Goal: Task Accomplishment & Management: Use online tool/utility

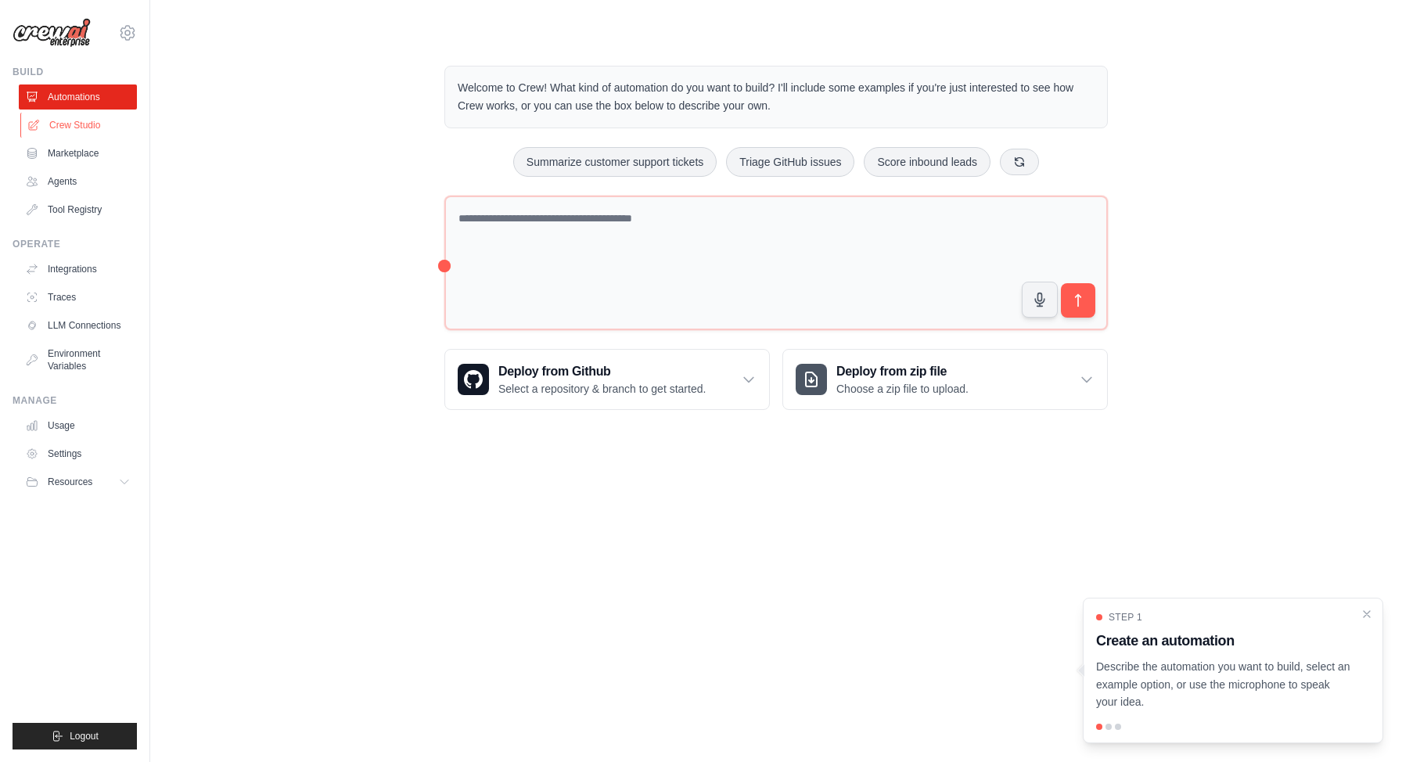
click at [119, 132] on link "Crew Studio" at bounding box center [79, 125] width 118 height 25
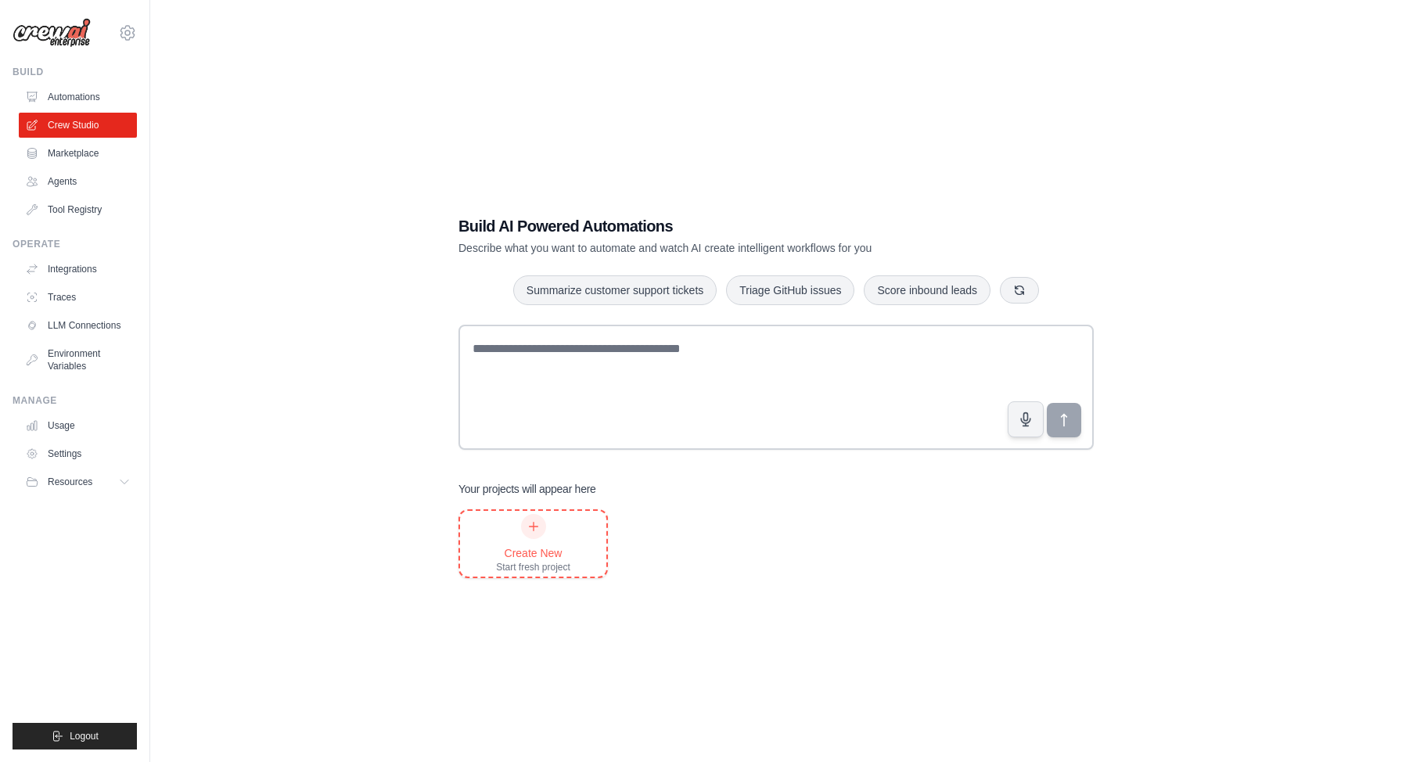
click at [543, 537] on div "Create New Start fresh project" at bounding box center [533, 543] width 74 height 59
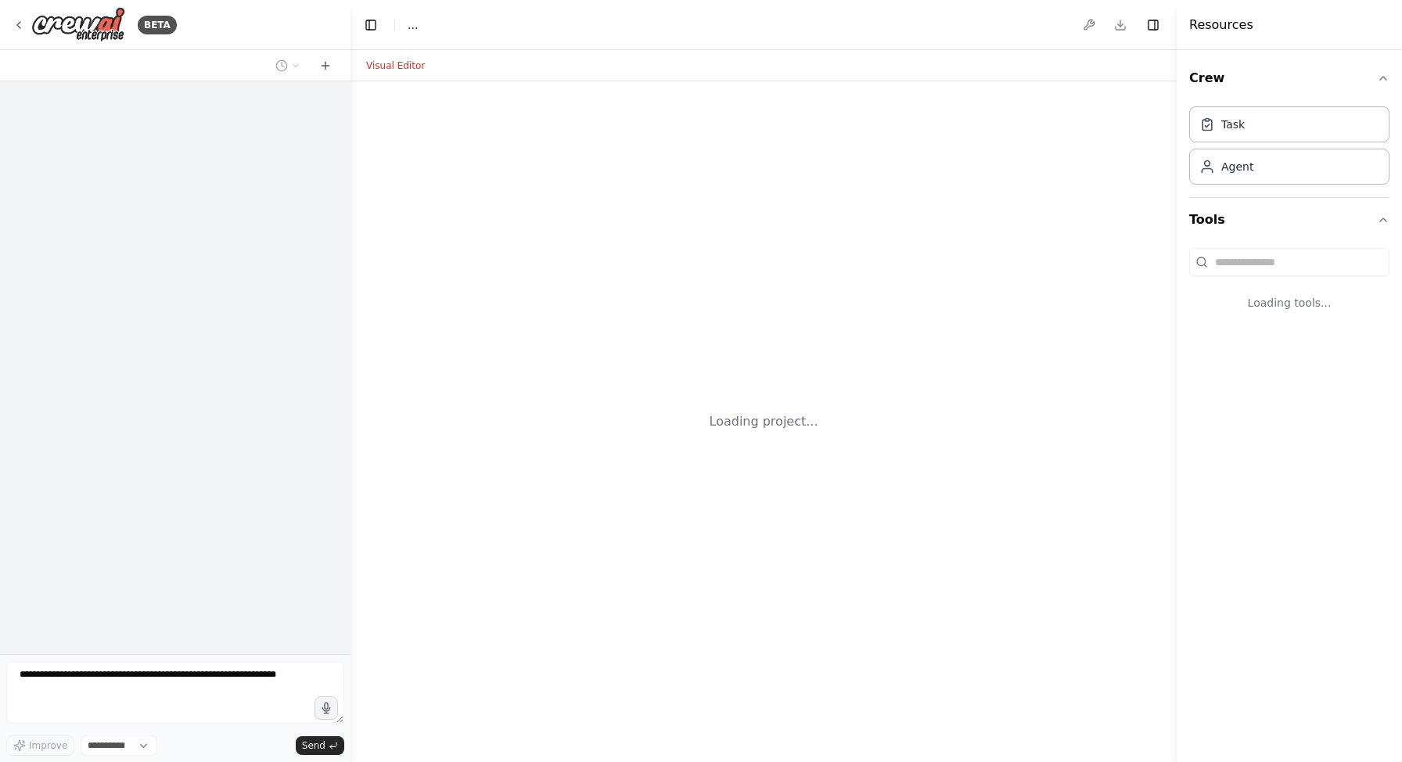
select select "****"
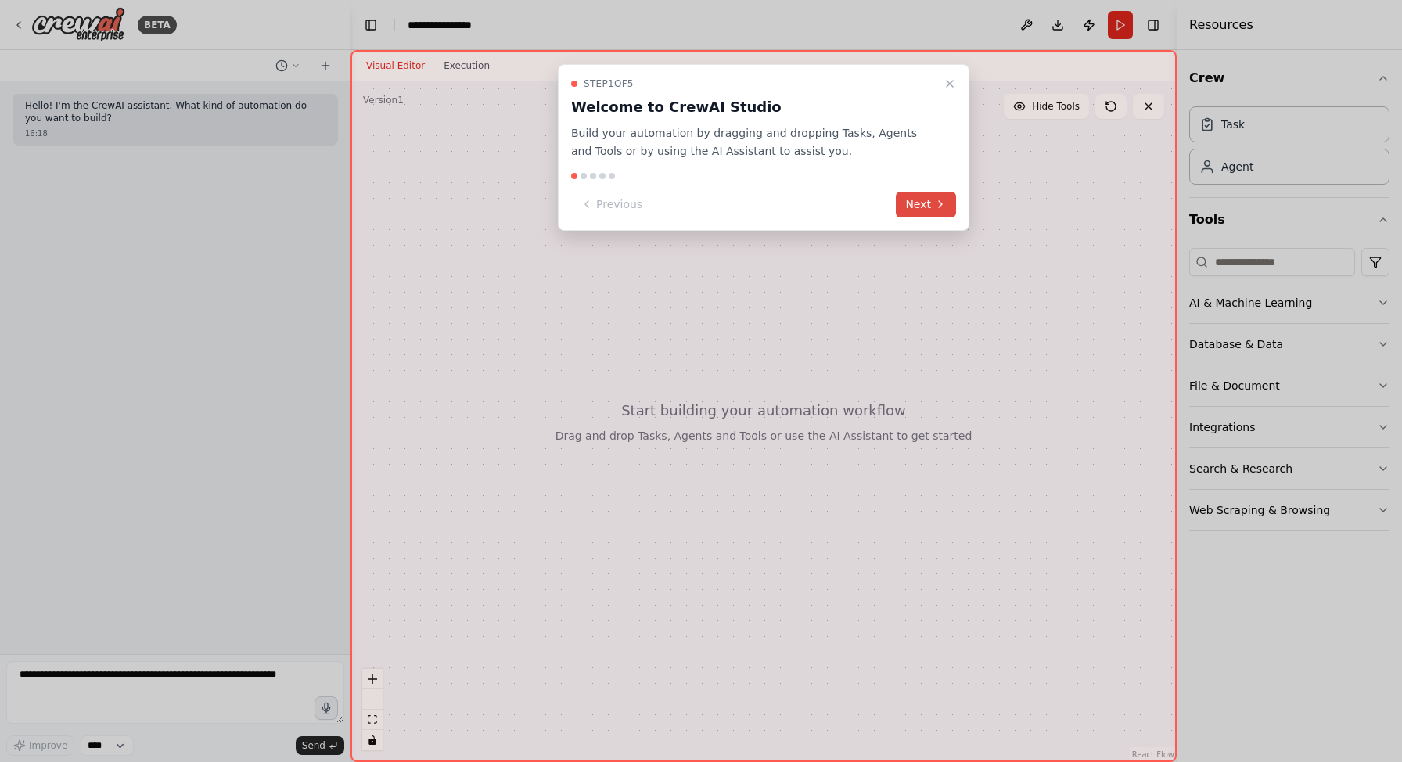
click at [928, 208] on button "Next" at bounding box center [926, 205] width 60 height 26
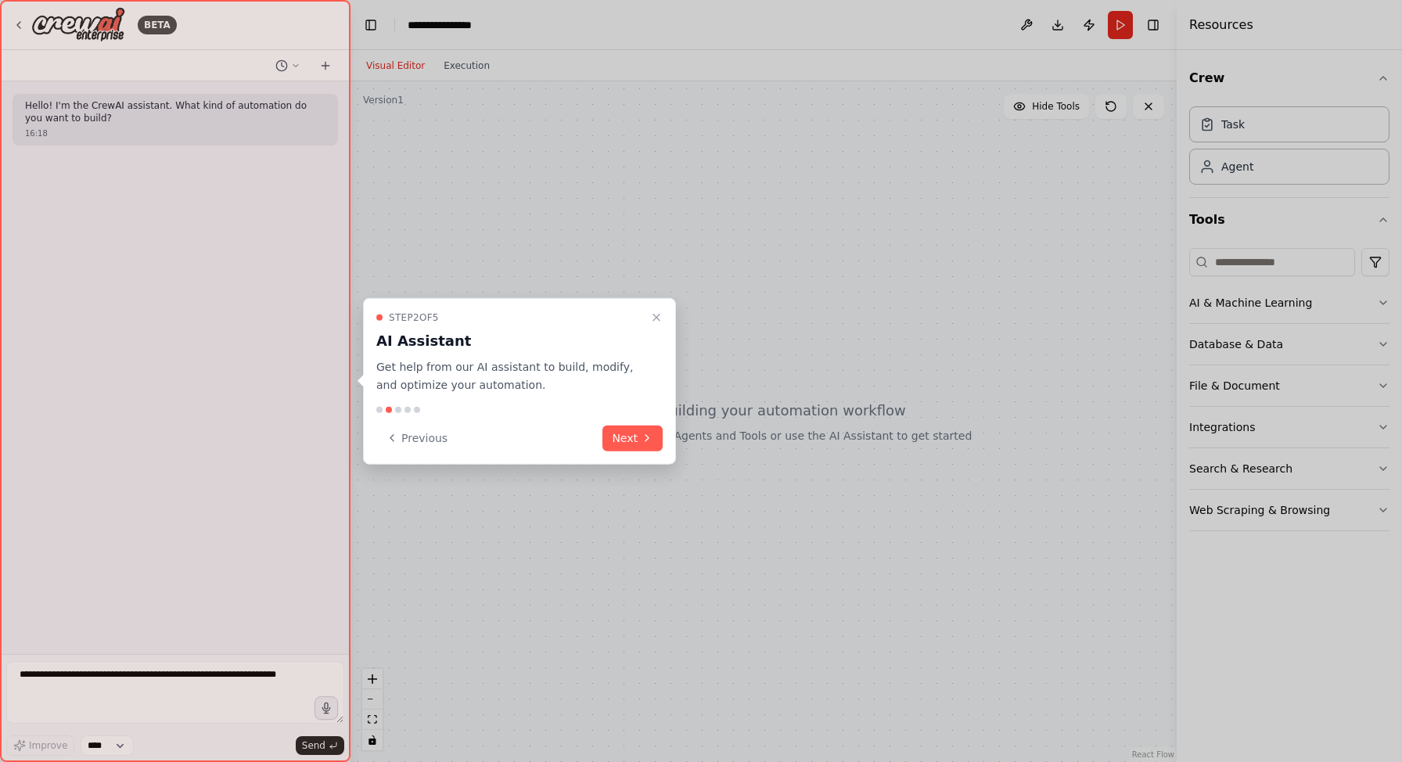
click at [631, 458] on div "Step 2 of 5 AI Assistant Get help from our AI assistant to build, modify, and o…" at bounding box center [519, 381] width 313 height 167
click at [629, 449] on button "Next" at bounding box center [632, 438] width 60 height 26
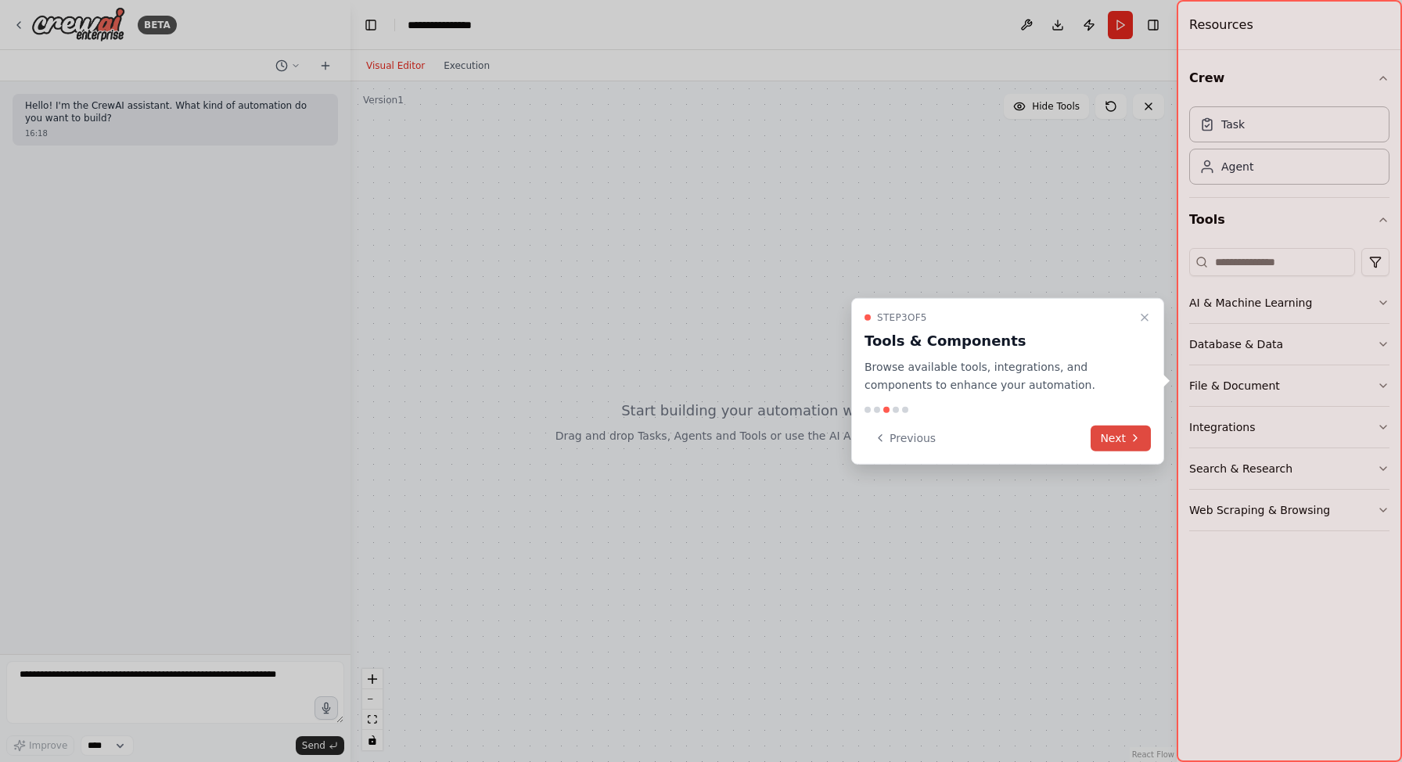
click at [1140, 427] on button "Next" at bounding box center [1120, 438] width 60 height 26
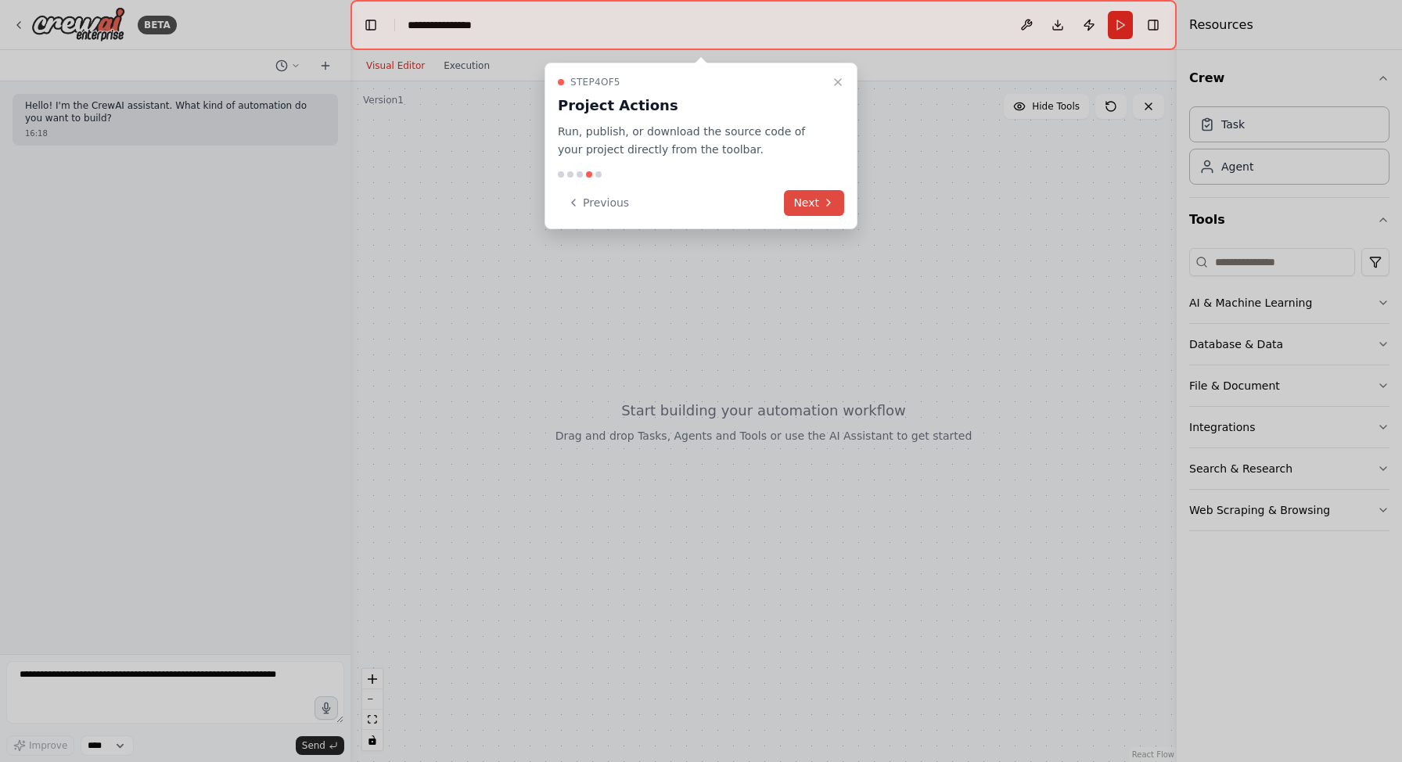
click at [798, 198] on button "Next" at bounding box center [814, 203] width 60 height 26
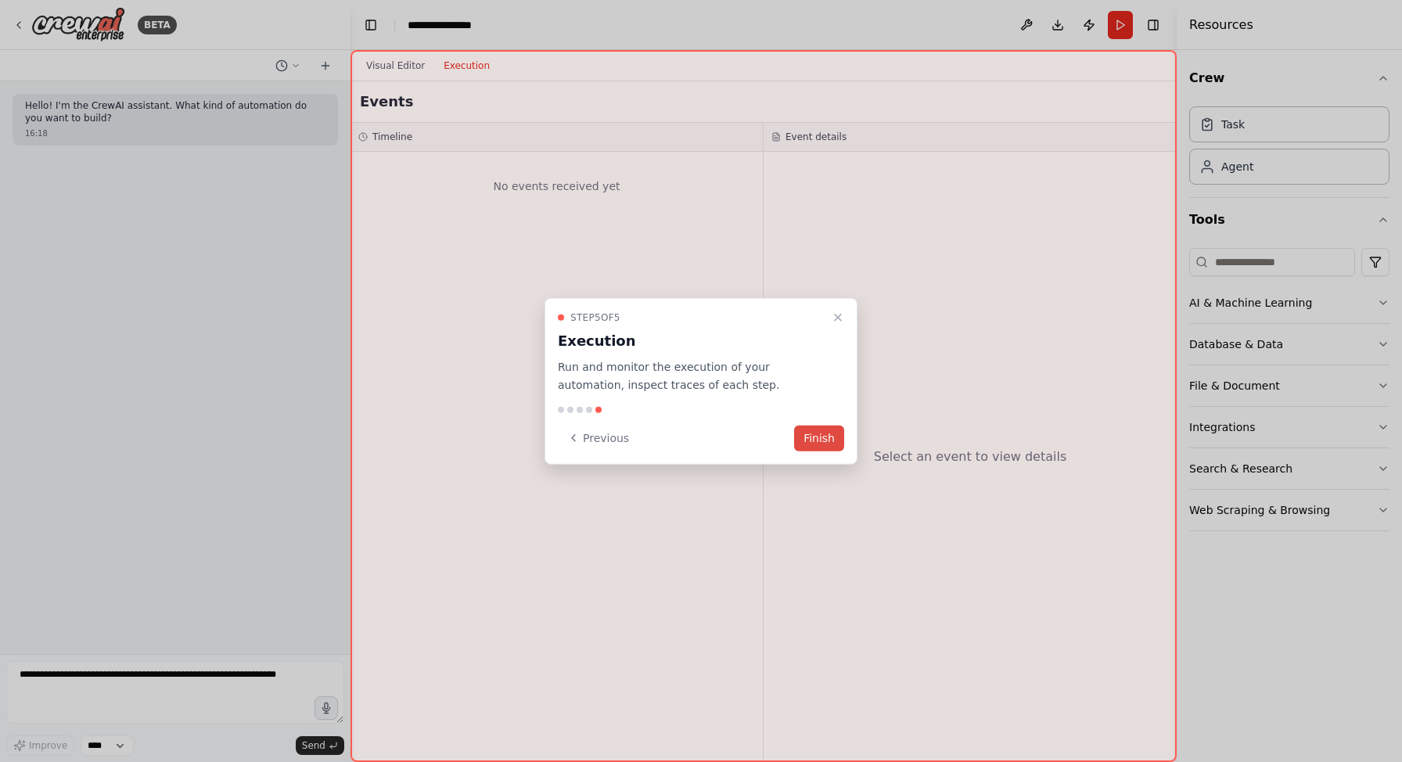
click at [815, 431] on button "Finish" at bounding box center [819, 438] width 50 height 26
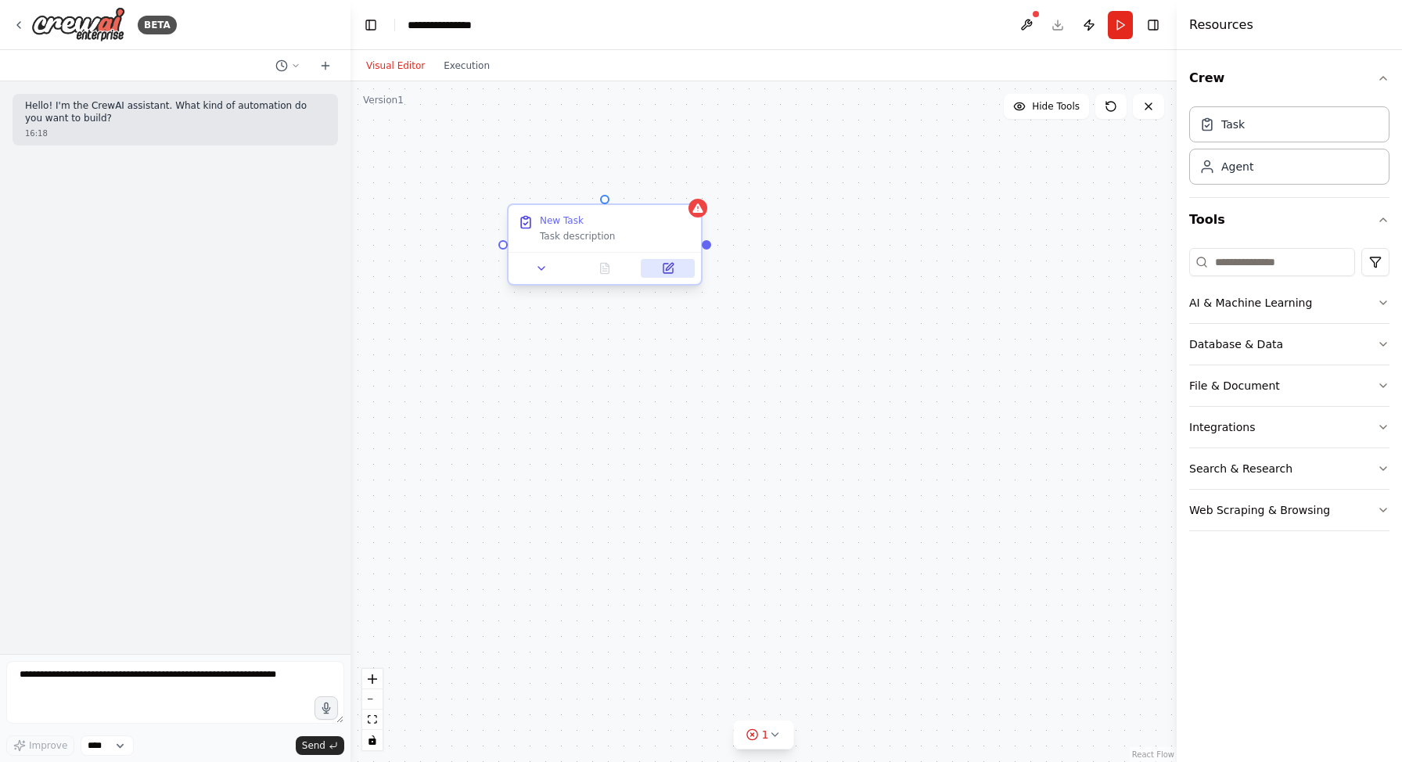
click at [663, 275] on button at bounding box center [668, 268] width 54 height 19
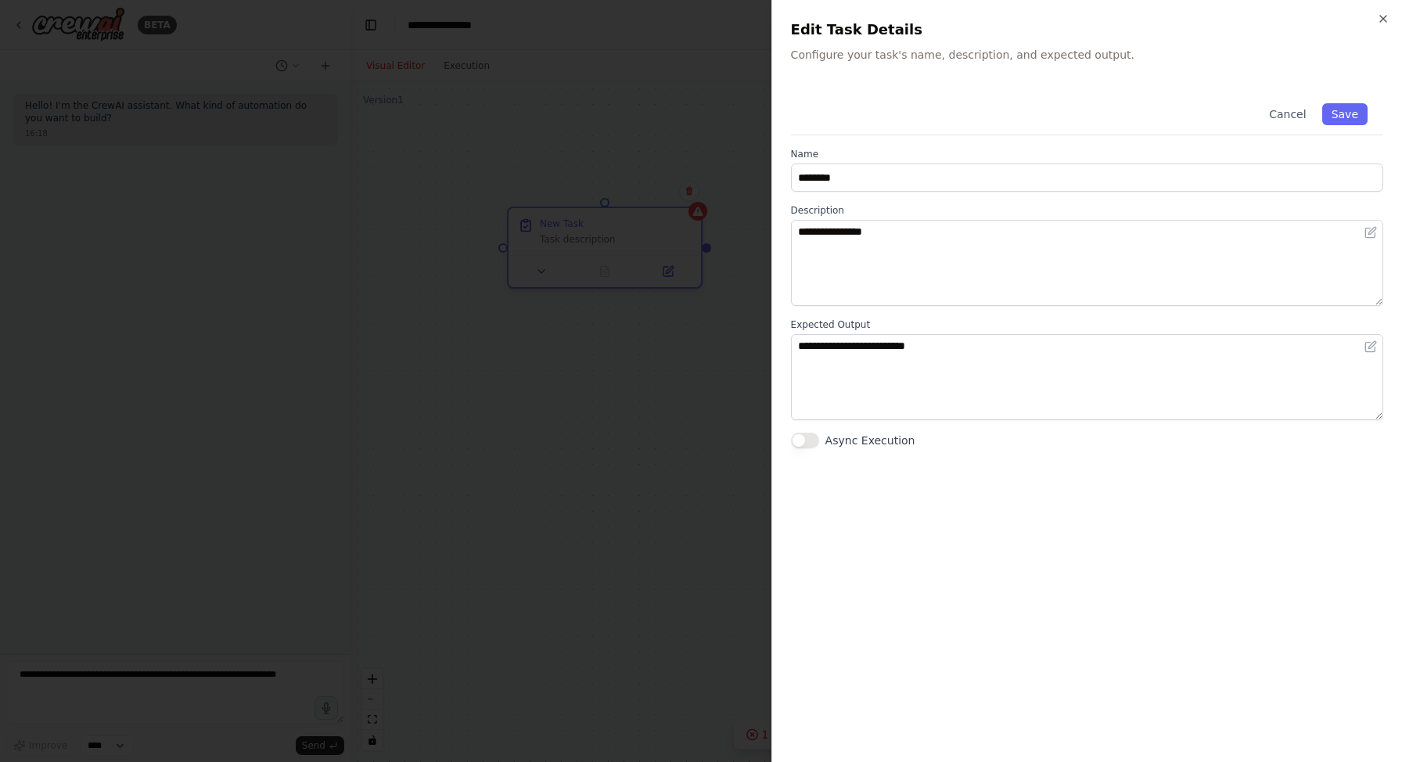
click at [808, 444] on button "Async Execution" at bounding box center [805, 441] width 28 height 16
click at [1302, 110] on button "Cancel" at bounding box center [1287, 114] width 56 height 22
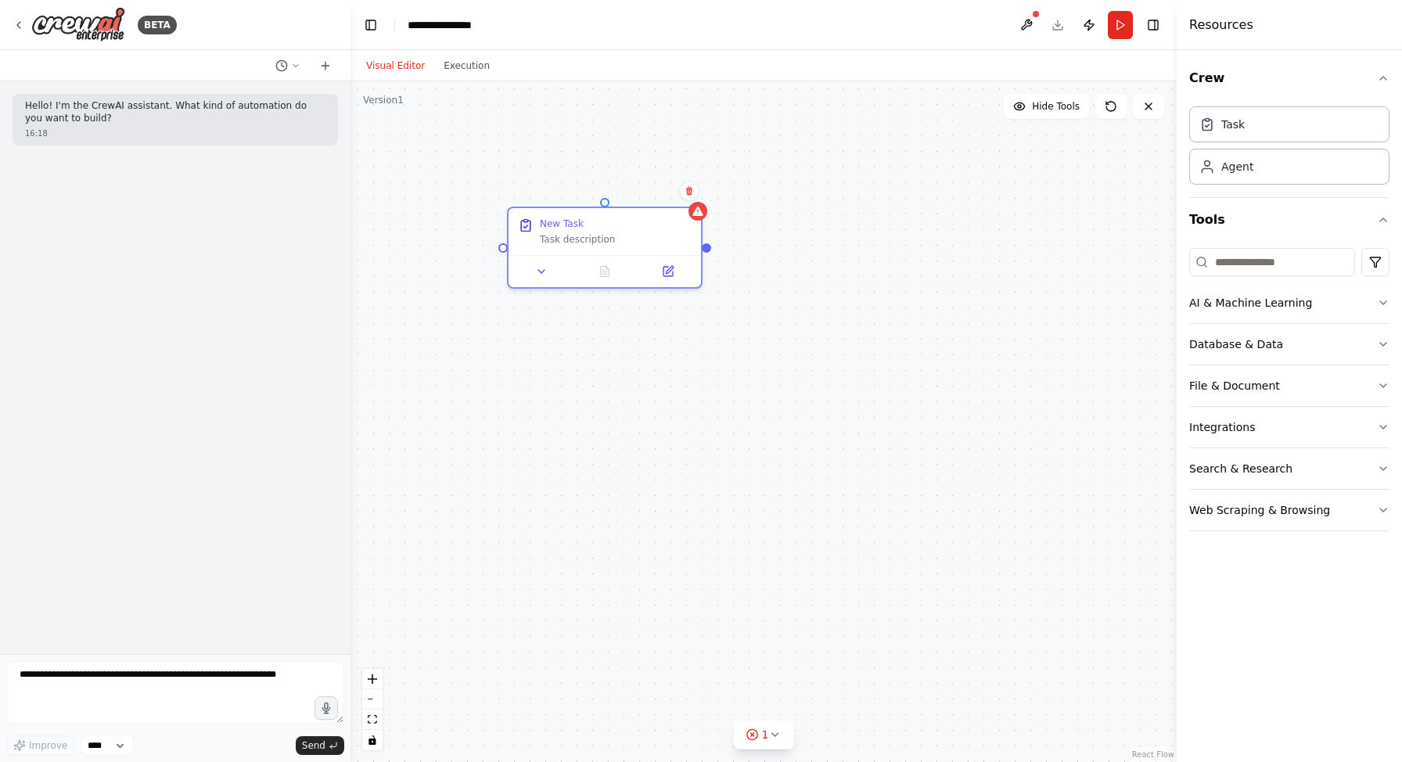
click at [841, 228] on div "New Task Task description" at bounding box center [763, 421] width 826 height 680
click at [1363, 510] on button "Web Scraping & Browsing" at bounding box center [1289, 510] width 200 height 41
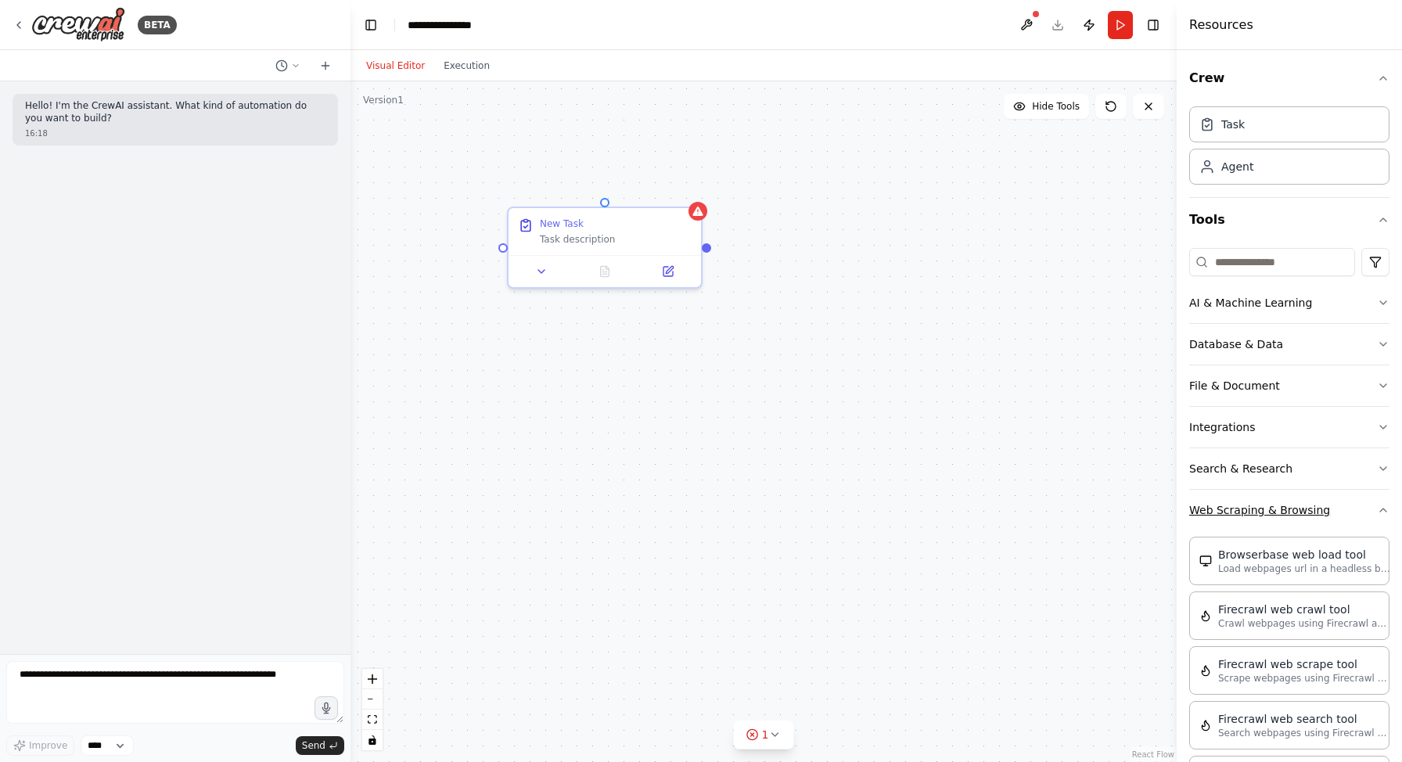
click at [1302, 502] on button "Web Scraping & Browsing" at bounding box center [1289, 510] width 200 height 41
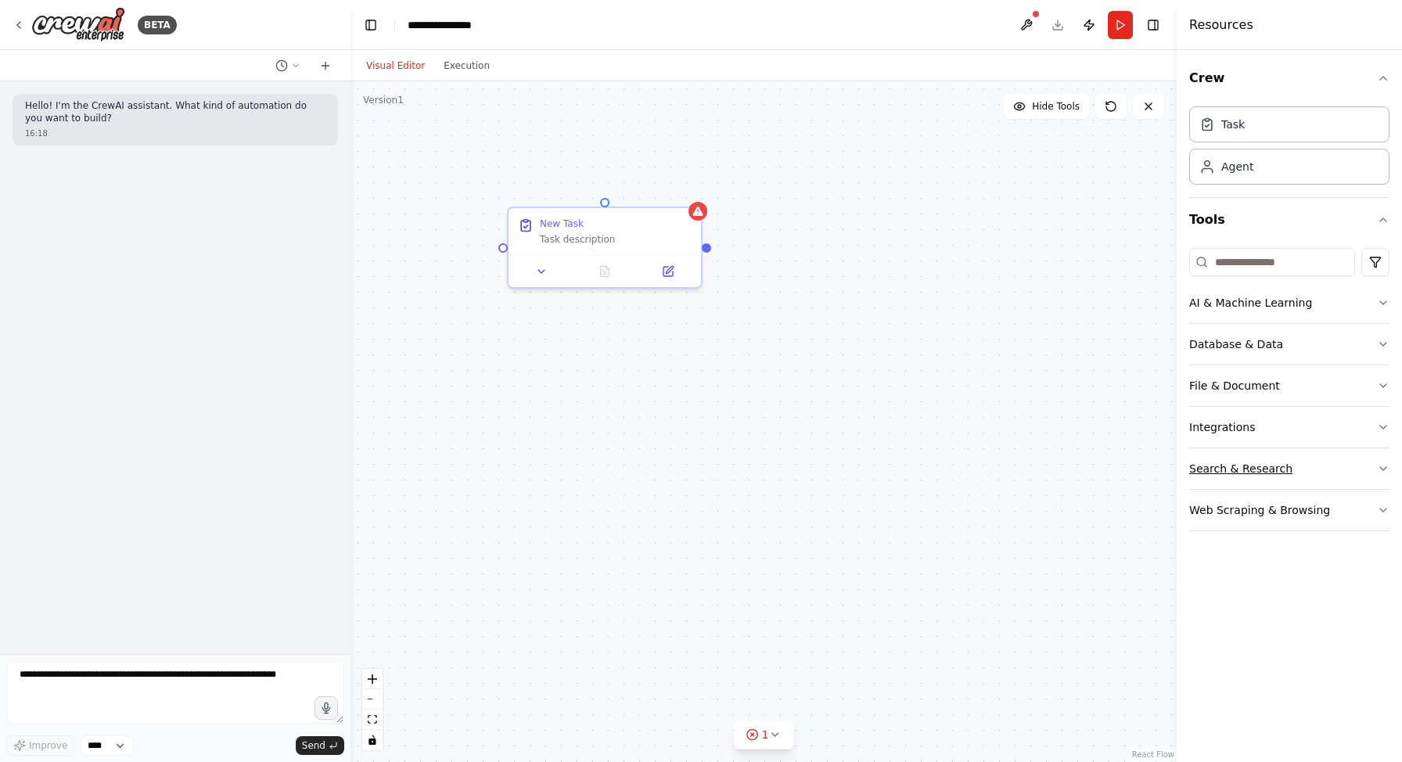
click at [1348, 467] on button "Search & Research" at bounding box center [1289, 468] width 200 height 41
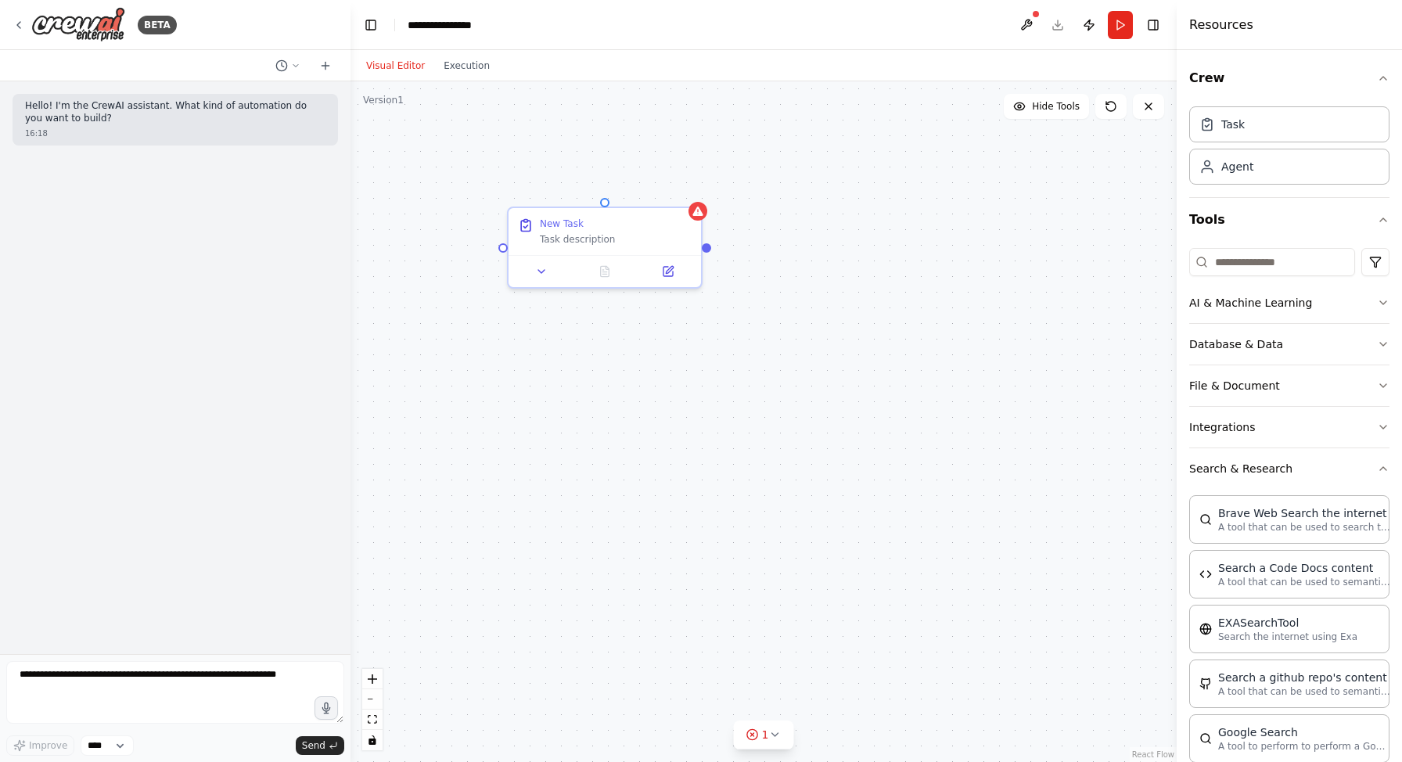
click at [1323, 477] on button "Search & Research" at bounding box center [1289, 468] width 200 height 41
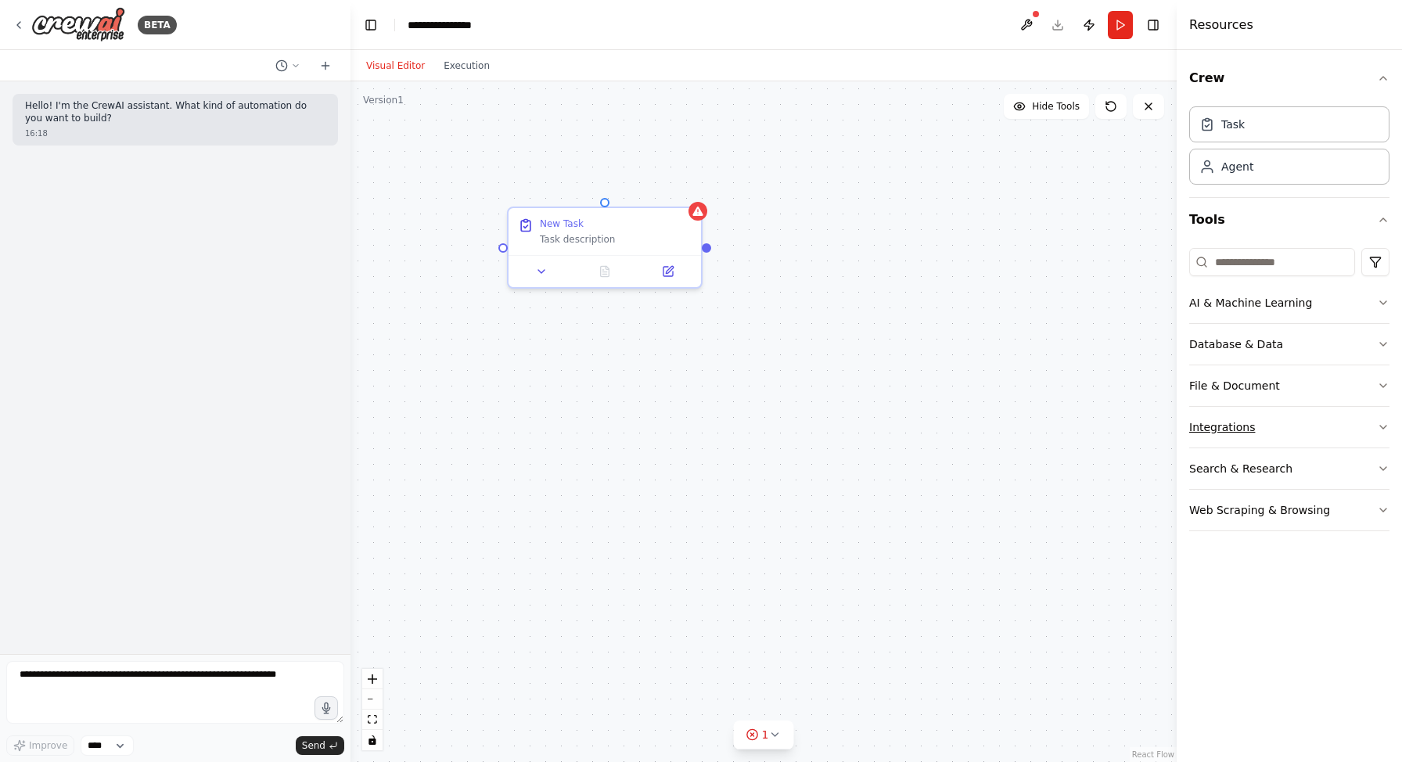
click at [1320, 433] on button "Integrations" at bounding box center [1289, 427] width 200 height 41
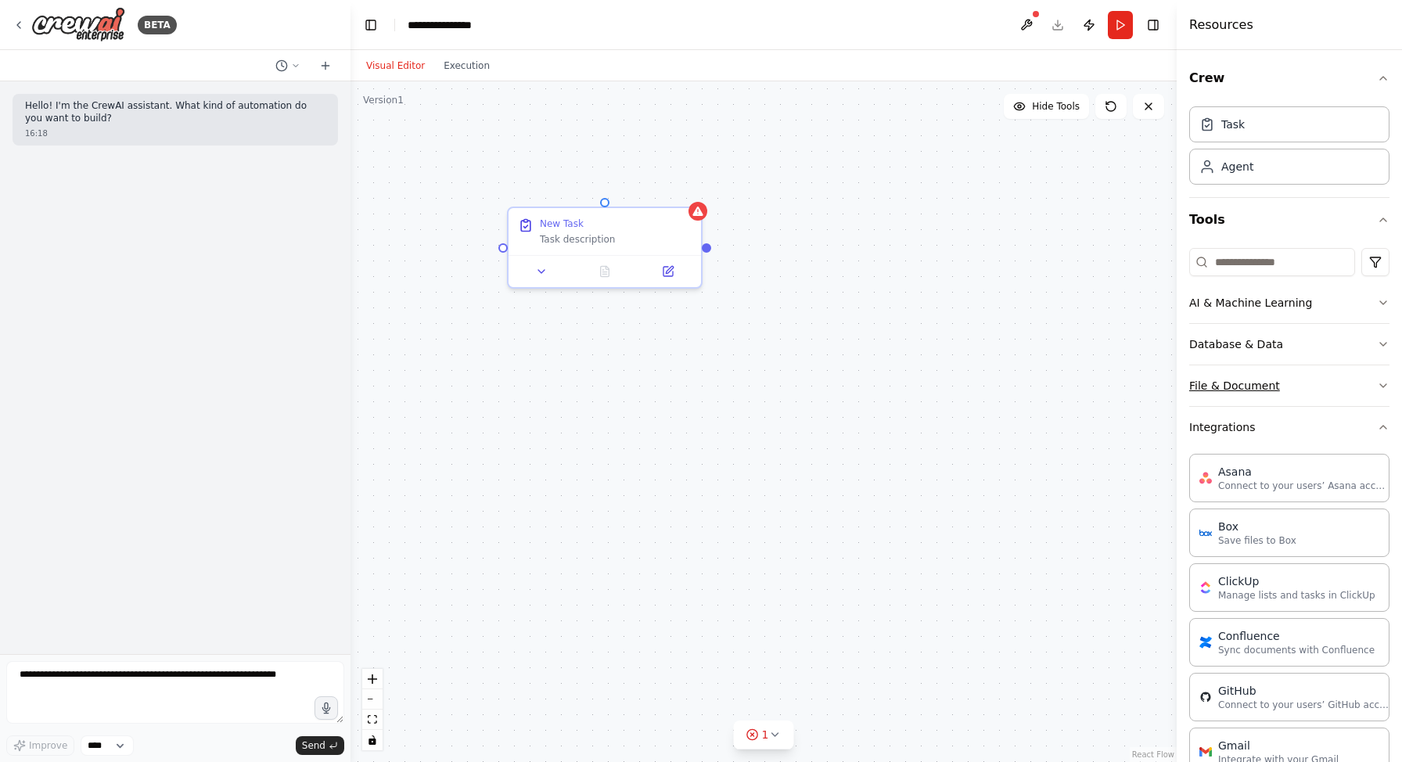
click at [1304, 397] on button "File & Document" at bounding box center [1289, 385] width 200 height 41
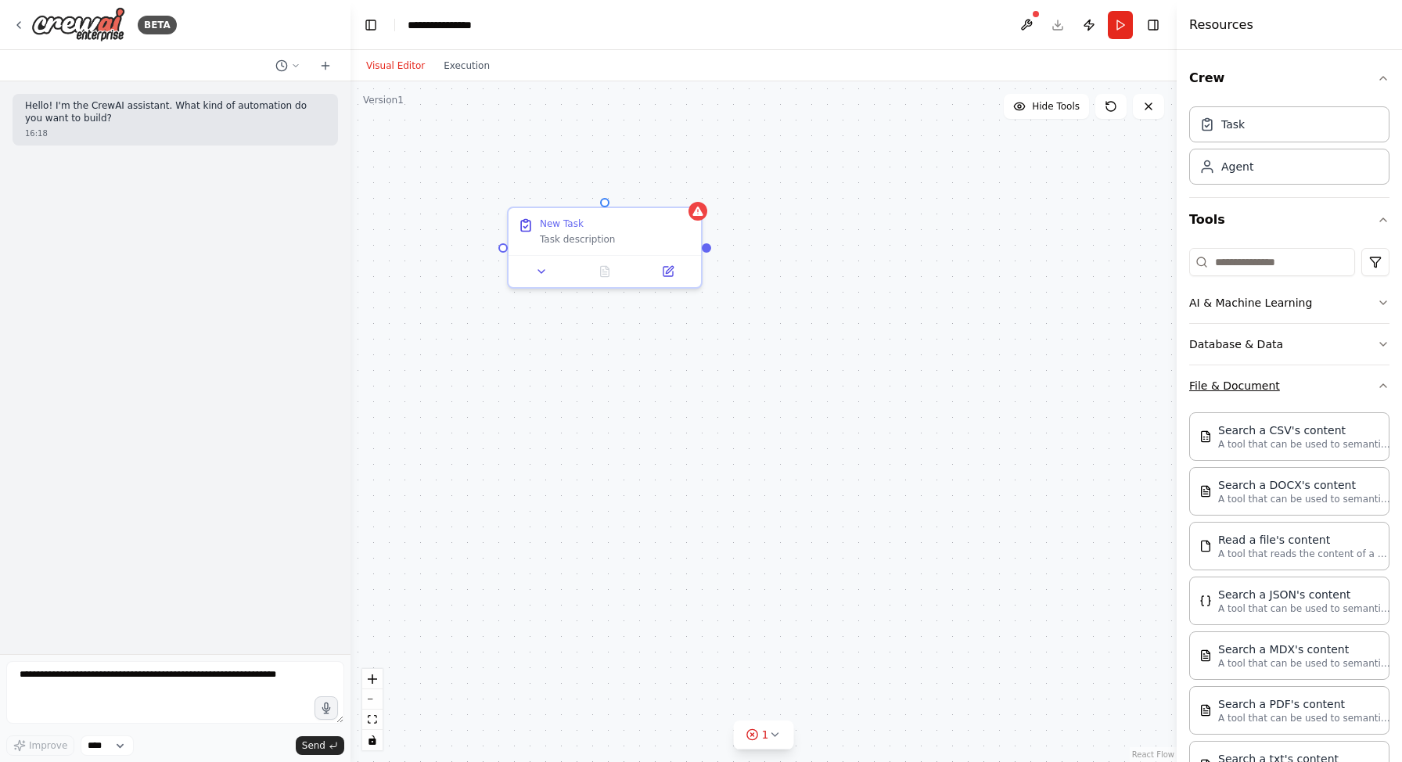
click at [1304, 397] on button "File & Document" at bounding box center [1289, 385] width 200 height 41
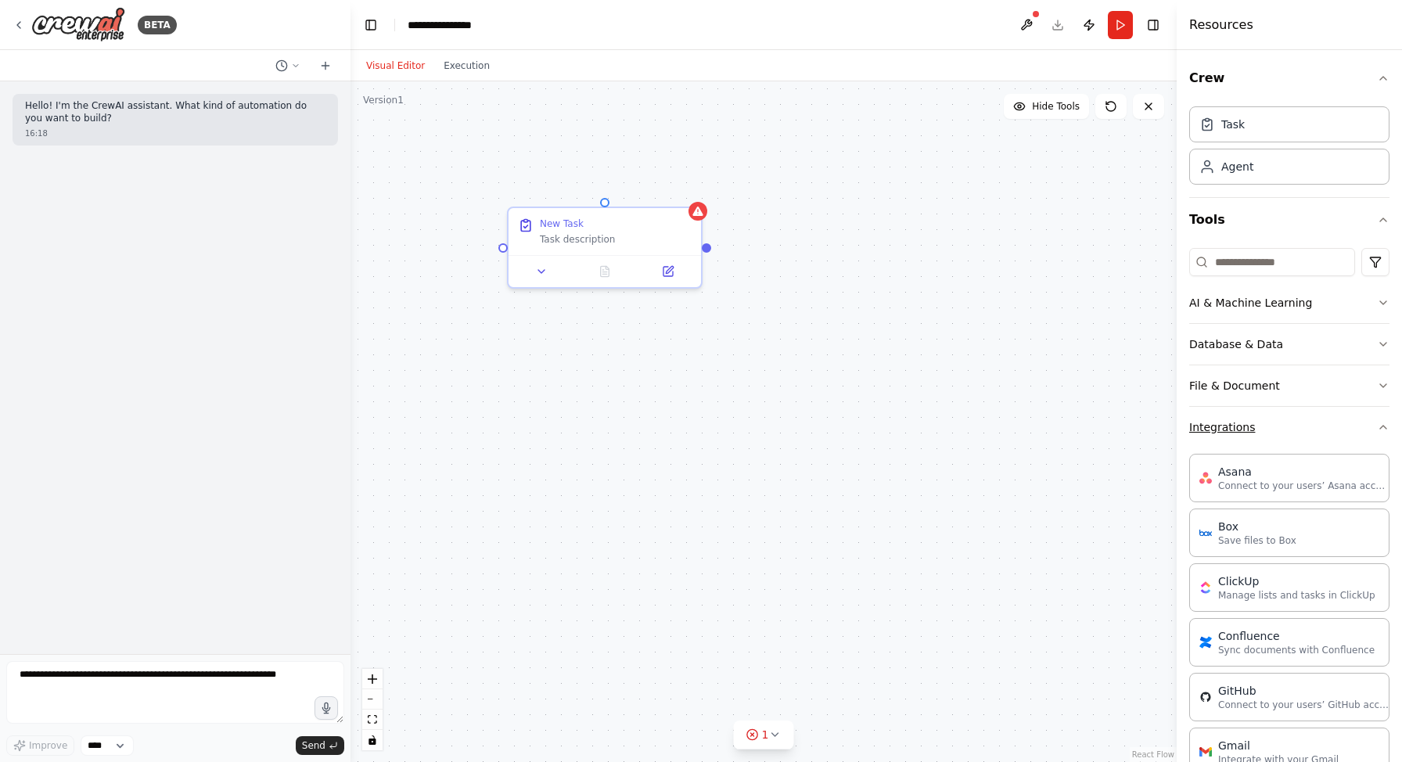
click at [1303, 416] on button "Integrations" at bounding box center [1289, 427] width 200 height 41
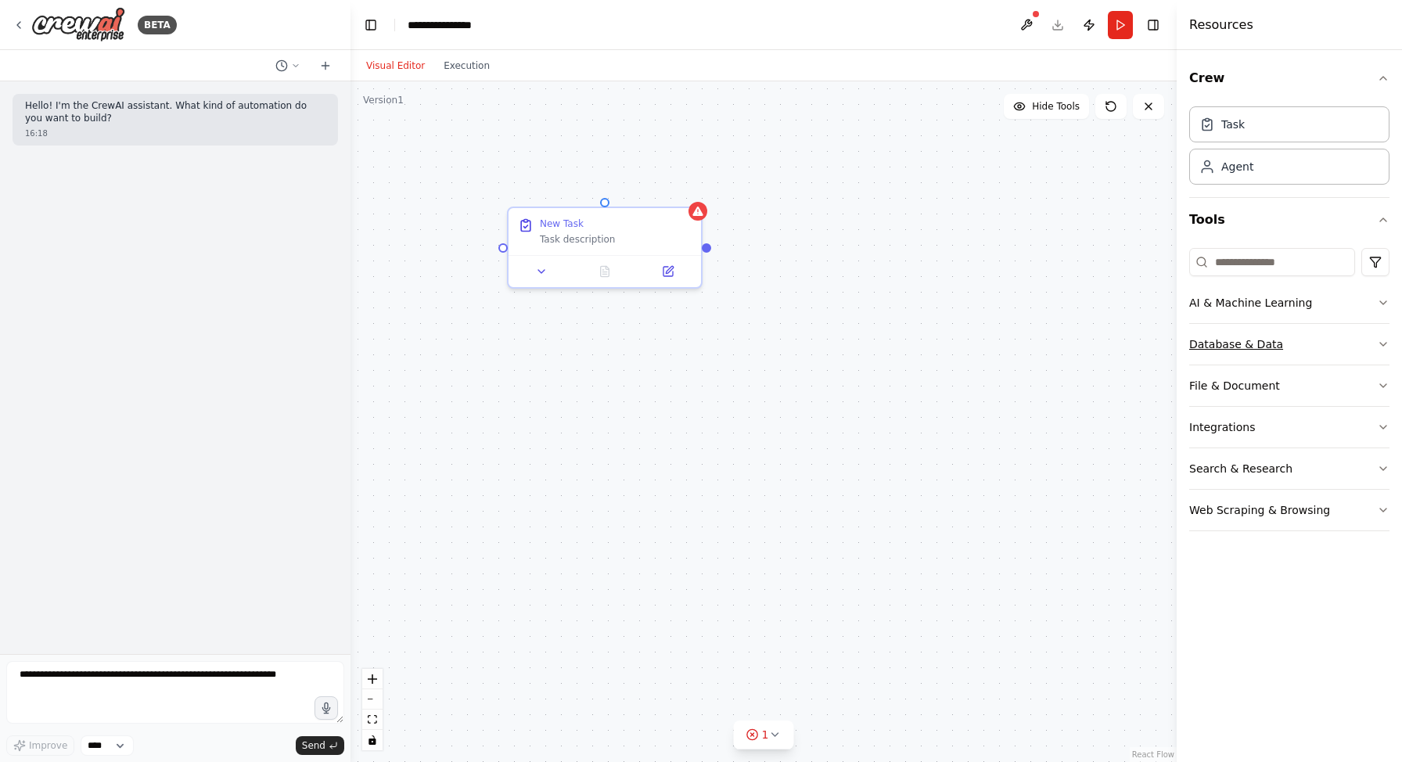
click at [1301, 355] on button "Database & Data" at bounding box center [1289, 344] width 200 height 41
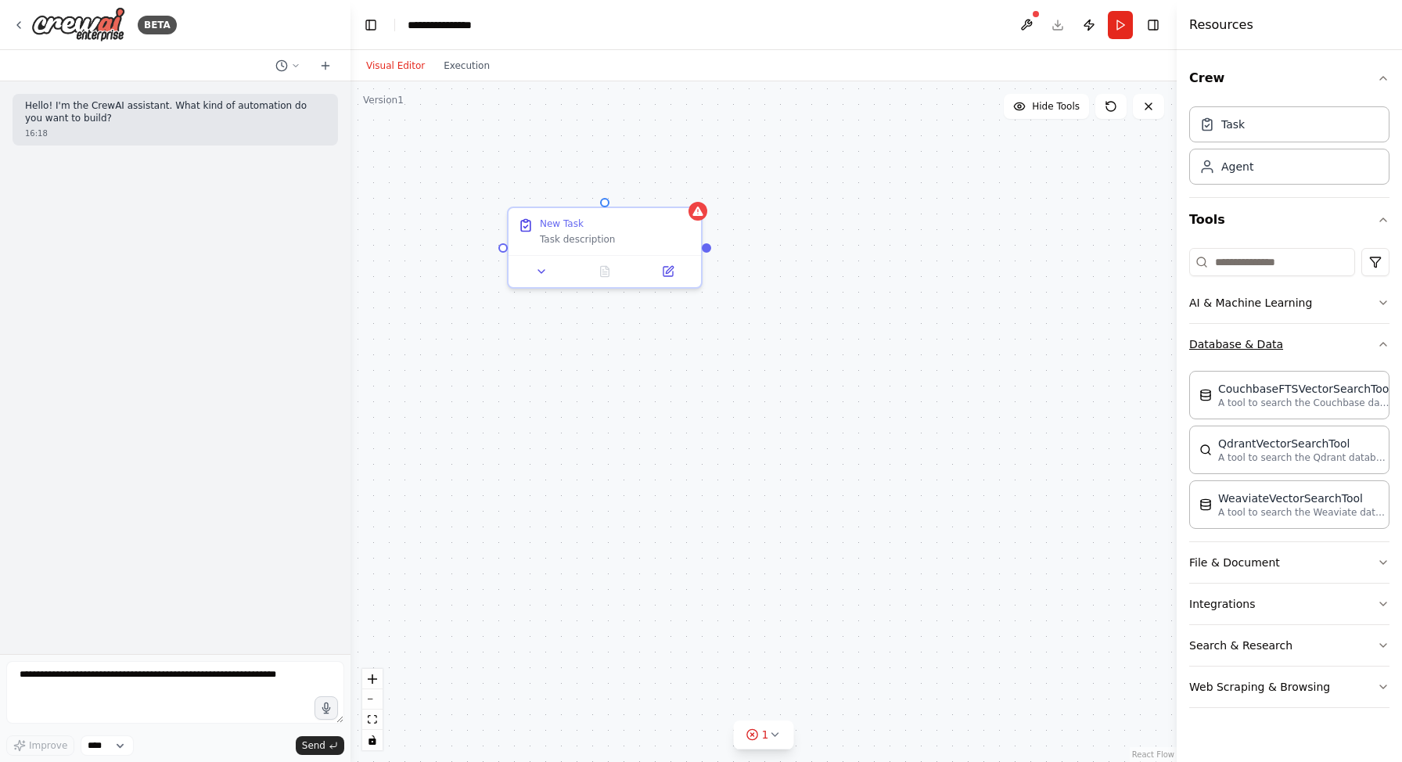
click at [1301, 354] on button "Database & Data" at bounding box center [1289, 344] width 200 height 41
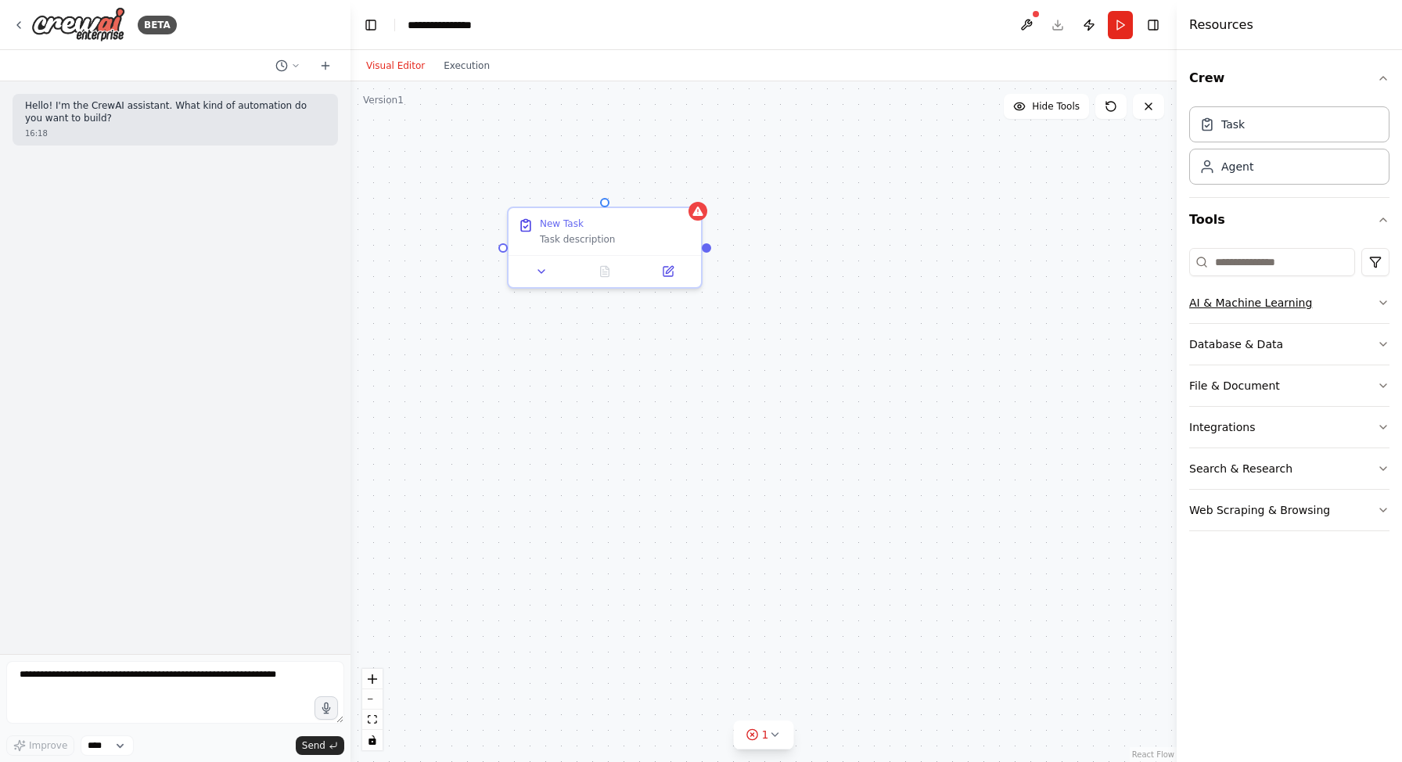
click at [1284, 318] on button "AI & Machine Learning" at bounding box center [1289, 302] width 200 height 41
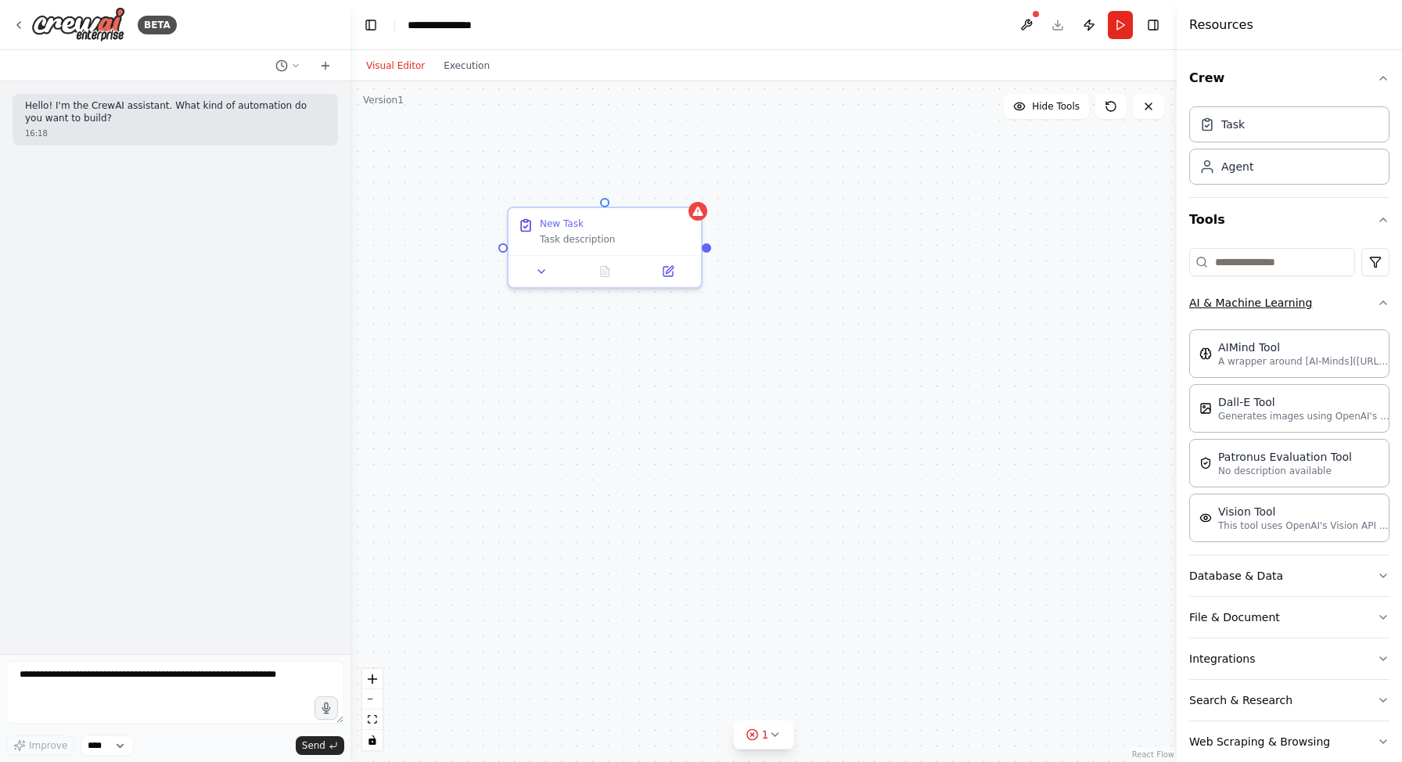
click at [1251, 308] on button "AI & Machine Learning" at bounding box center [1289, 302] width 200 height 41
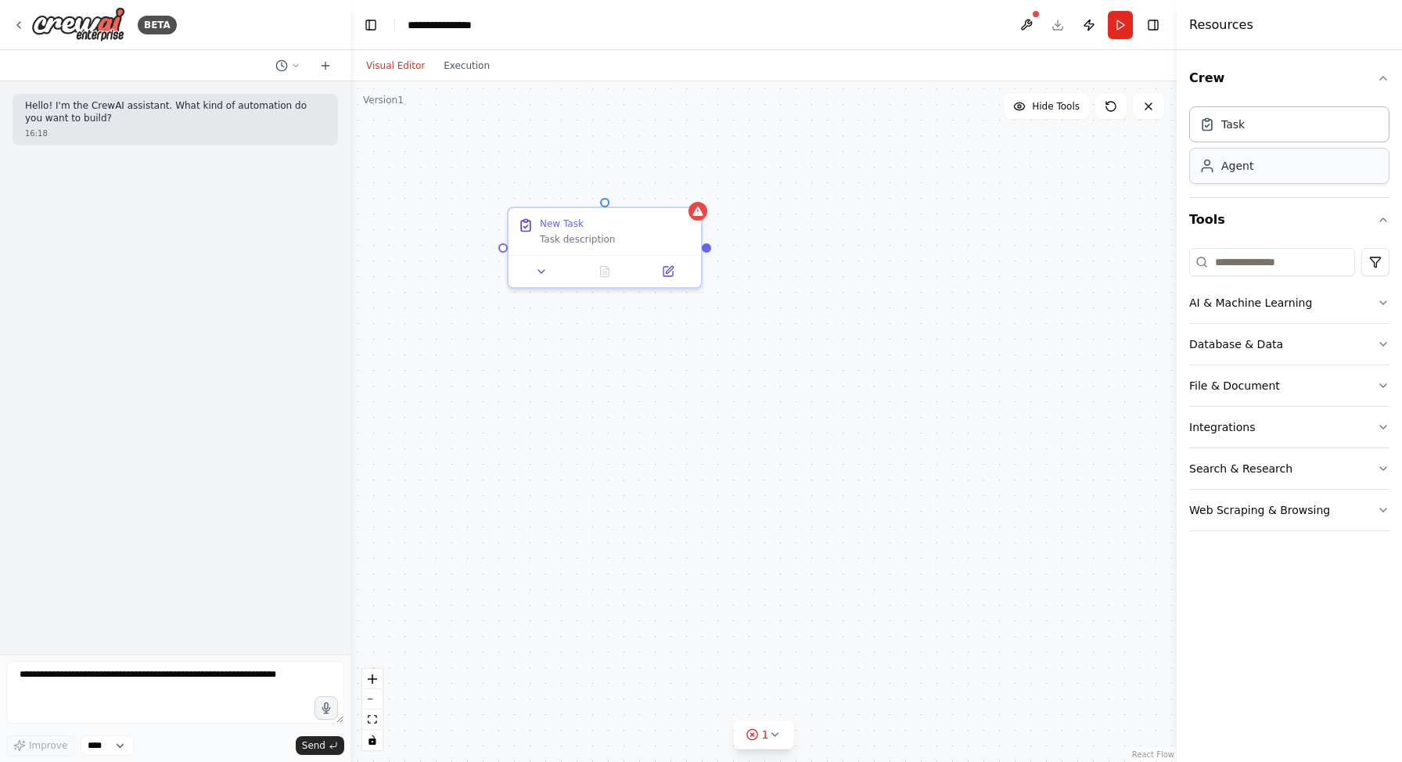
click at [1244, 179] on div "Agent" at bounding box center [1289, 166] width 200 height 36
click at [1025, 327] on div "Goal of the agent" at bounding box center [1022, 333] width 152 height 13
click at [1057, 391] on icon at bounding box center [1057, 386] width 9 height 9
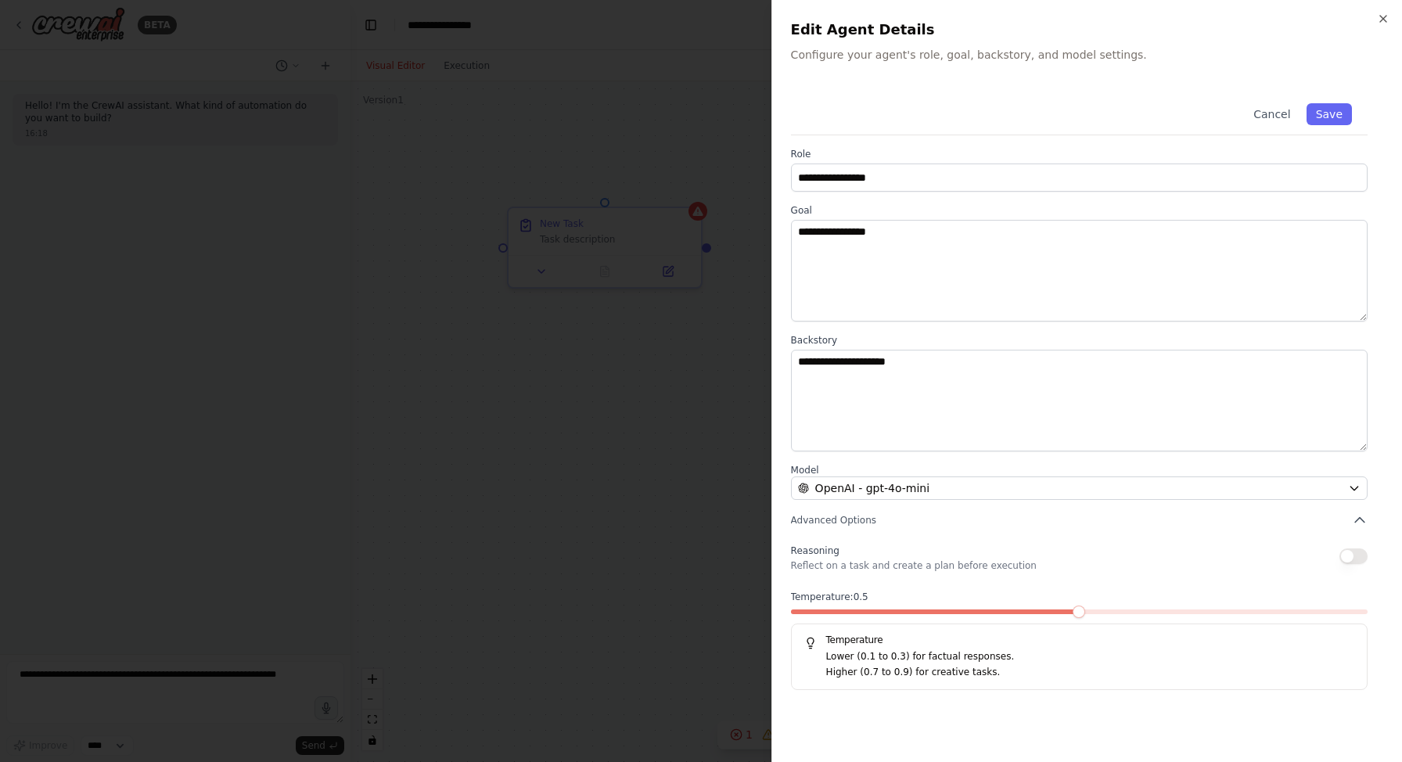
click at [1084, 612] on span at bounding box center [1078, 611] width 13 height 13
click at [974, 609] on span at bounding box center [1079, 611] width 576 height 5
click at [903, 611] on span at bounding box center [909, 611] width 13 height 13
click at [707, 397] on div at bounding box center [701, 381] width 1402 height 762
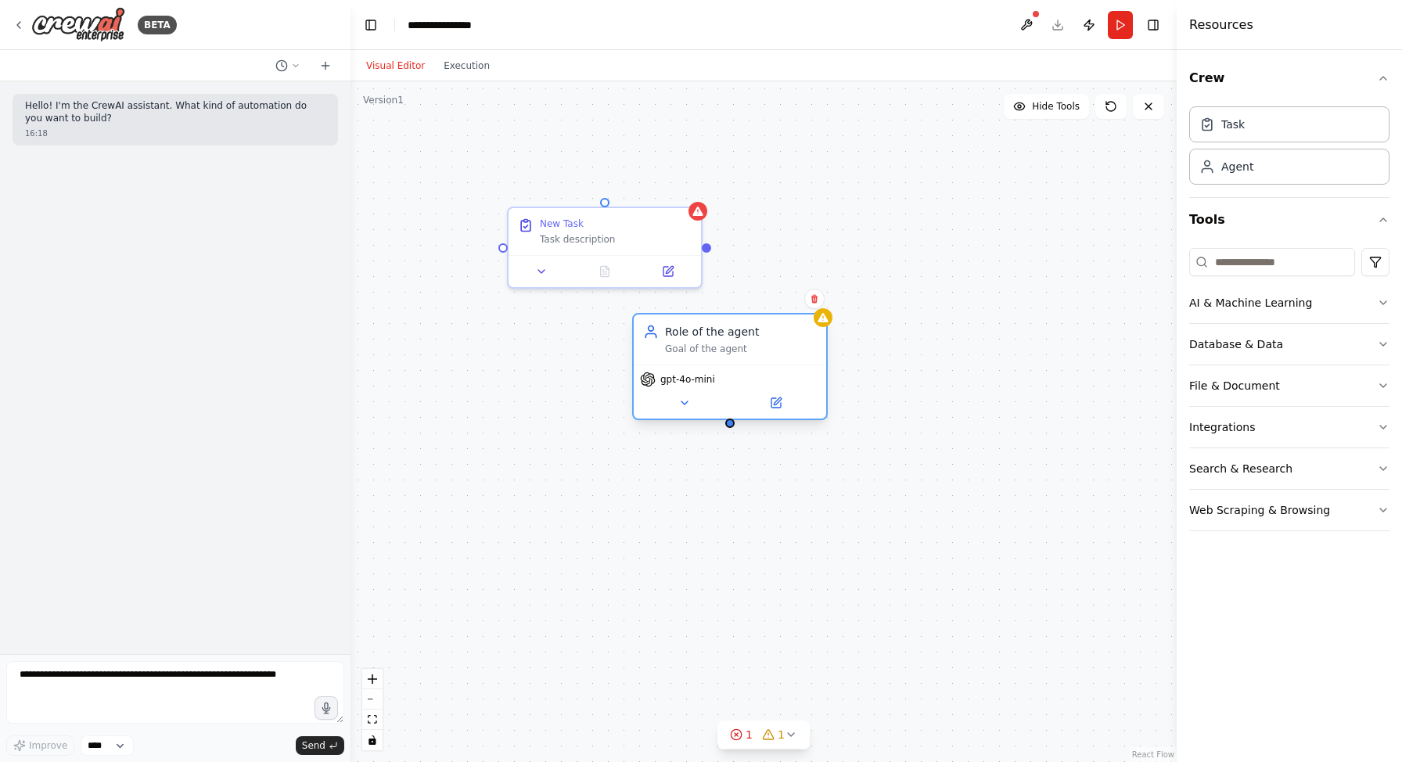
drag, startPoint x: 998, startPoint y: 339, endPoint x: 659, endPoint y: 371, distance: 340.2
click at [659, 364] on div "Role of the agent Goal of the agent" at bounding box center [730, 339] width 192 height 50
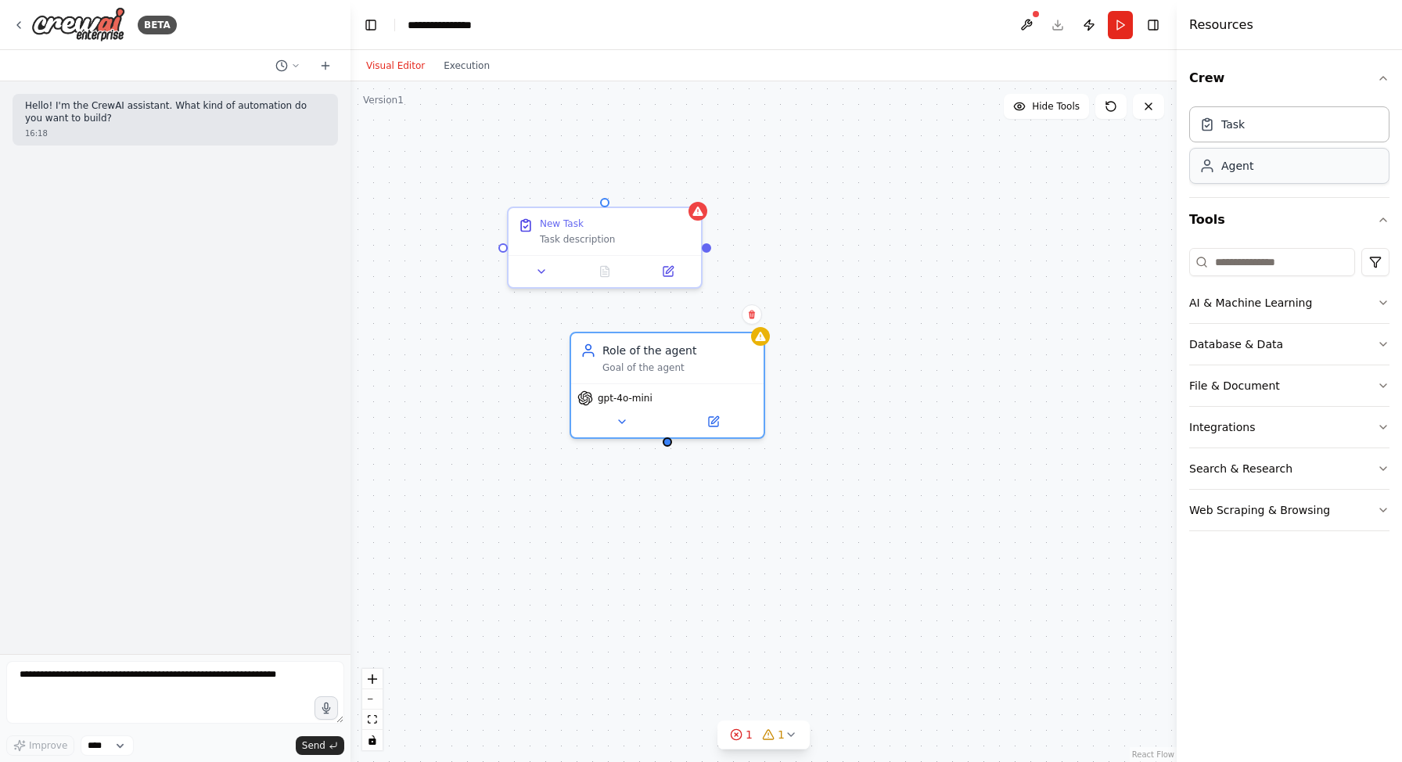
click at [1231, 173] on div "Agent" at bounding box center [1237, 166] width 32 height 16
click at [975, 386] on div "gpt-4o-mini" at bounding box center [974, 380] width 75 height 16
click at [979, 374] on span "gpt-4o-mini" at bounding box center [984, 379] width 55 height 13
click at [979, 394] on button at bounding box center [981, 402] width 88 height 19
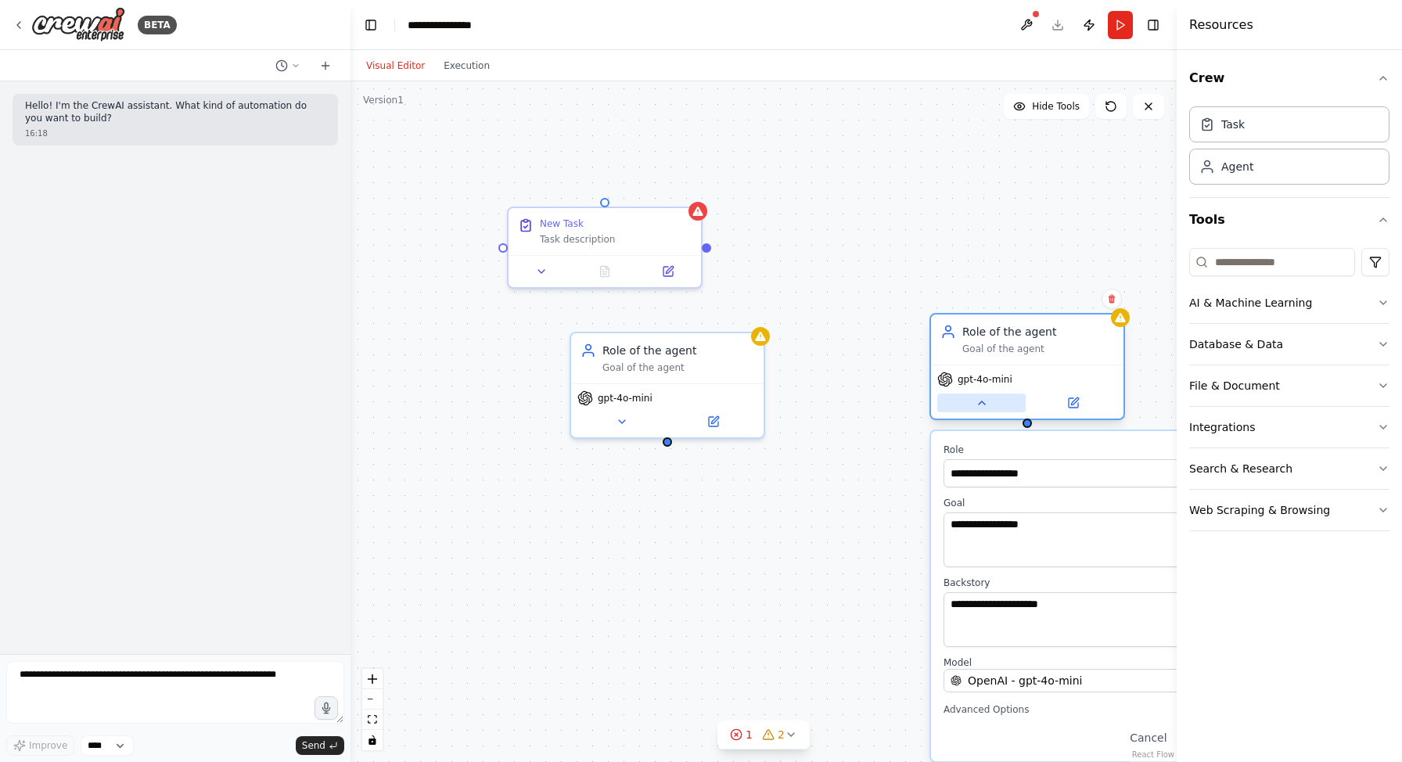
click at [982, 394] on button at bounding box center [981, 402] width 88 height 19
click at [1063, 393] on button at bounding box center [1073, 402] width 88 height 19
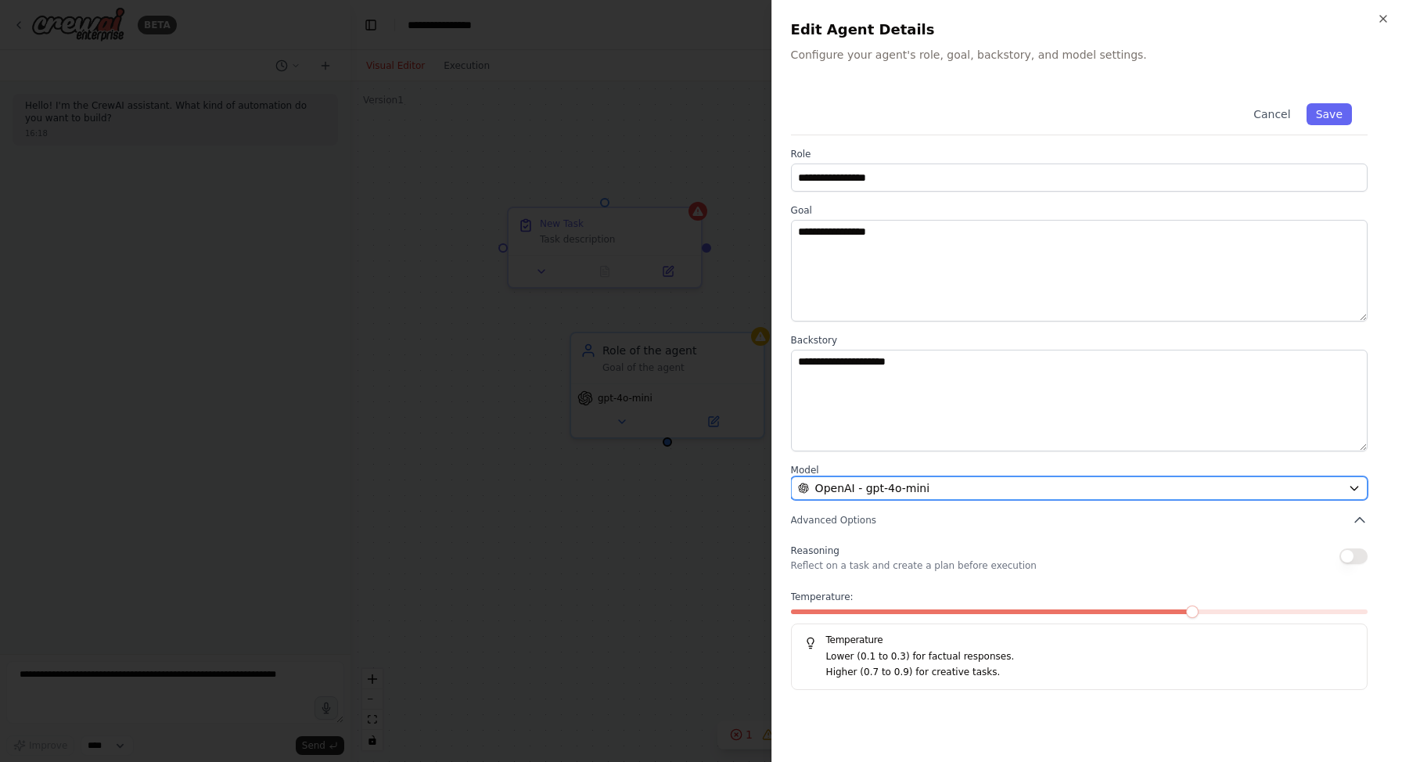
click at [985, 487] on div "OpenAI - gpt-4o-mini" at bounding box center [1070, 488] width 544 height 16
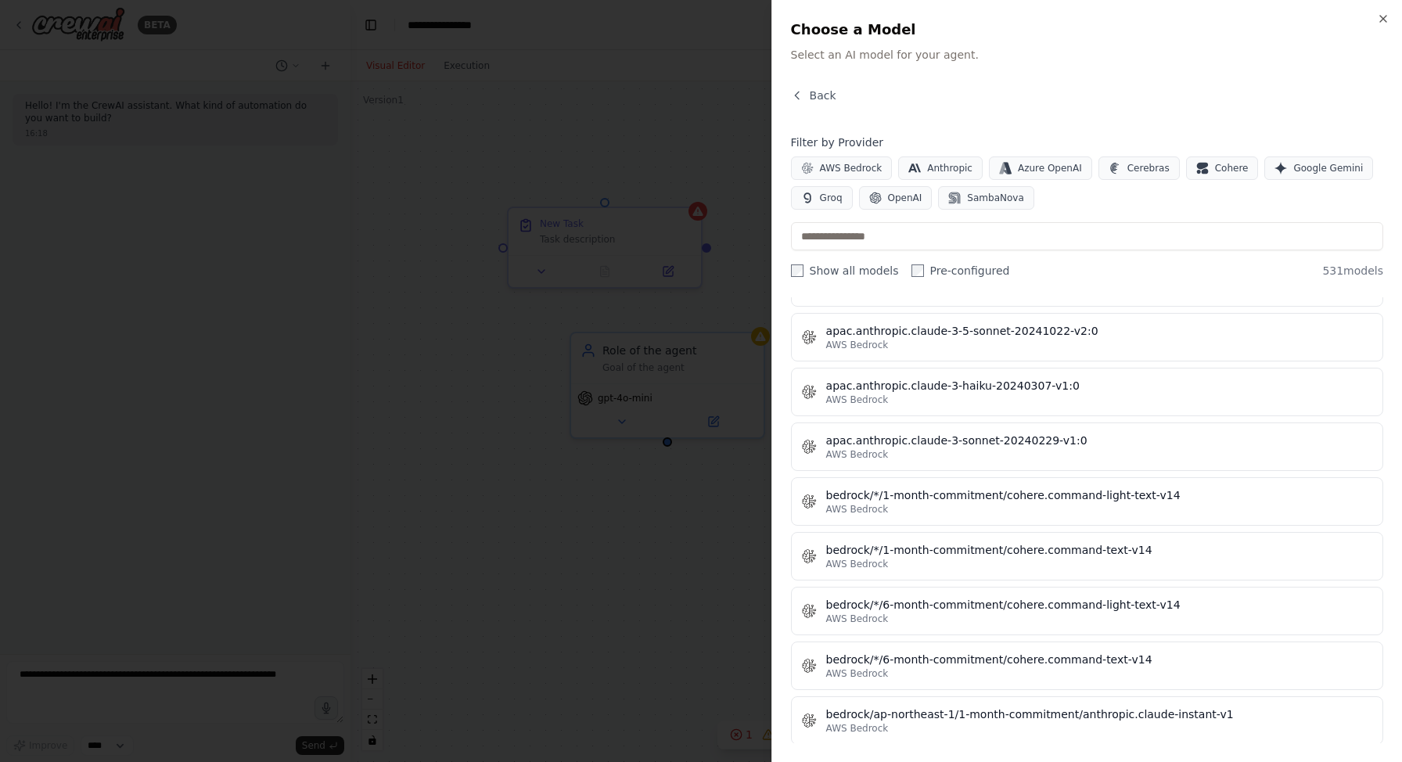
scroll to position [2385, 0]
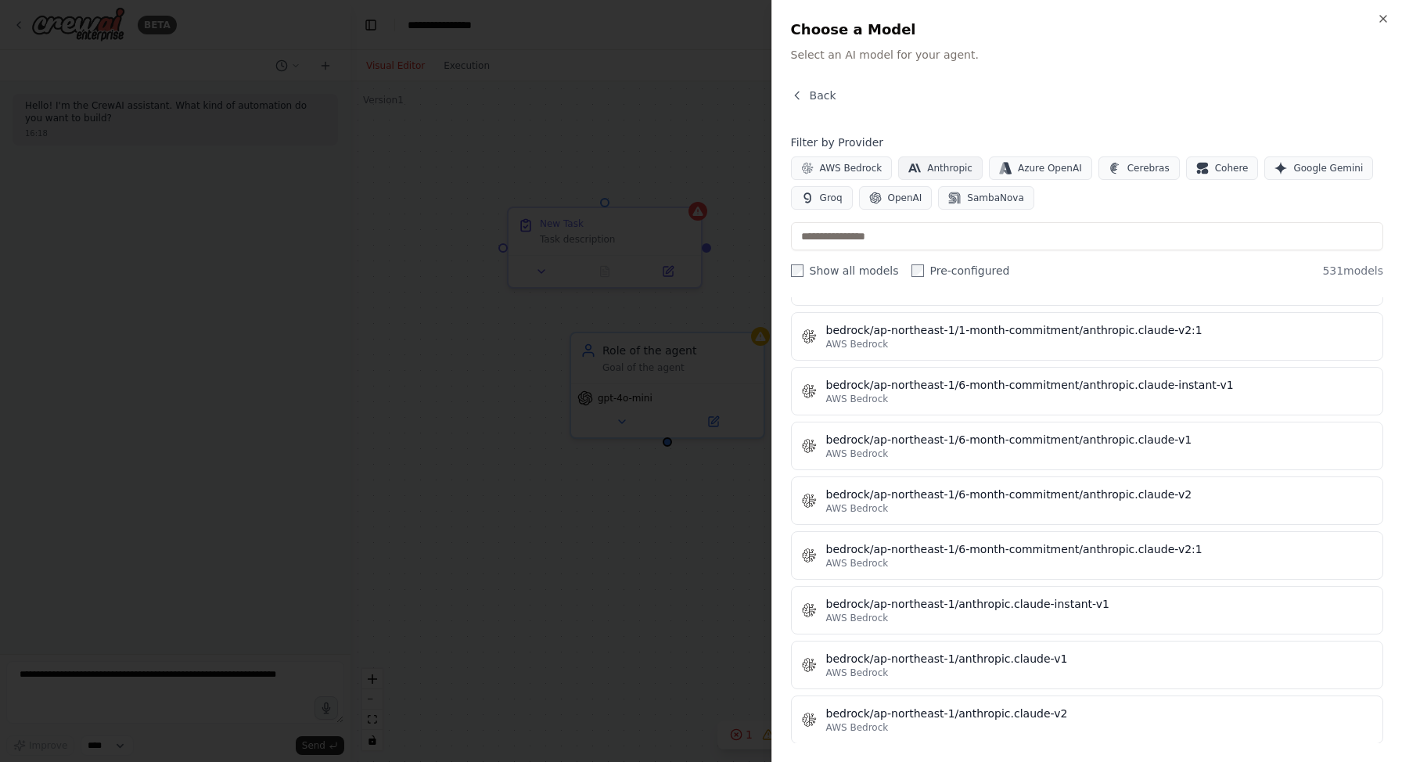
click at [957, 162] on span "Anthropic" at bounding box center [949, 168] width 45 height 13
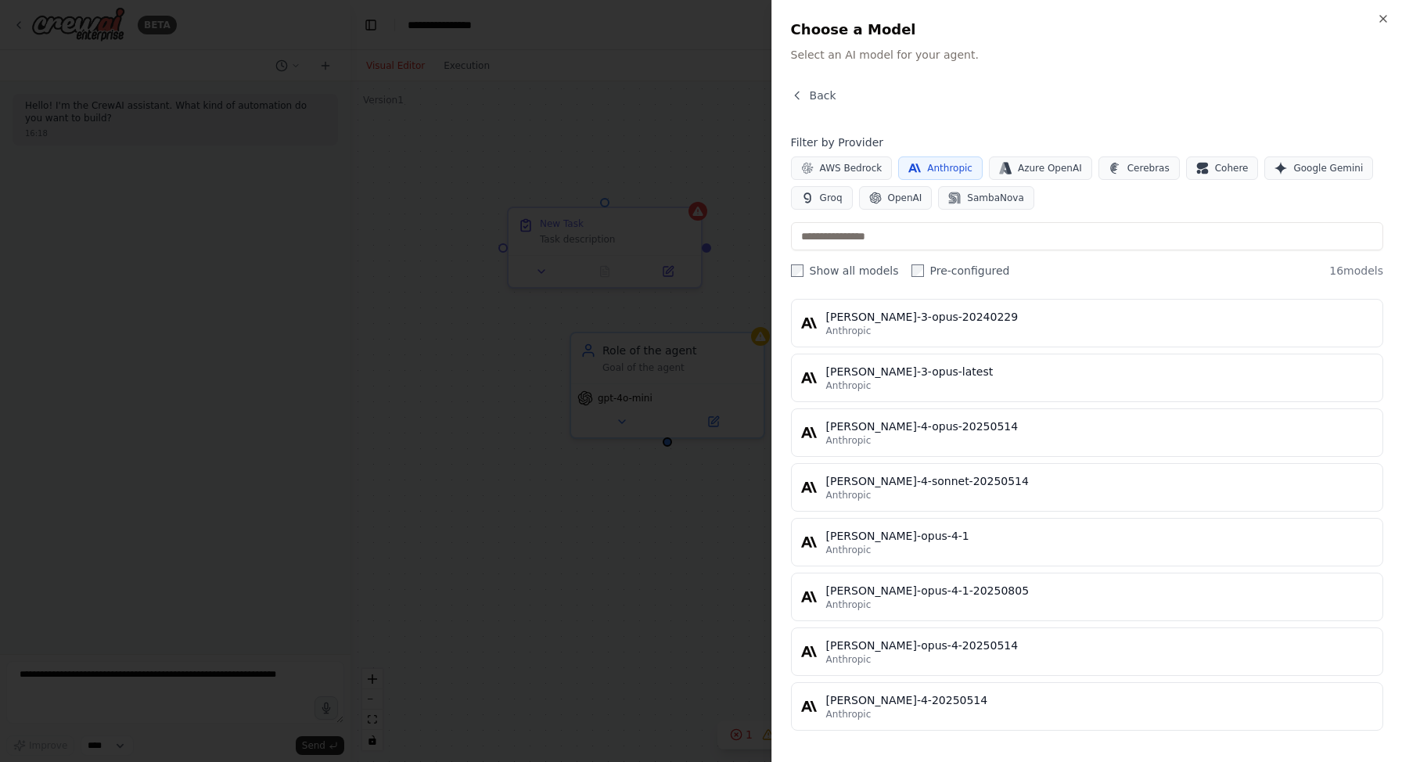
scroll to position [537, 0]
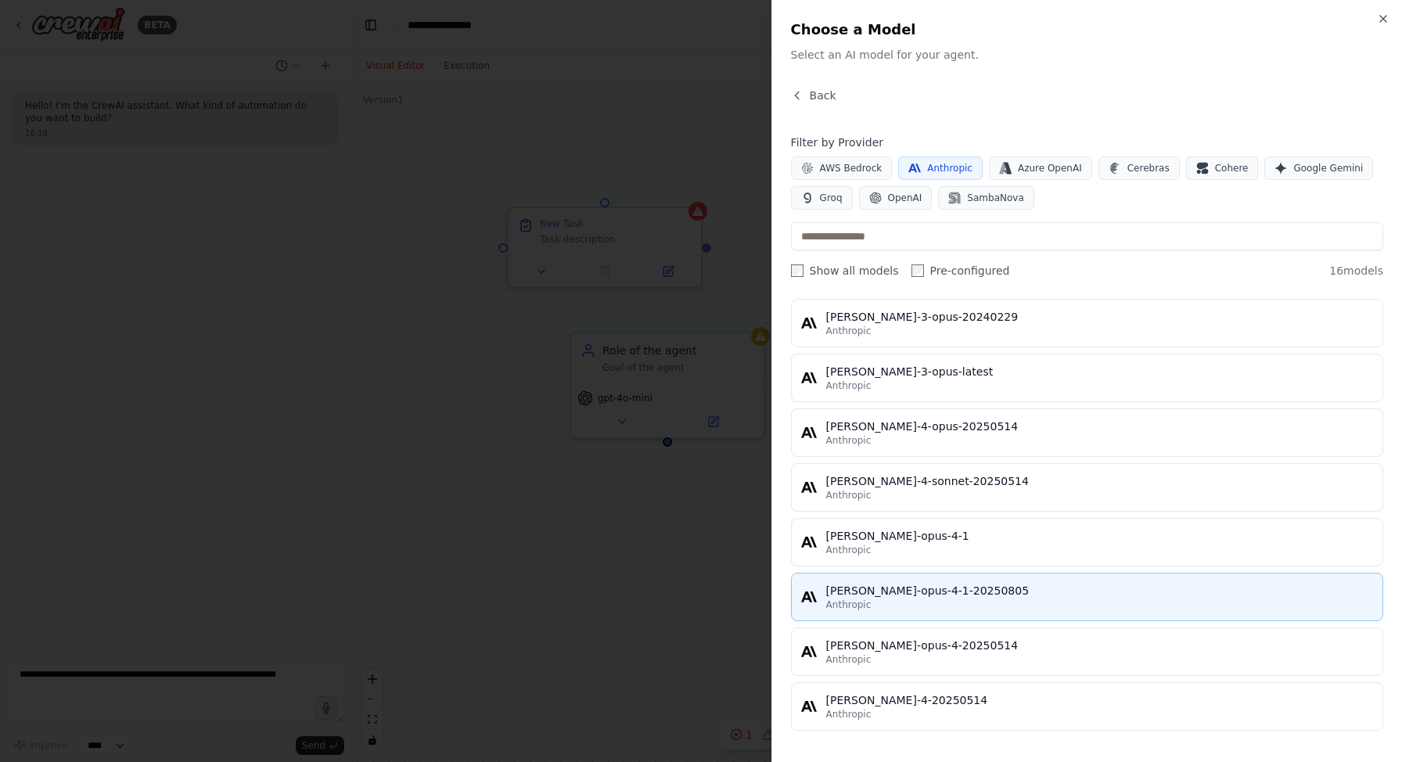
click at [928, 597] on div "claude-opus-4-1-20250805" at bounding box center [1099, 591] width 547 height 16
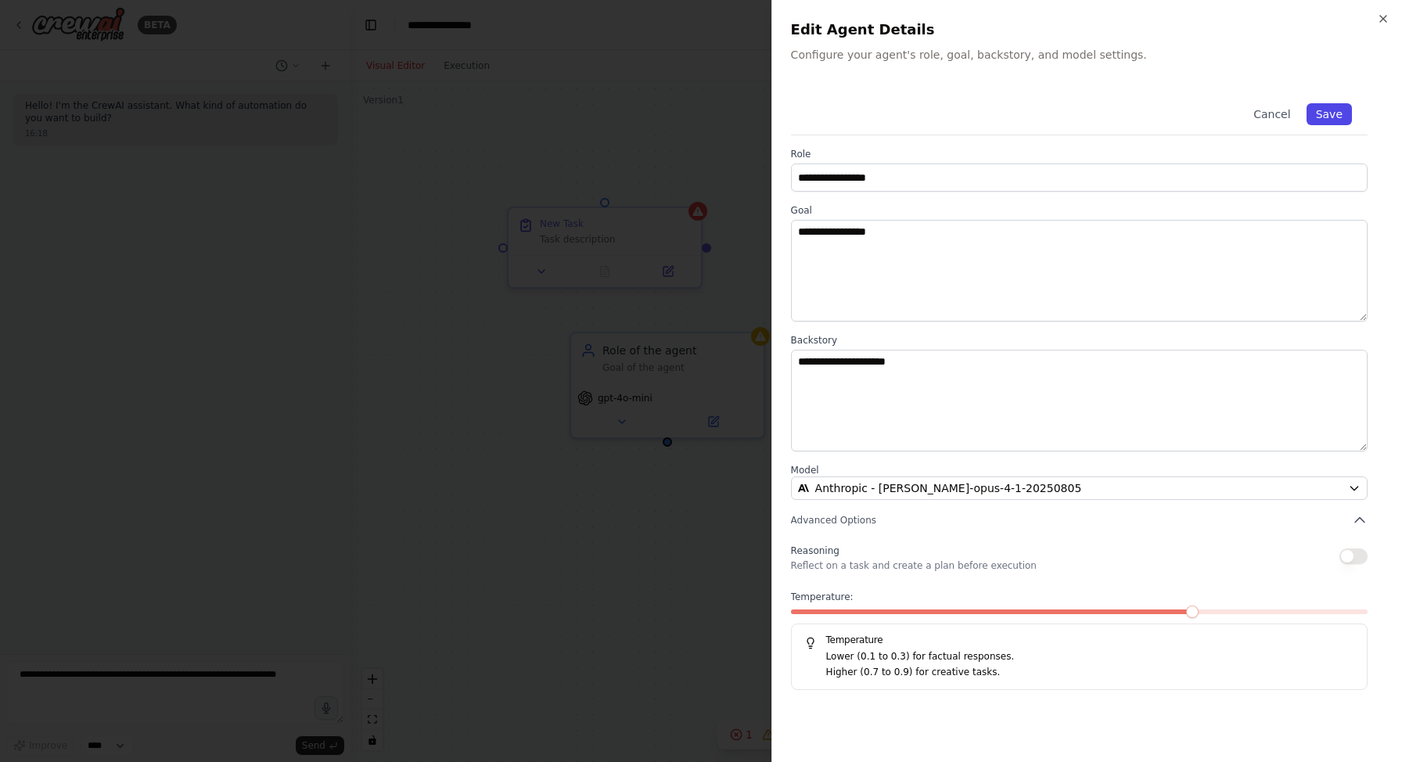
click at [1317, 110] on button "Save" at bounding box center [1328, 114] width 45 height 22
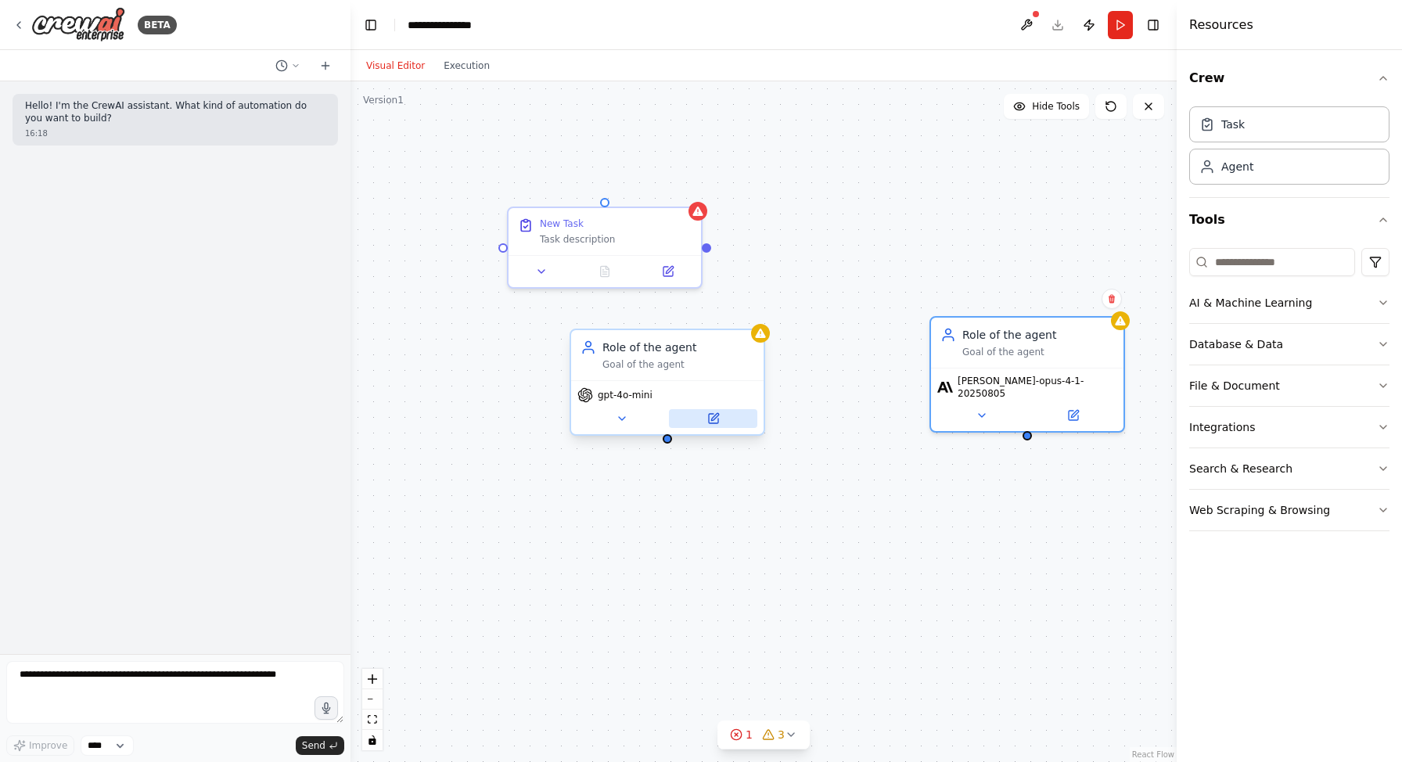
click at [704, 415] on button at bounding box center [713, 418] width 88 height 19
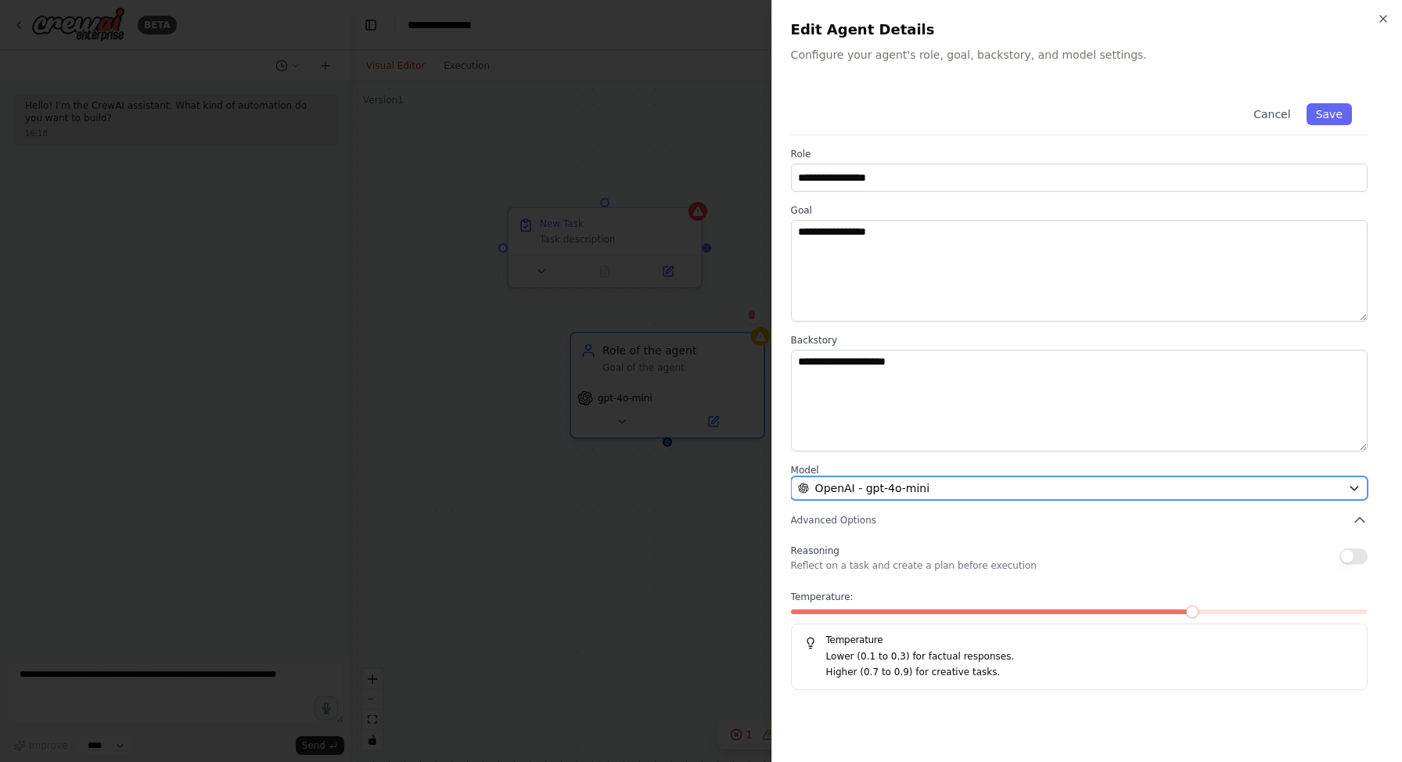
click at [919, 476] on button "OpenAI - gpt-4o-mini" at bounding box center [1079, 487] width 576 height 23
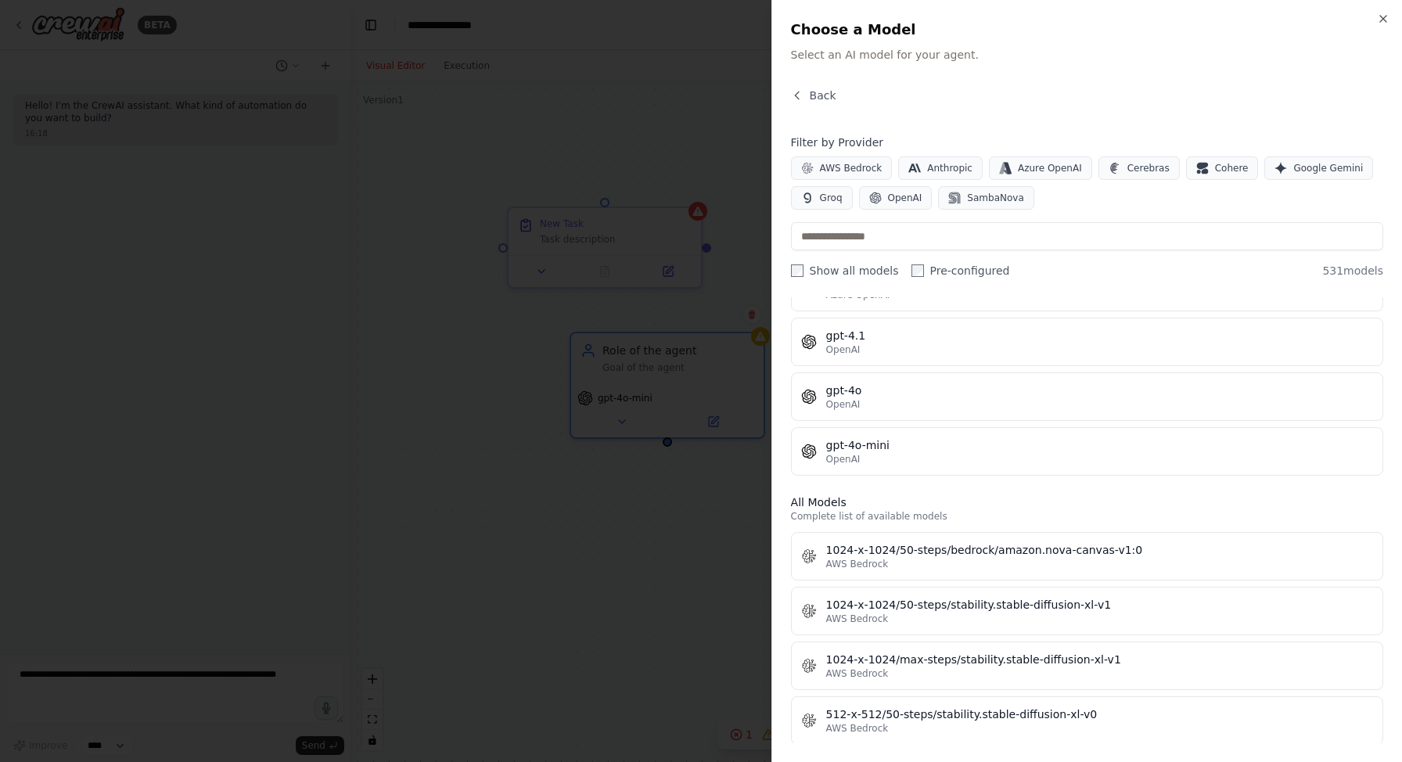
scroll to position [0, 0]
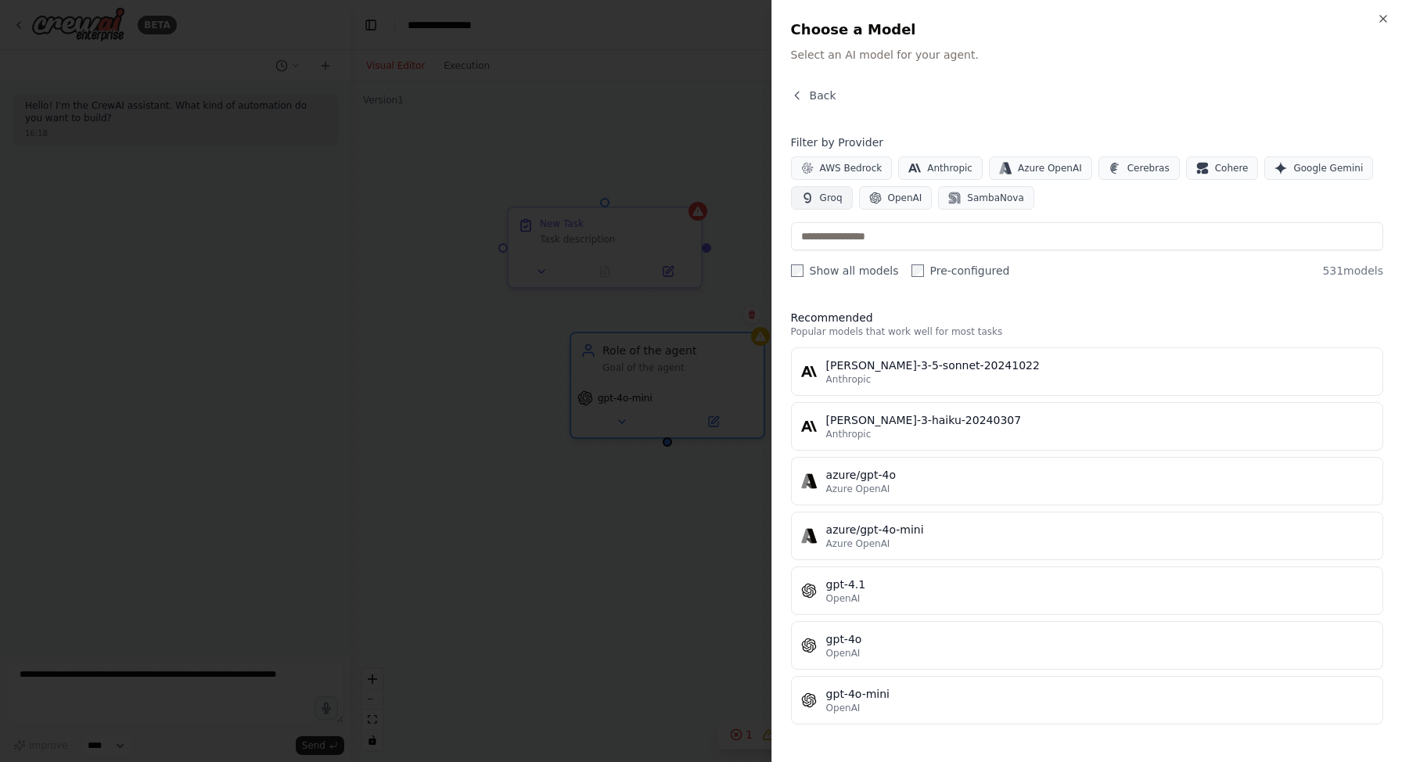
click at [815, 199] on button "Groq" at bounding box center [822, 197] width 62 height 23
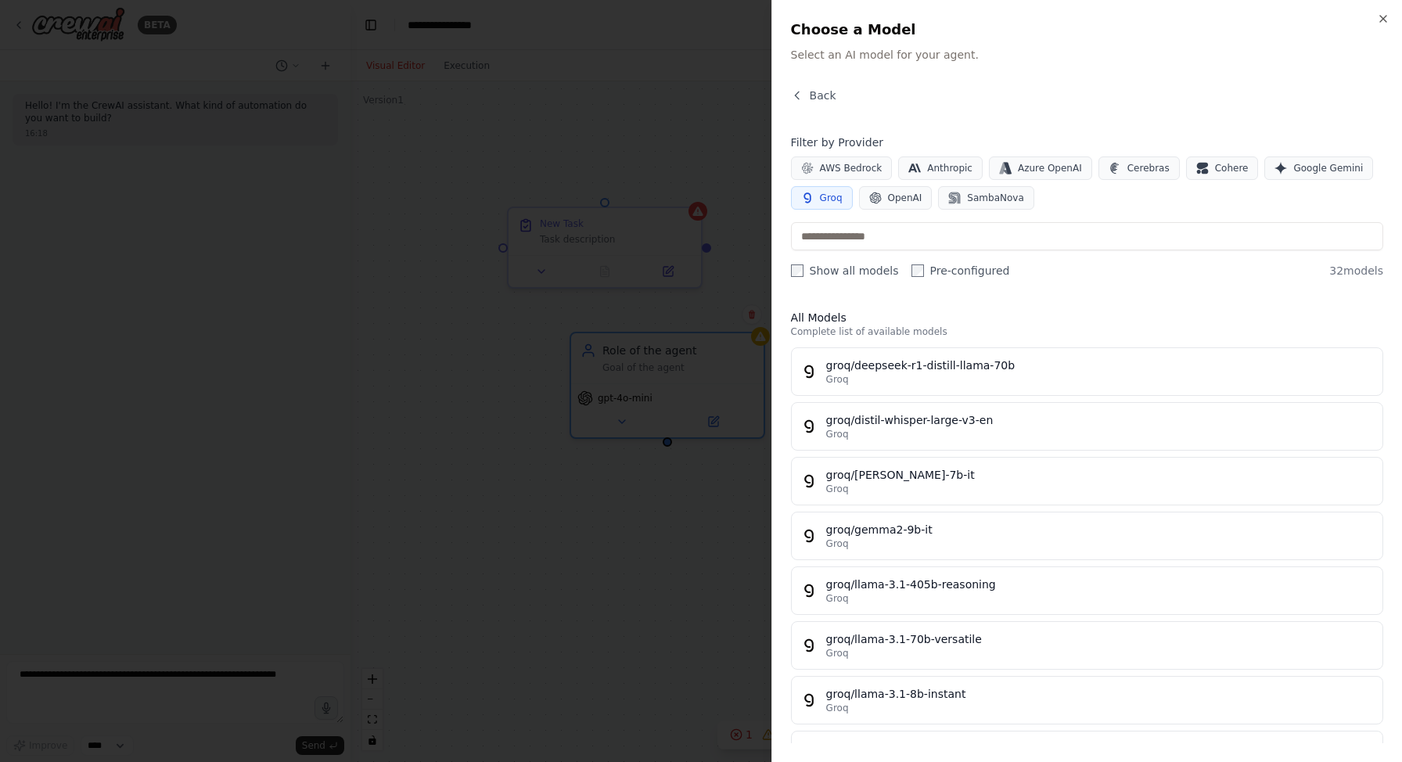
click at [829, 199] on span "Groq" at bounding box center [831, 198] width 23 height 13
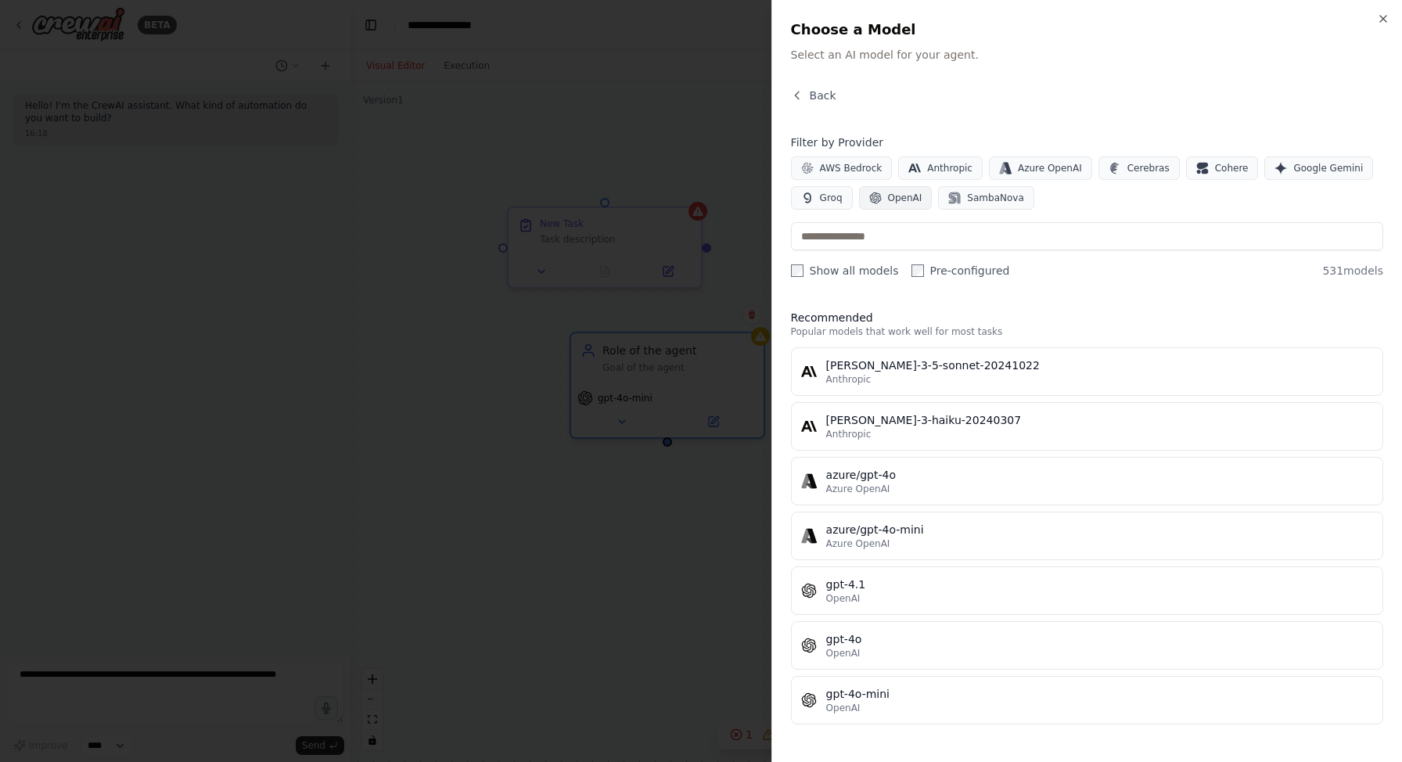
click at [878, 203] on icon "button" at bounding box center [875, 198] width 13 height 13
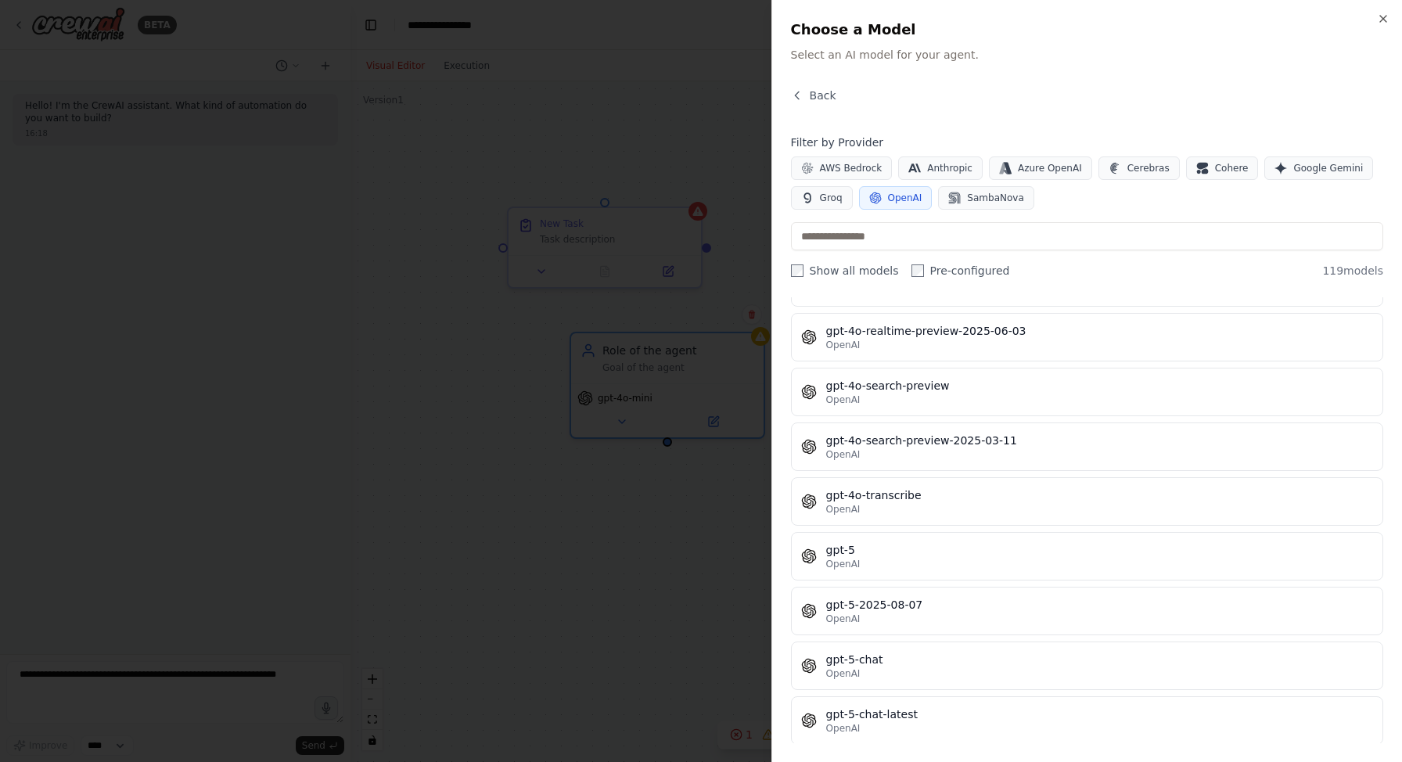
scroll to position [3507, 0]
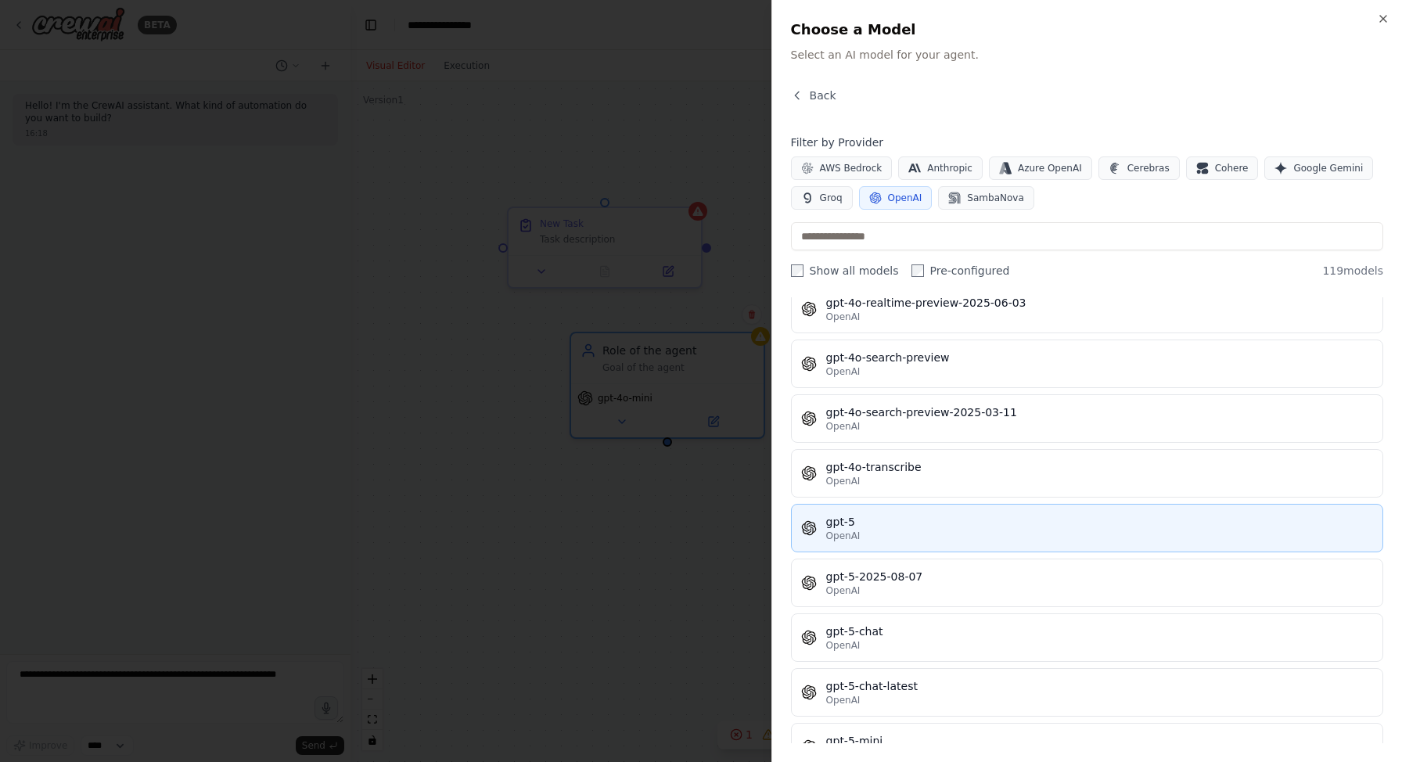
click at [936, 521] on div "gpt-5" at bounding box center [1099, 522] width 547 height 16
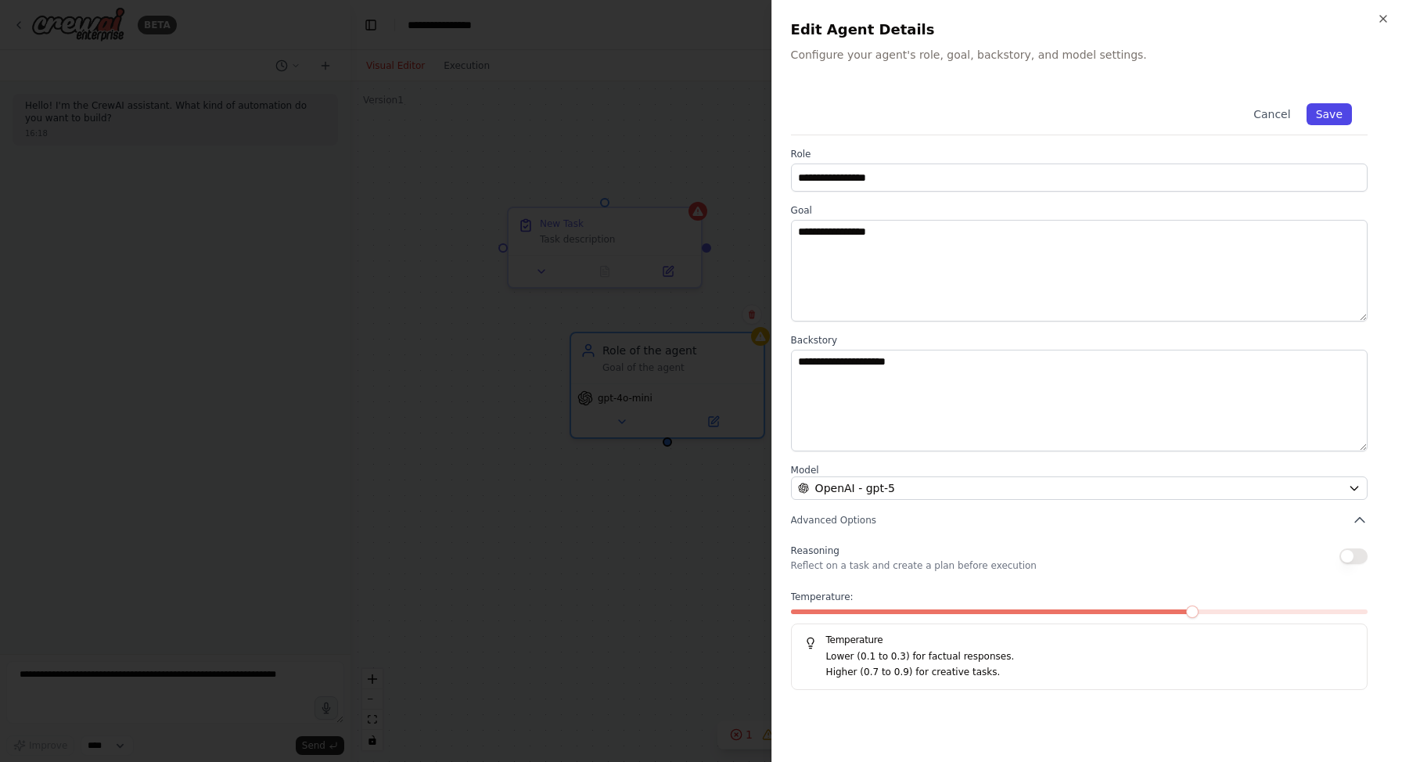
click at [1343, 119] on button "Save" at bounding box center [1328, 114] width 45 height 22
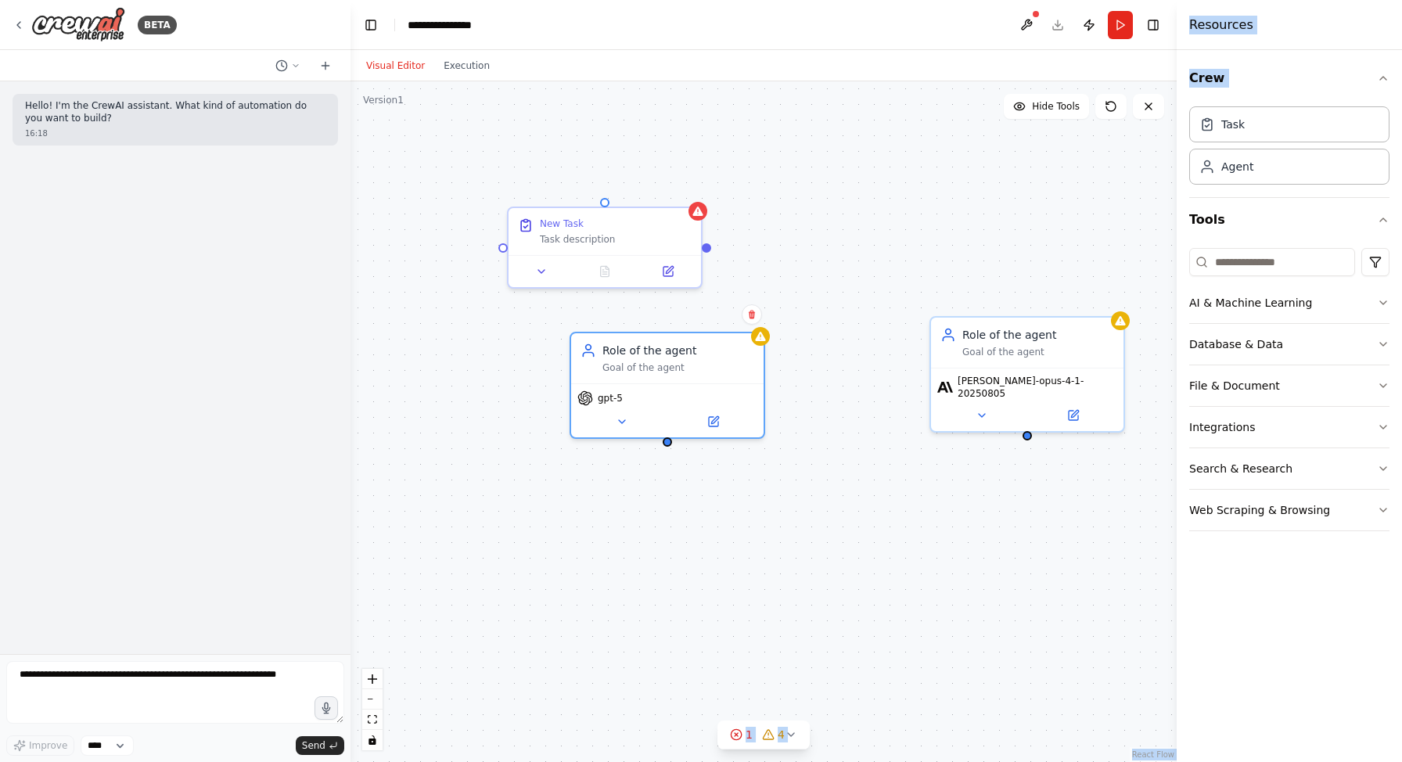
drag, startPoint x: 1284, startPoint y: 184, endPoint x: 828, endPoint y: 250, distance: 461.5
click at [828, 250] on div "**********" at bounding box center [701, 381] width 1402 height 762
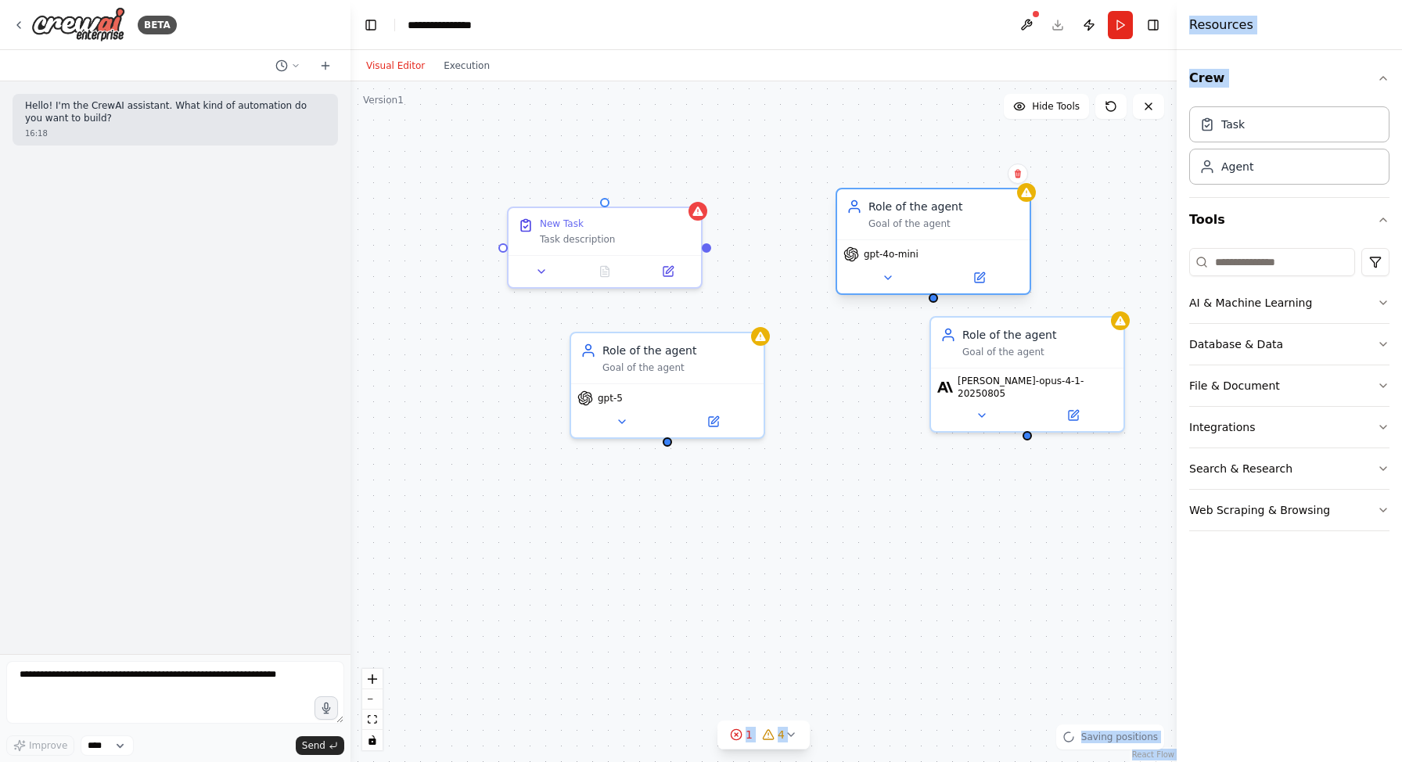
drag, startPoint x: 966, startPoint y: 260, endPoint x: 864, endPoint y: 203, distance: 117.3
click at [868, 203] on div "Role of the agent Goal of the agent" at bounding box center [944, 214] width 152 height 31
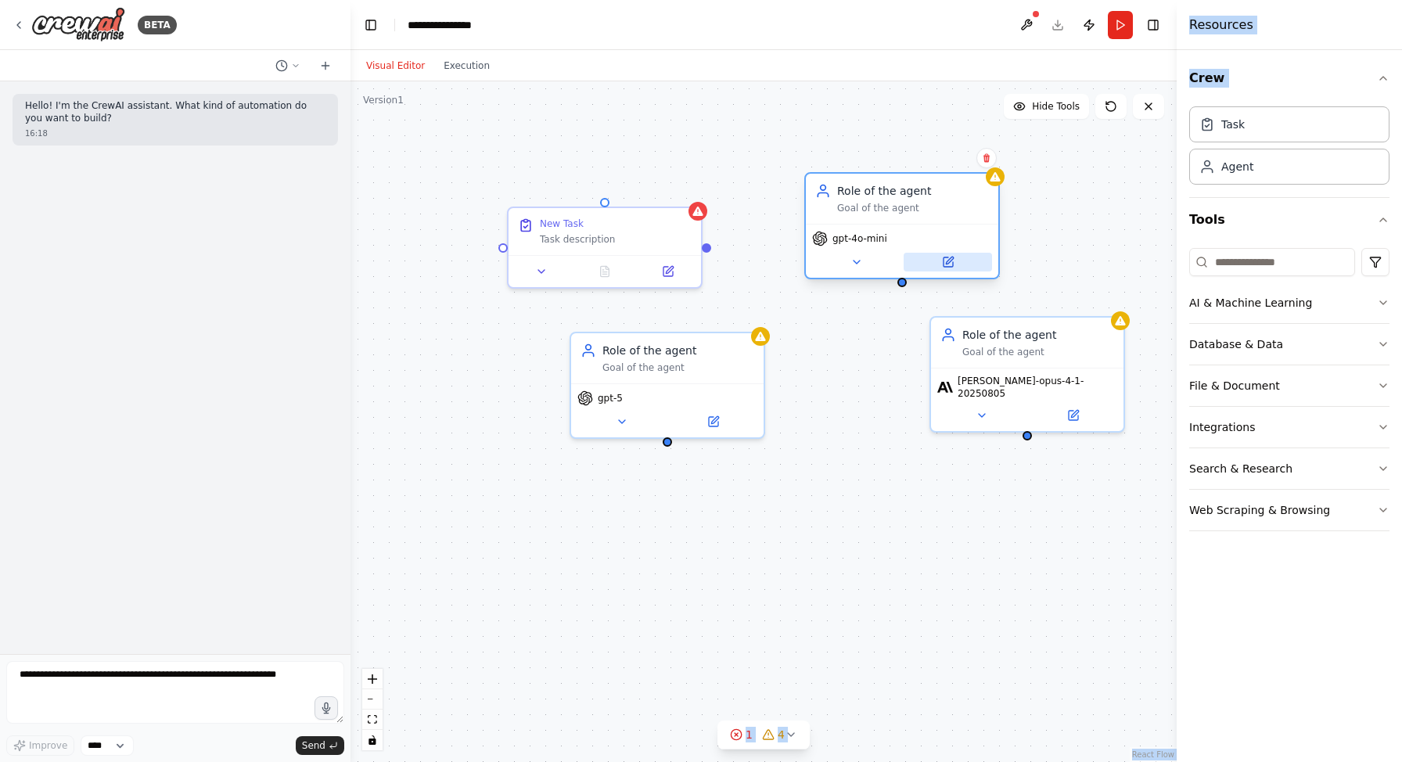
click at [935, 258] on button at bounding box center [947, 262] width 88 height 19
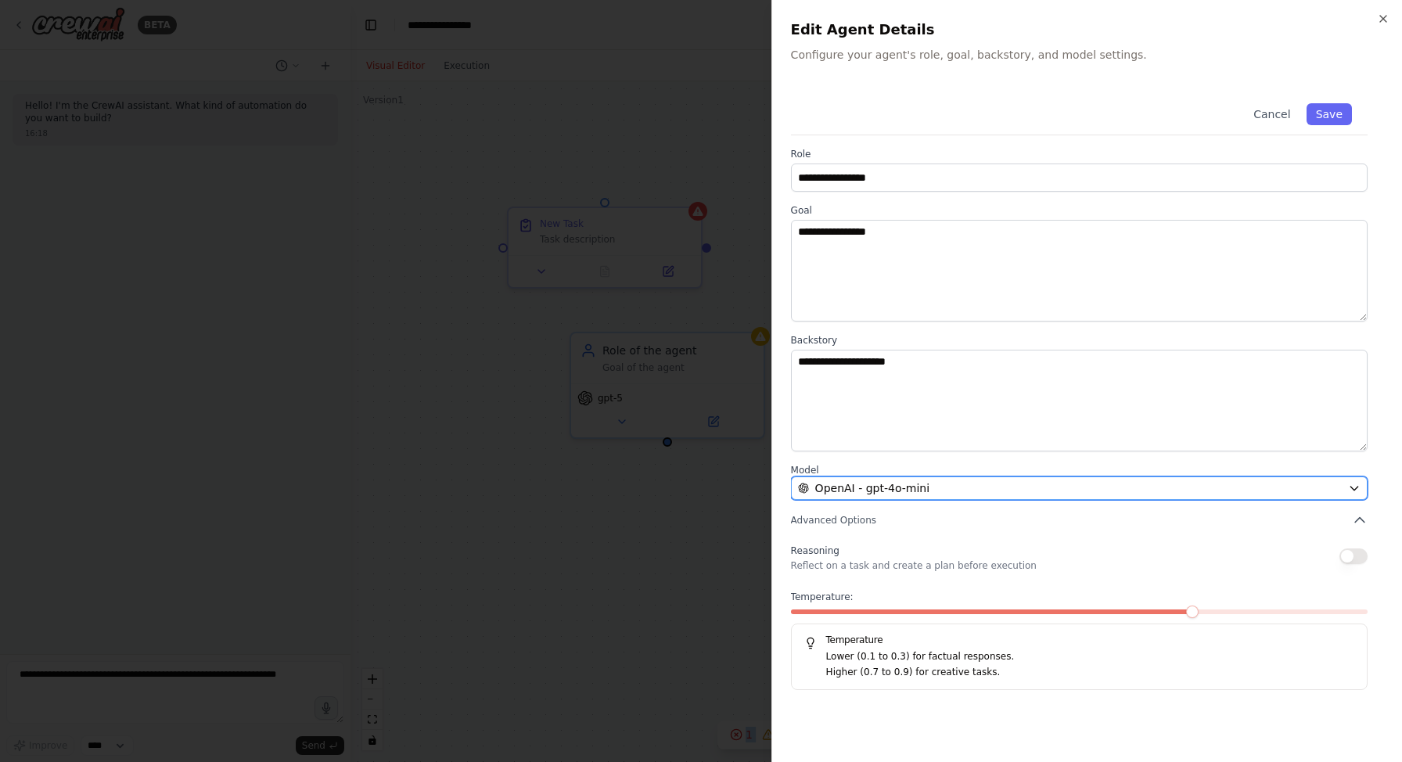
click at [904, 481] on span "OpenAI - gpt-4o-mini" at bounding box center [872, 488] width 114 height 16
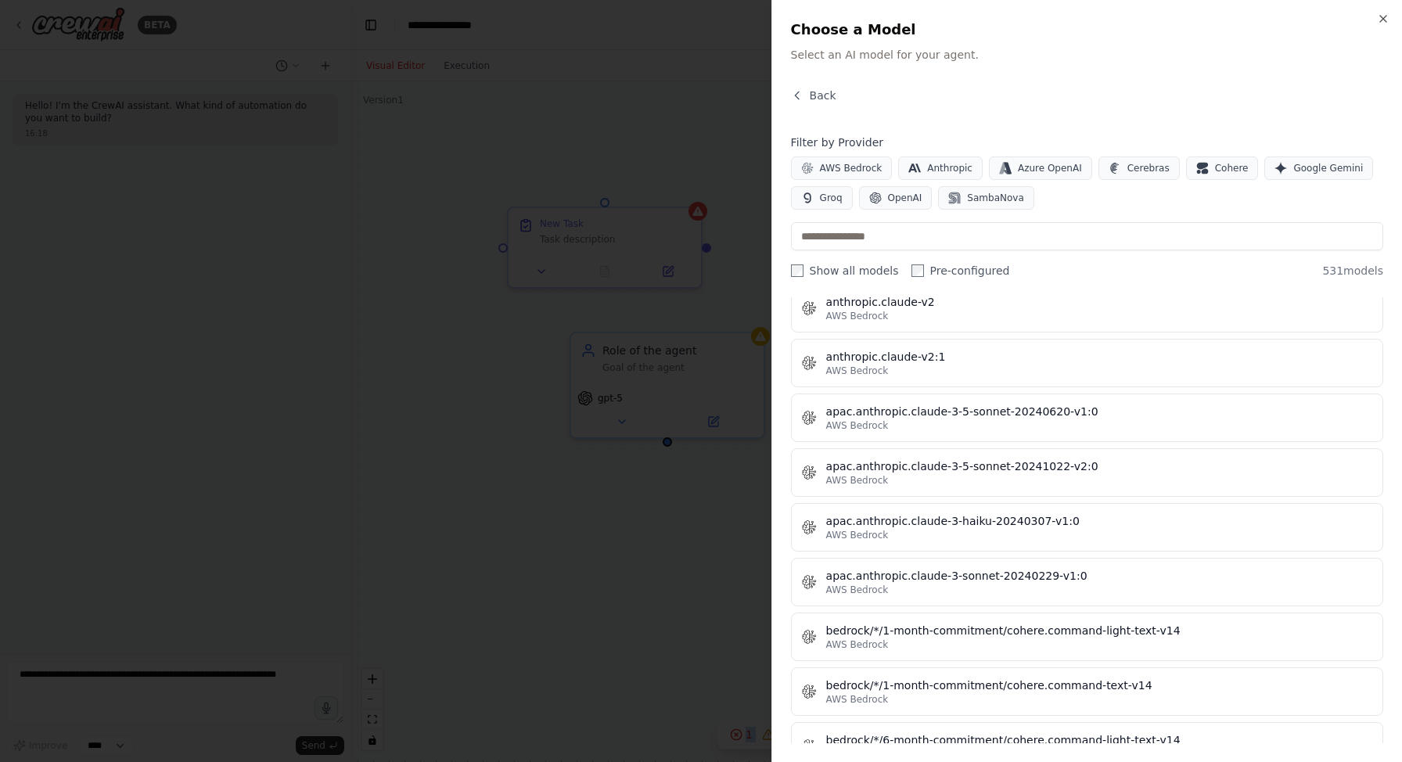
scroll to position [2163, 0]
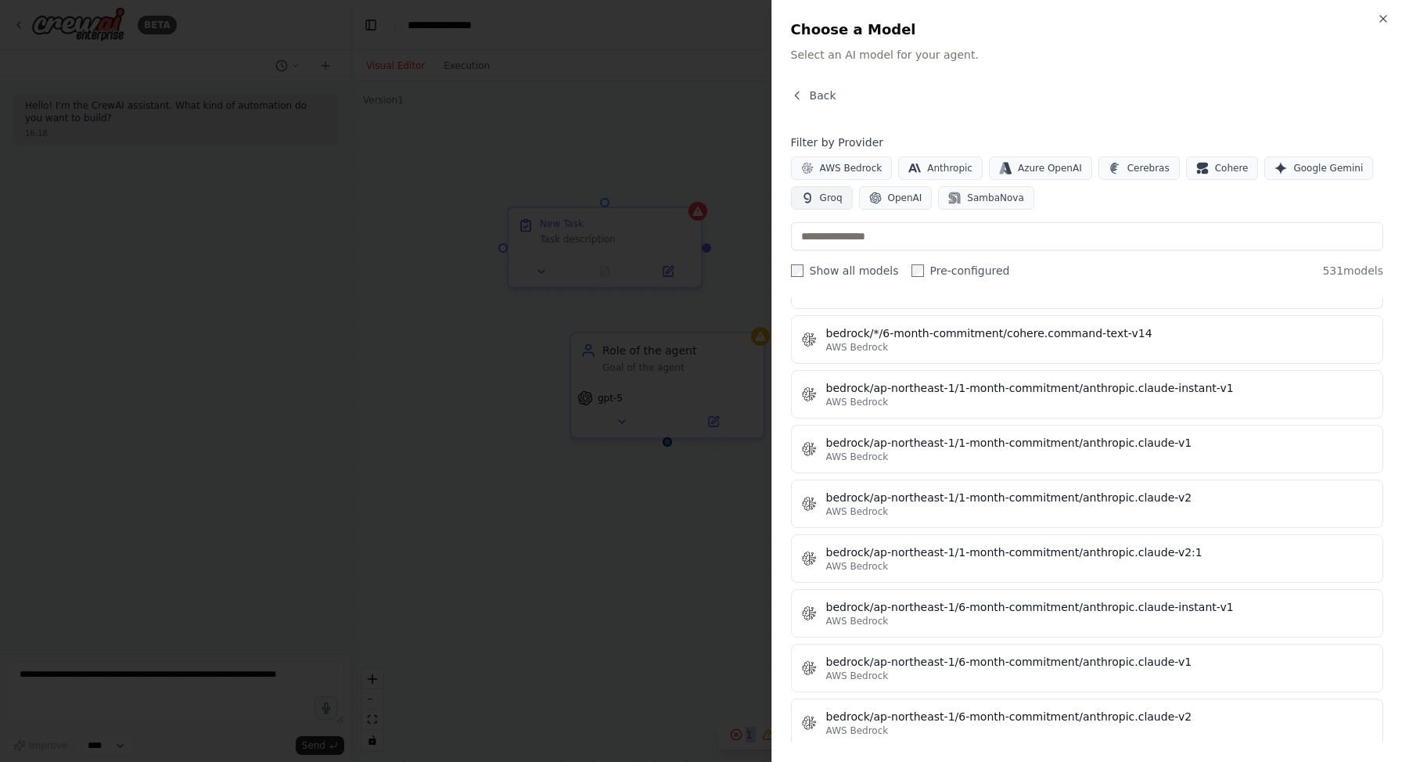
click at [823, 203] on span "Groq" at bounding box center [831, 198] width 23 height 13
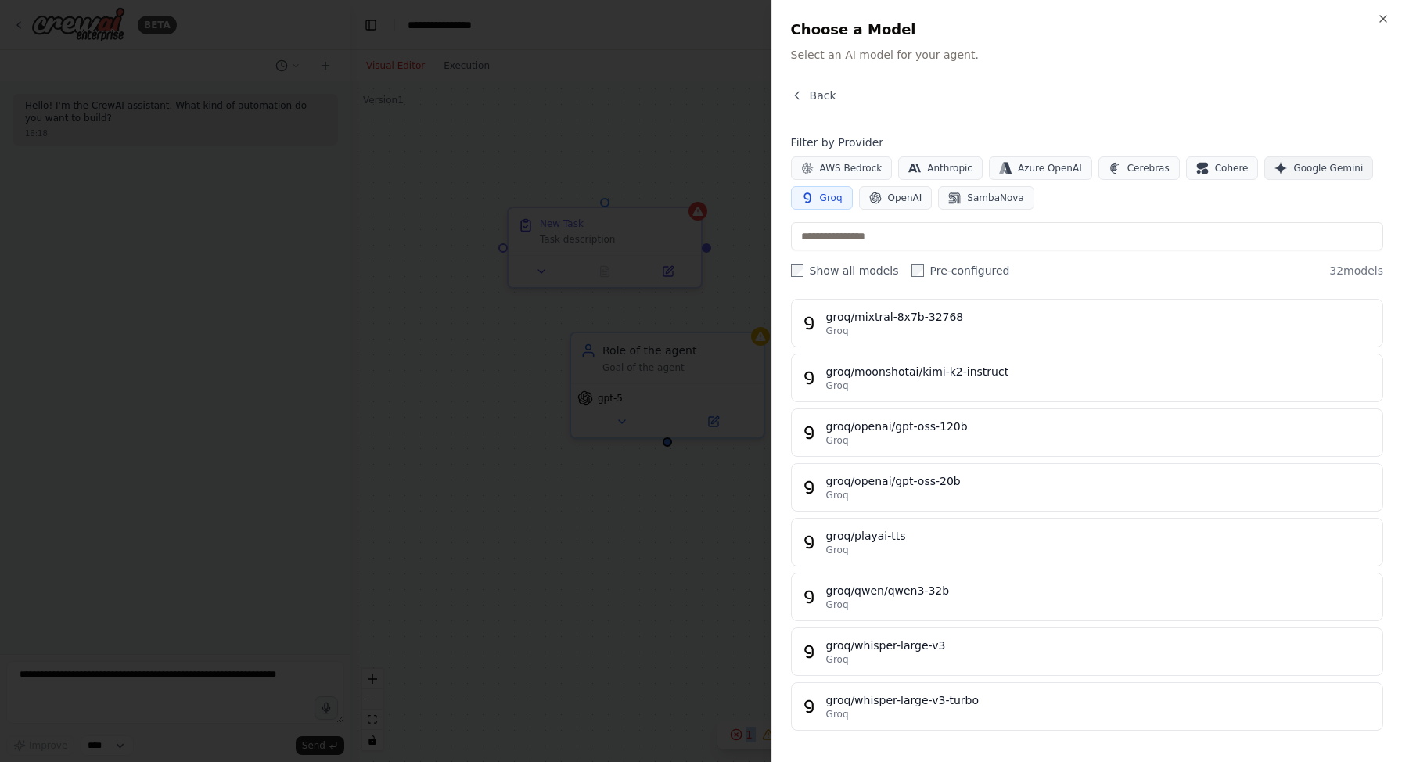
click at [1304, 166] on span "Google Gemini" at bounding box center [1328, 168] width 70 height 13
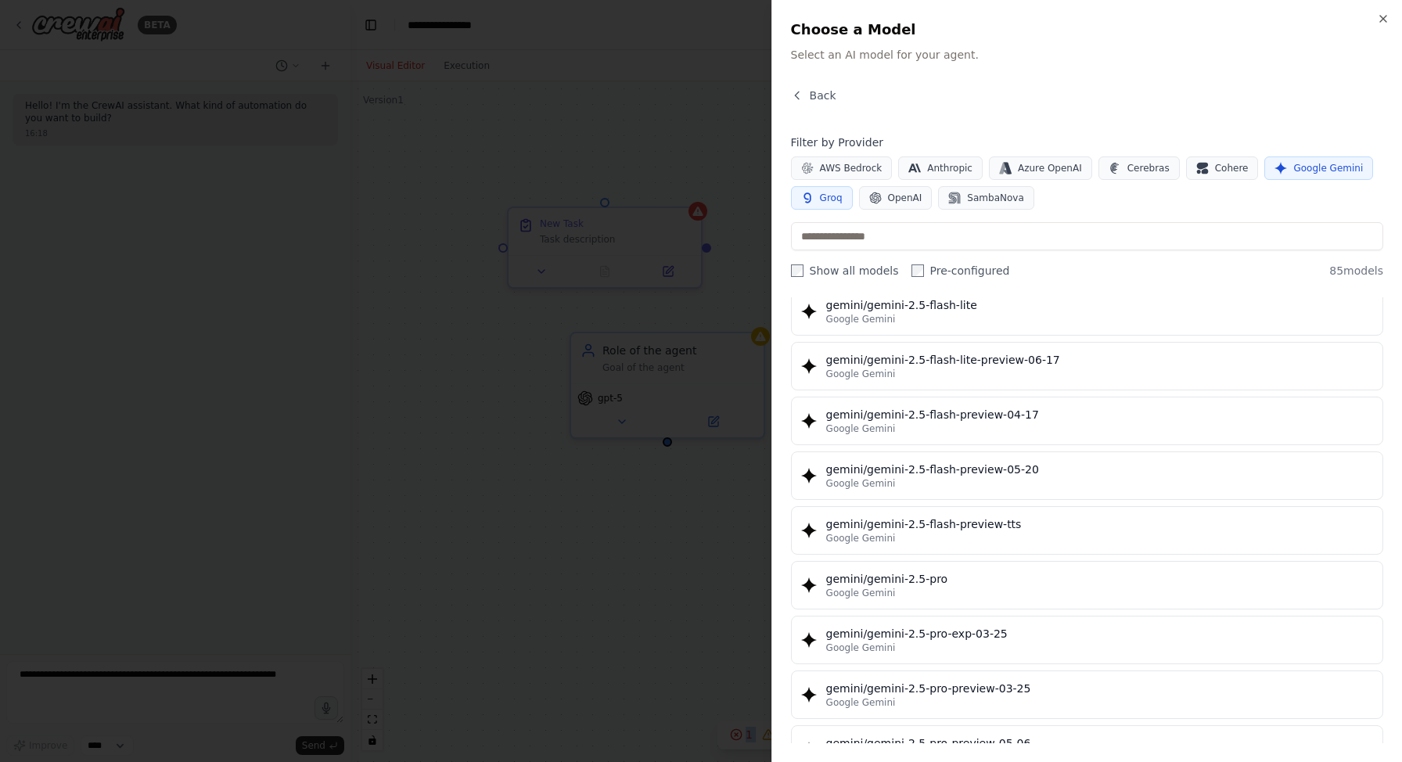
scroll to position [1435, 0]
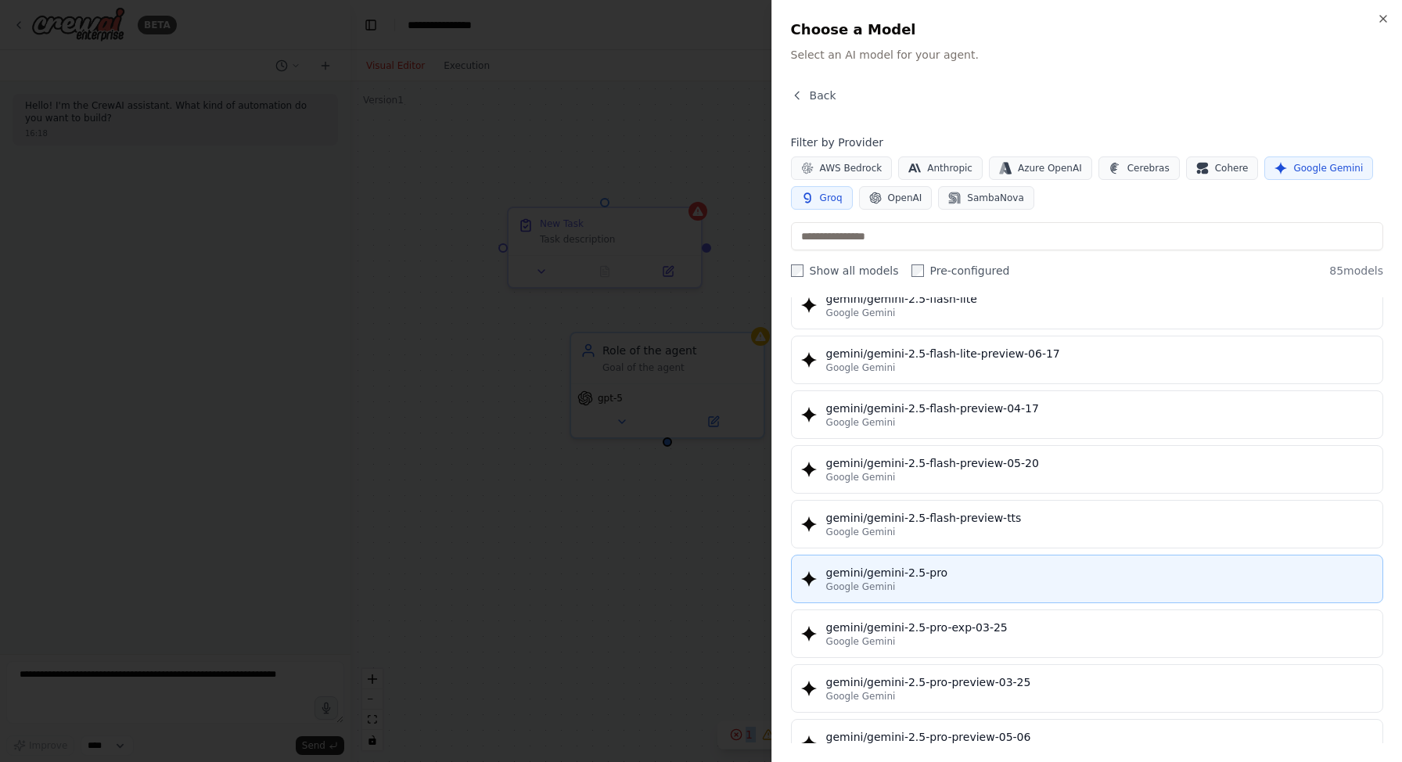
click at [974, 566] on div "gemini/gemini-2.5-pro" at bounding box center [1099, 573] width 547 height 16
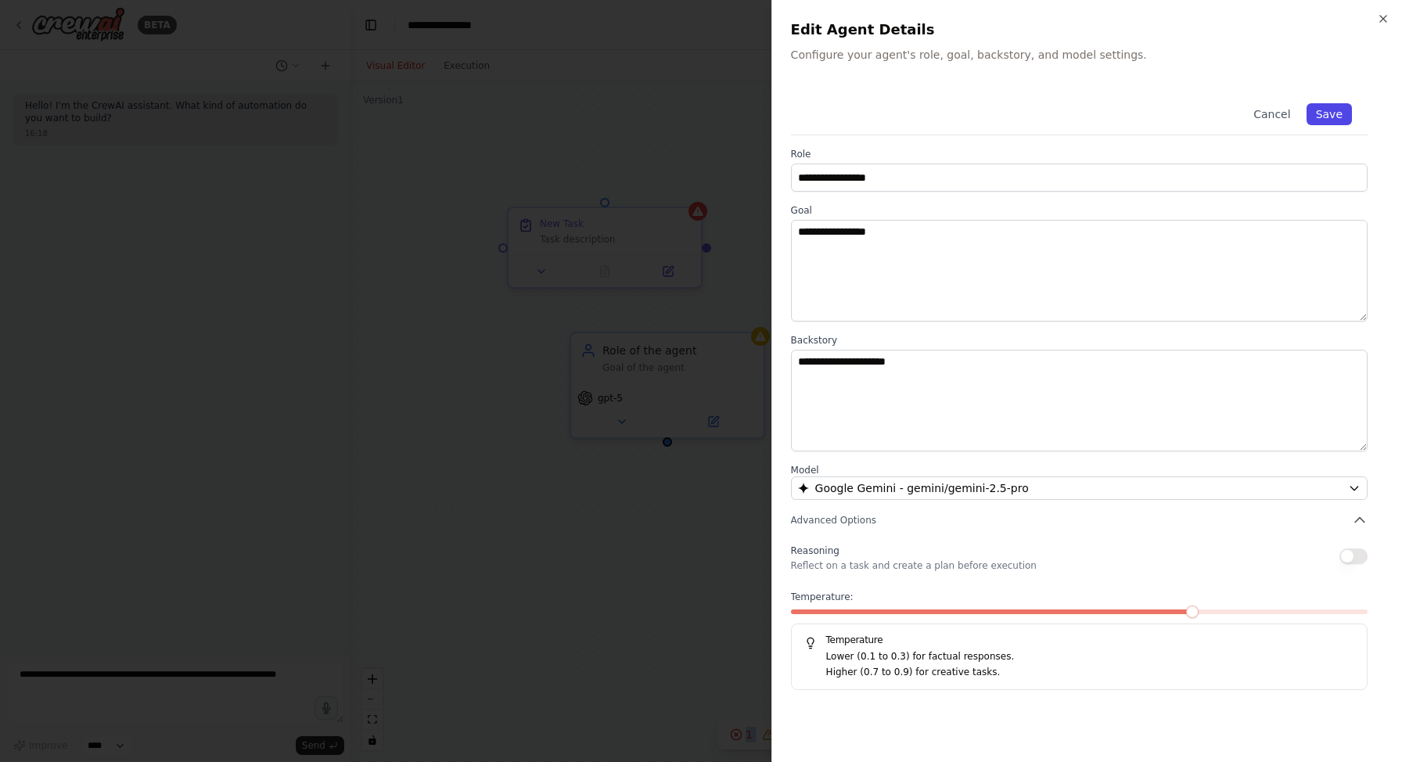
click at [1338, 118] on button "Save" at bounding box center [1328, 114] width 45 height 22
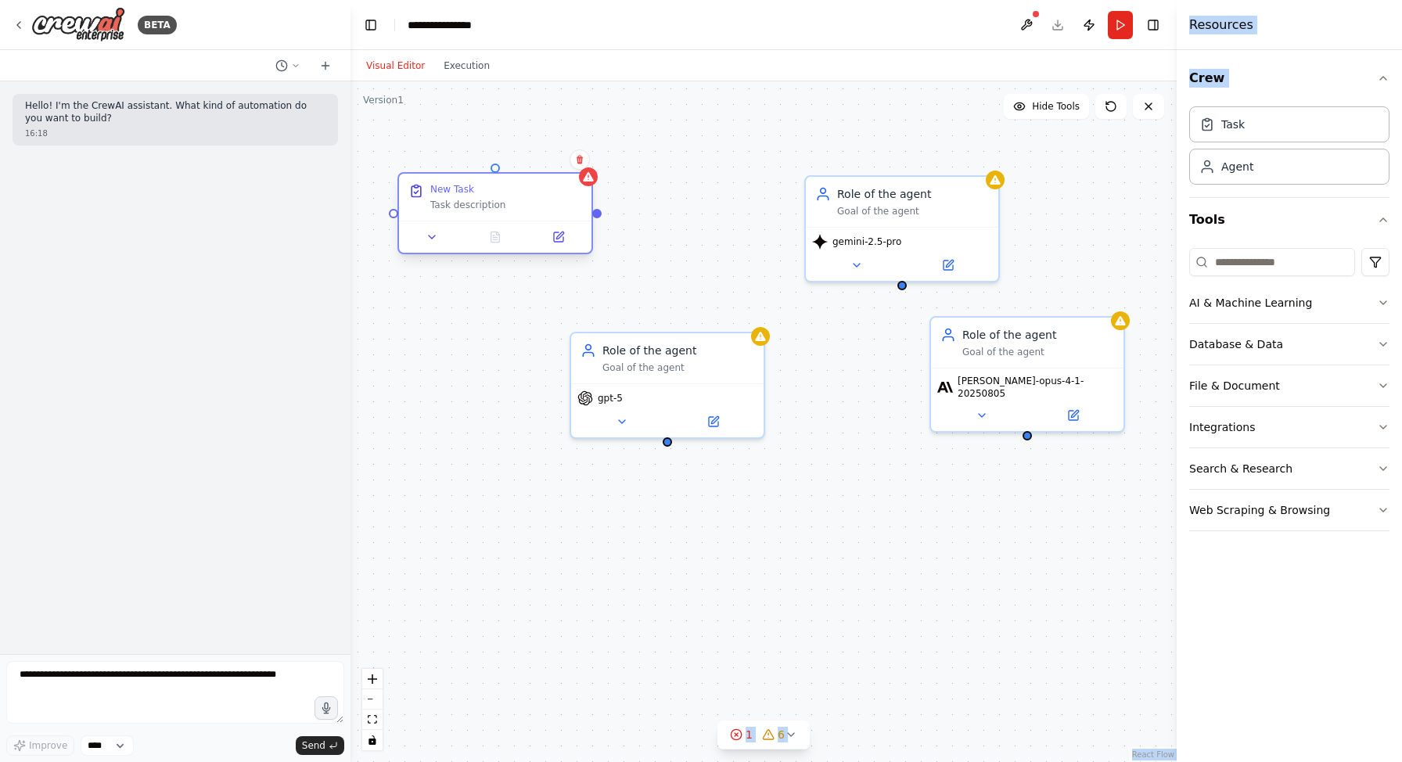
drag, startPoint x: 636, startPoint y: 249, endPoint x: 506, endPoint y: 205, distance: 137.0
click at [506, 205] on div "New Task Task description" at bounding box center [495, 213] width 196 height 82
drag, startPoint x: 580, startPoint y: 197, endPoint x: 897, endPoint y: 282, distance: 328.0
click at [897, 282] on div "New Task Task description Role of the agent Goal of the agent gpt-5 Role of the…" at bounding box center [763, 421] width 826 height 680
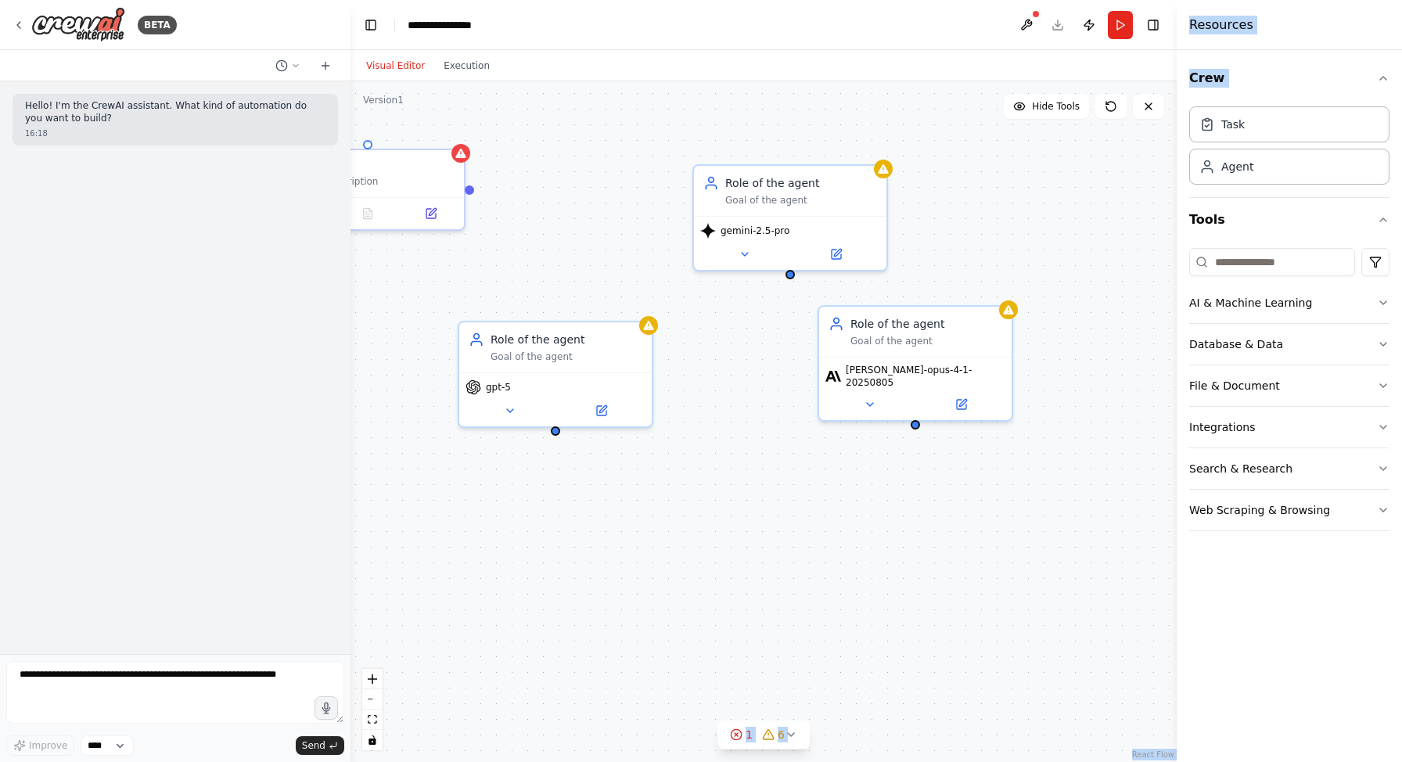
drag, startPoint x: 580, startPoint y: 204, endPoint x: 469, endPoint y: 193, distance: 112.4
click at [469, 193] on div "New Task Task description Role of the agent Goal of the agent gpt-5 Role of the…" at bounding box center [763, 421] width 826 height 680
drag, startPoint x: 469, startPoint y: 185, endPoint x: 805, endPoint y: 166, distance: 336.9
click at [806, 166] on div "New Task Task description Role of the agent Goal of the agent gpt-5 Role of the…" at bounding box center [652, 410] width 826 height 680
drag, startPoint x: 792, startPoint y: 273, endPoint x: 556, endPoint y: 433, distance: 284.4
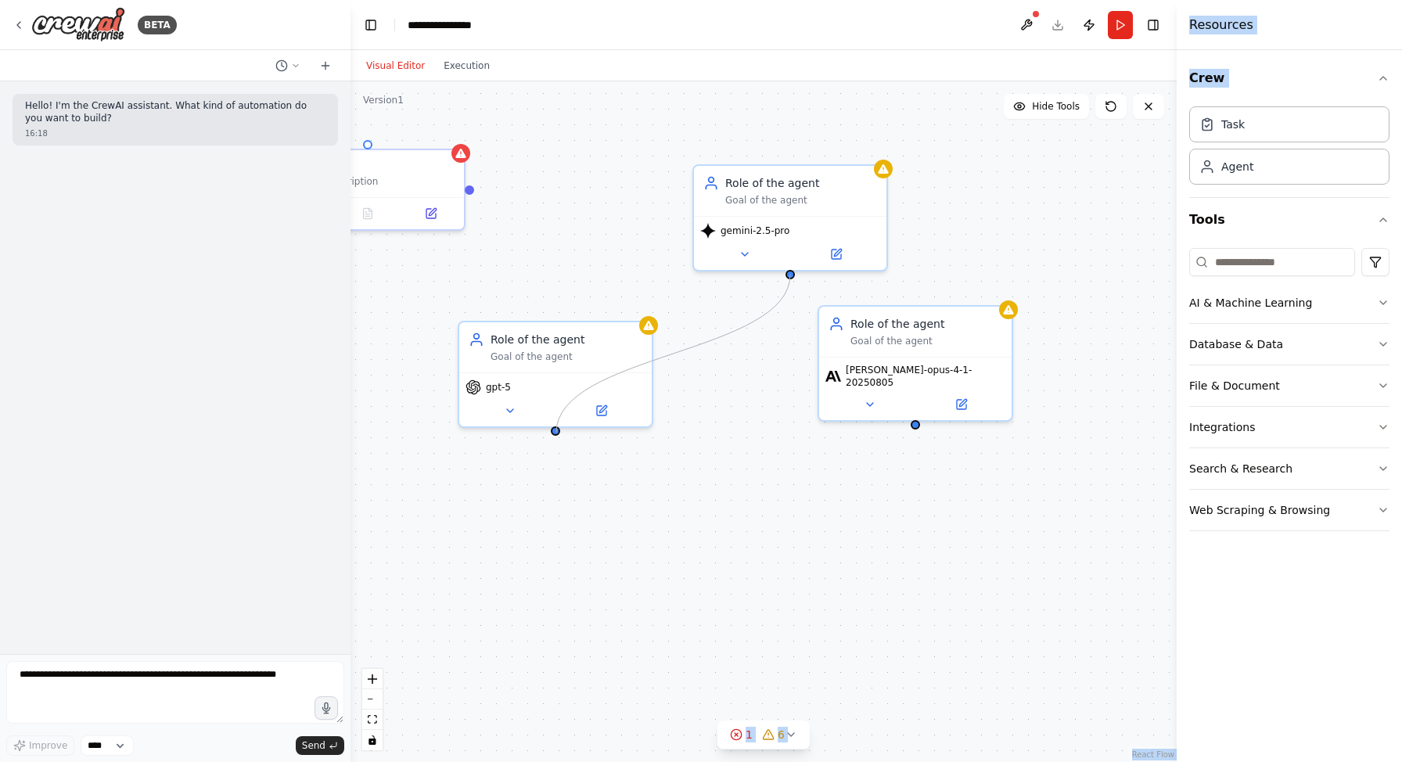
click at [556, 433] on div "New Task Task description Role of the agent Goal of the agent gpt-5 Role of the…" at bounding box center [763, 421] width 826 height 680
click at [473, 192] on div "New Task Task description Role of the agent Goal of the agent gpt-5 Role of the…" at bounding box center [763, 421] width 826 height 680
click at [456, 152] on icon at bounding box center [460, 149] width 10 height 9
click at [465, 157] on div at bounding box center [460, 150] width 19 height 19
click at [444, 214] on button at bounding box center [431, 210] width 54 height 19
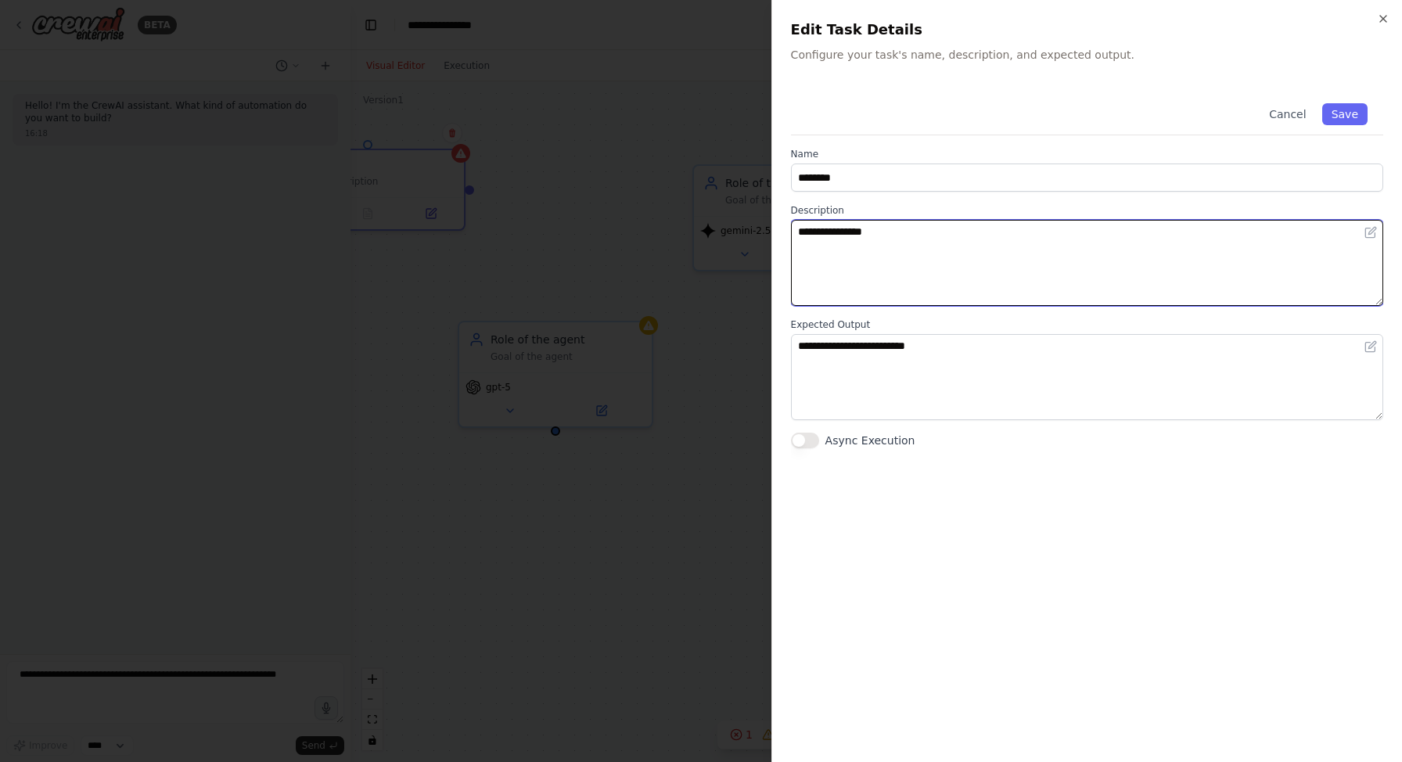
click at [851, 257] on textarea "**********" at bounding box center [1087, 263] width 592 height 86
type textarea "**********"
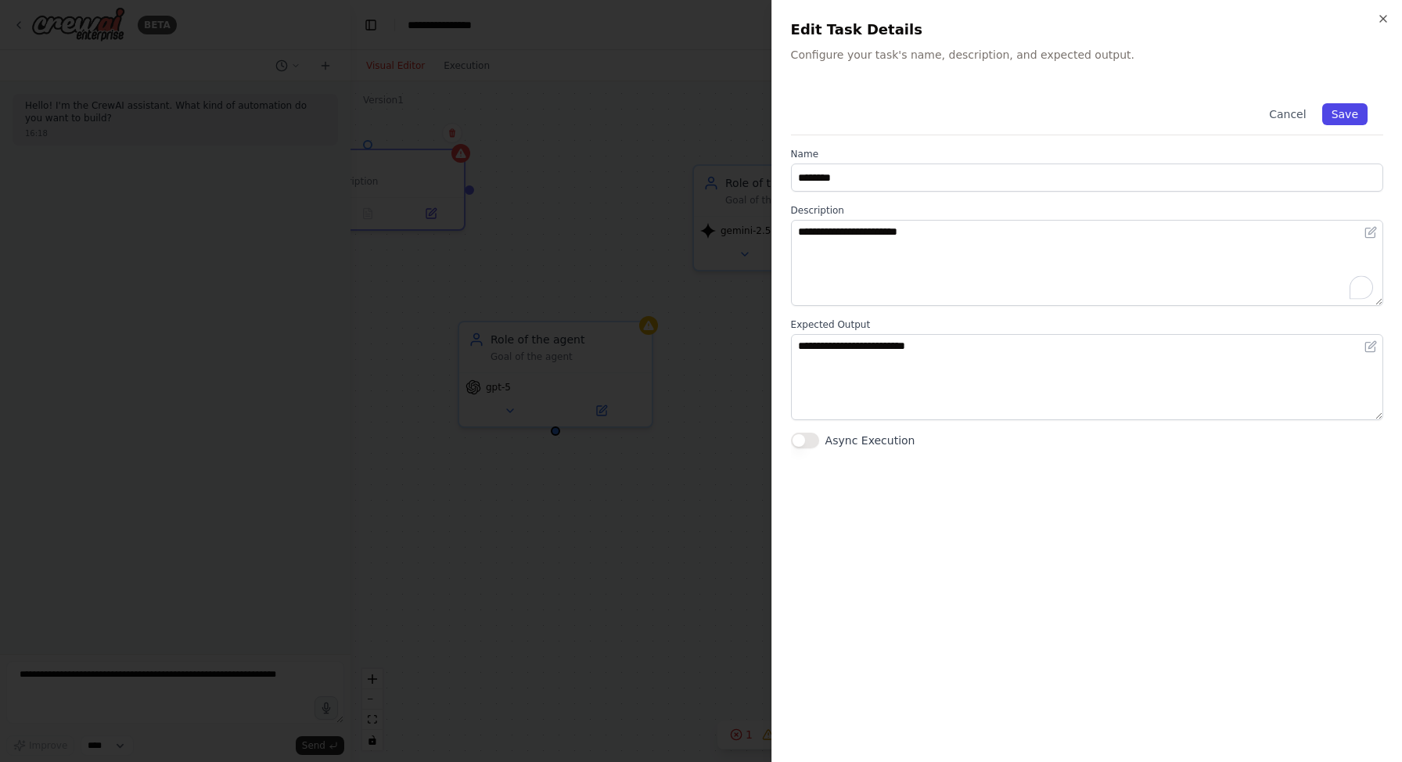
click at [1355, 121] on button "Save" at bounding box center [1344, 114] width 45 height 22
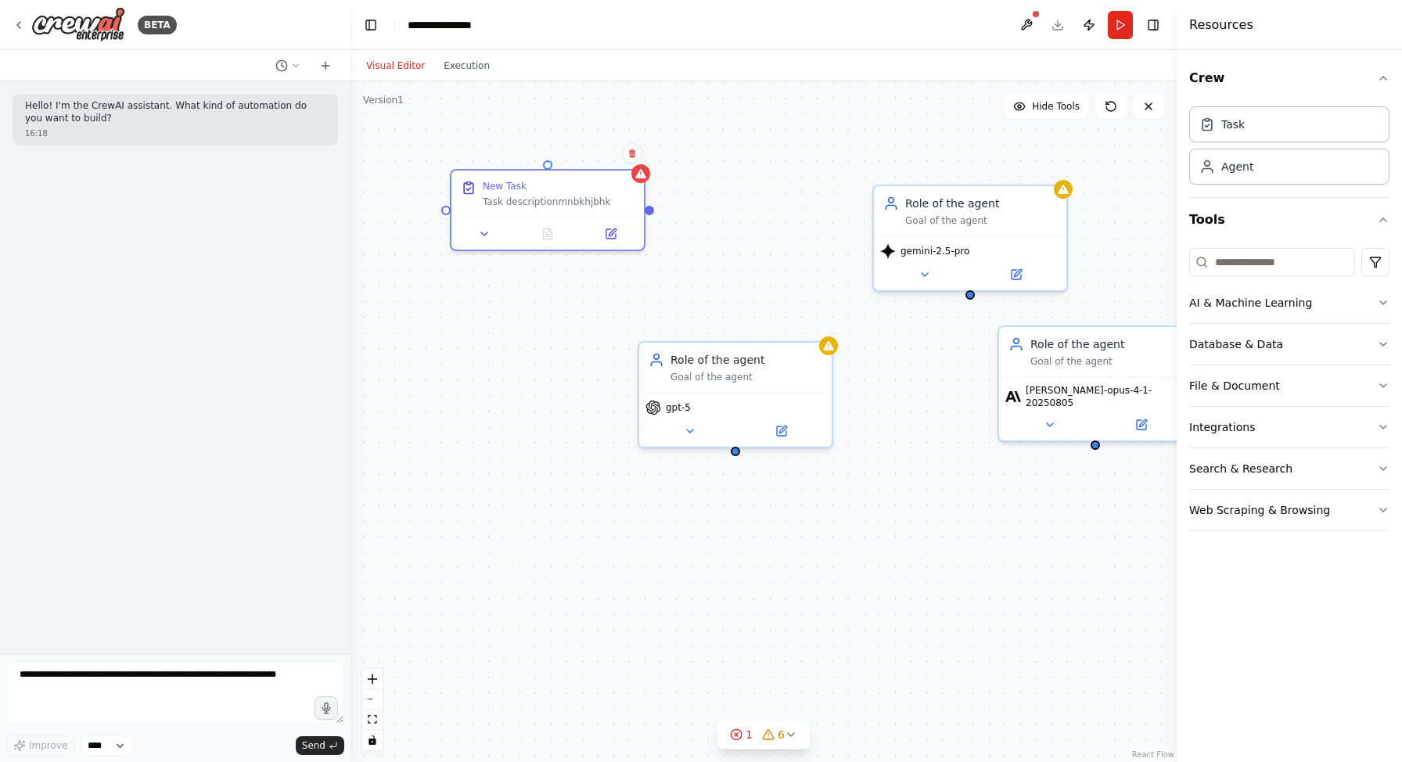
drag, startPoint x: 558, startPoint y: 172, endPoint x: 731, endPoint y: 190, distance: 173.0
click at [731, 190] on div "New Task Task descriptionmnbkhjbhk Role of the agent Goal of the agent gpt-5 Ro…" at bounding box center [763, 421] width 826 height 680
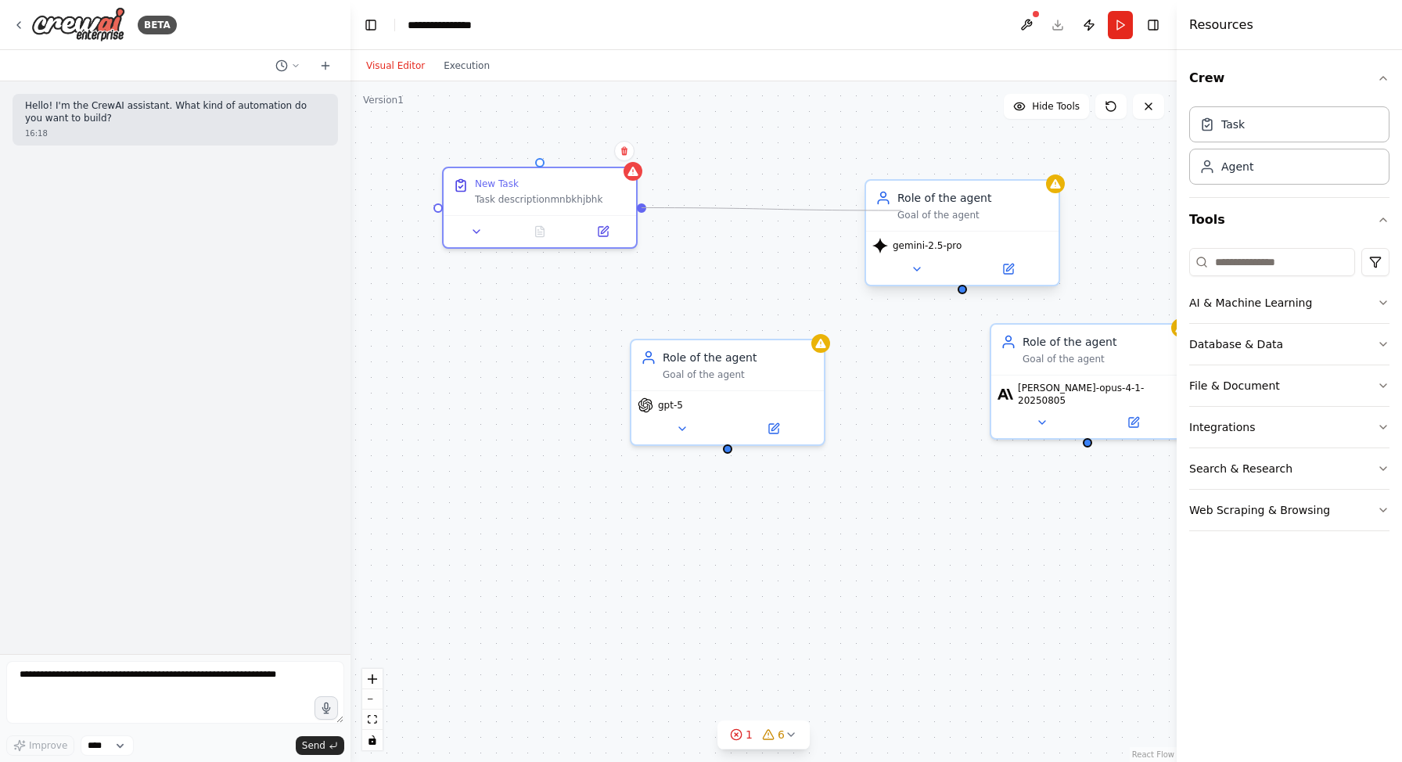
drag, startPoint x: 645, startPoint y: 209, endPoint x: 901, endPoint y: 210, distance: 256.6
click at [901, 210] on div "New Task Task descriptionmnbkhjbhk Role of the agent Goal of the agent gpt-5 Ro…" at bounding box center [824, 428] width 826 height 680
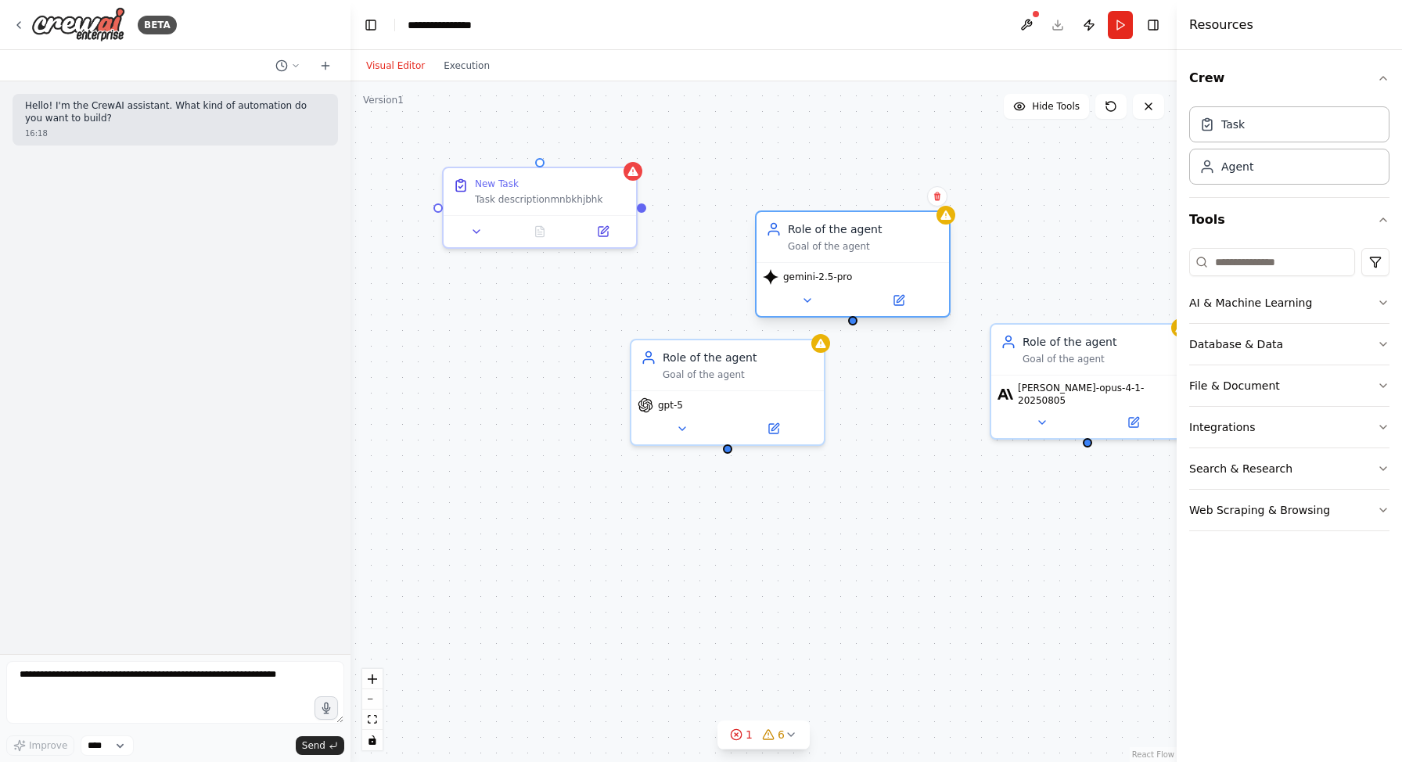
drag, startPoint x: 1032, startPoint y: 204, endPoint x: 917, endPoint y: 225, distance: 116.1
click at [917, 225] on div "Role of the agent Goal of the agent" at bounding box center [864, 236] width 152 height 31
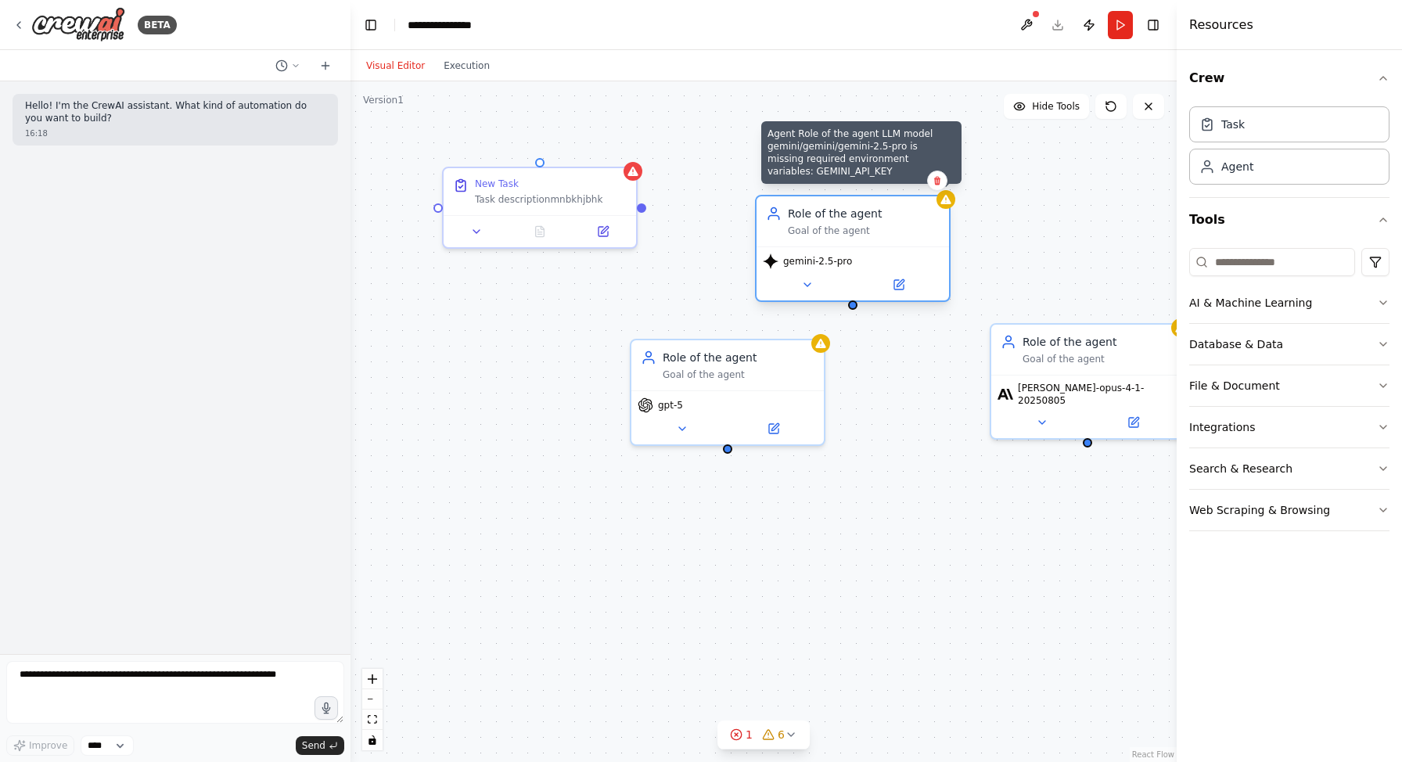
click at [939, 203] on icon at bounding box center [945, 199] width 13 height 13
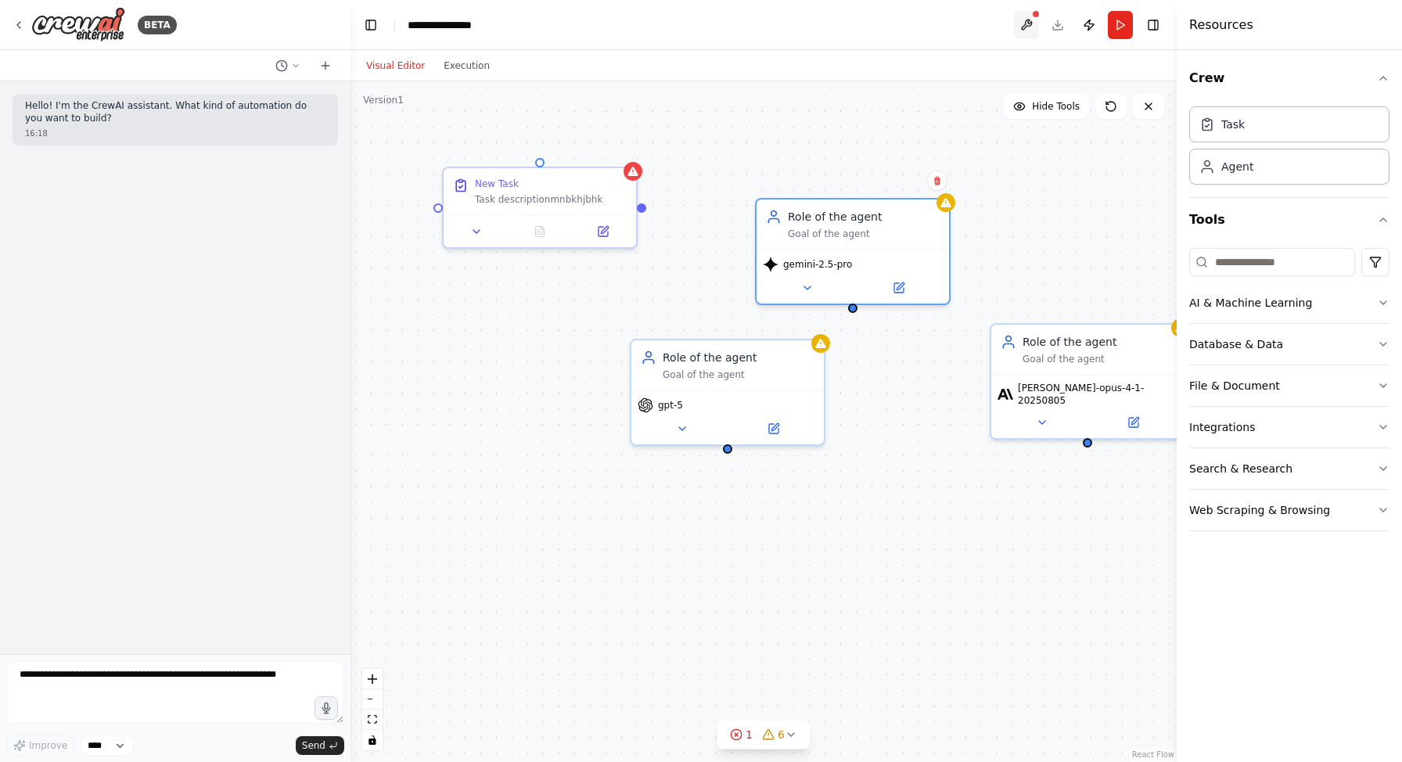
click at [1025, 23] on button at bounding box center [1026, 25] width 25 height 28
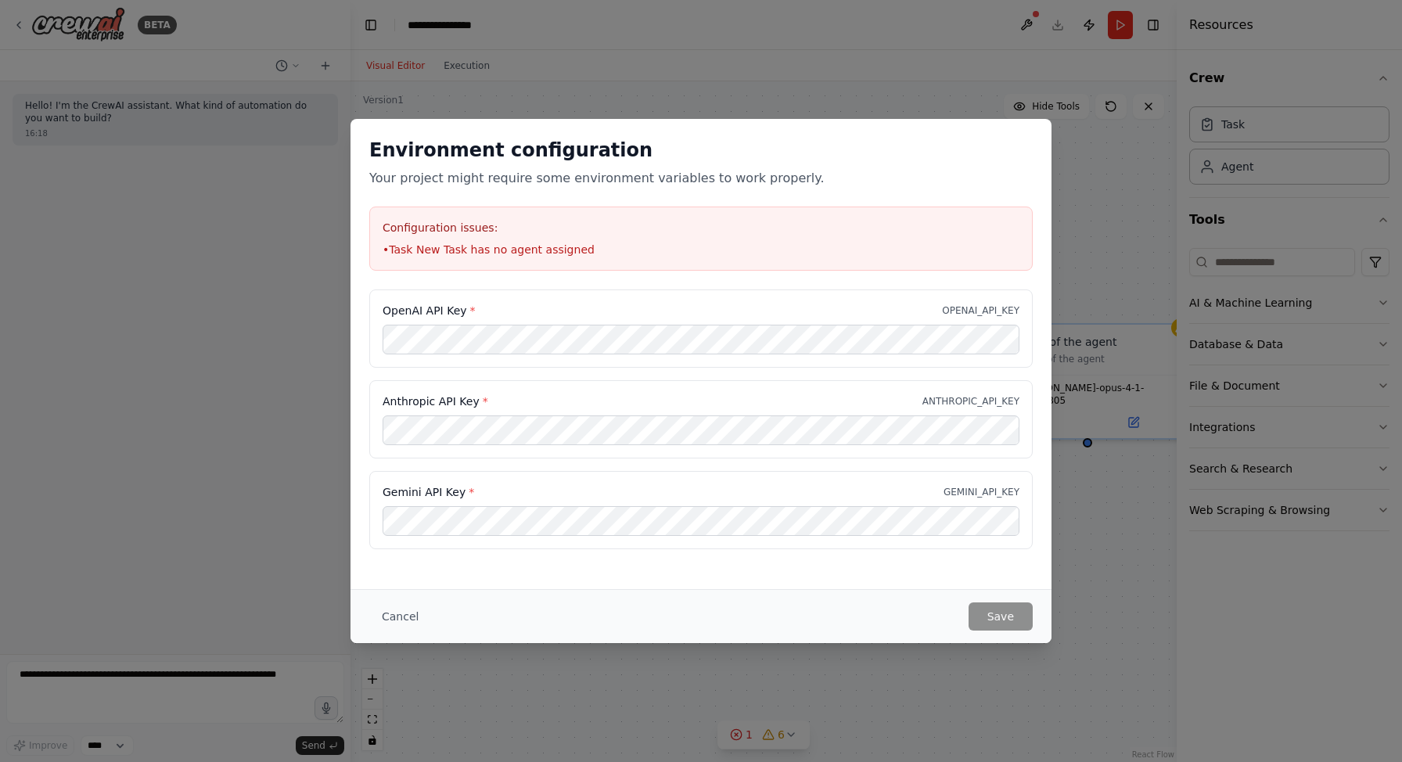
click at [485, 501] on div "Gemini API Key * GEMINI_API_KEY" at bounding box center [700, 510] width 663 height 78
click at [996, 614] on button "Save" at bounding box center [1000, 616] width 64 height 28
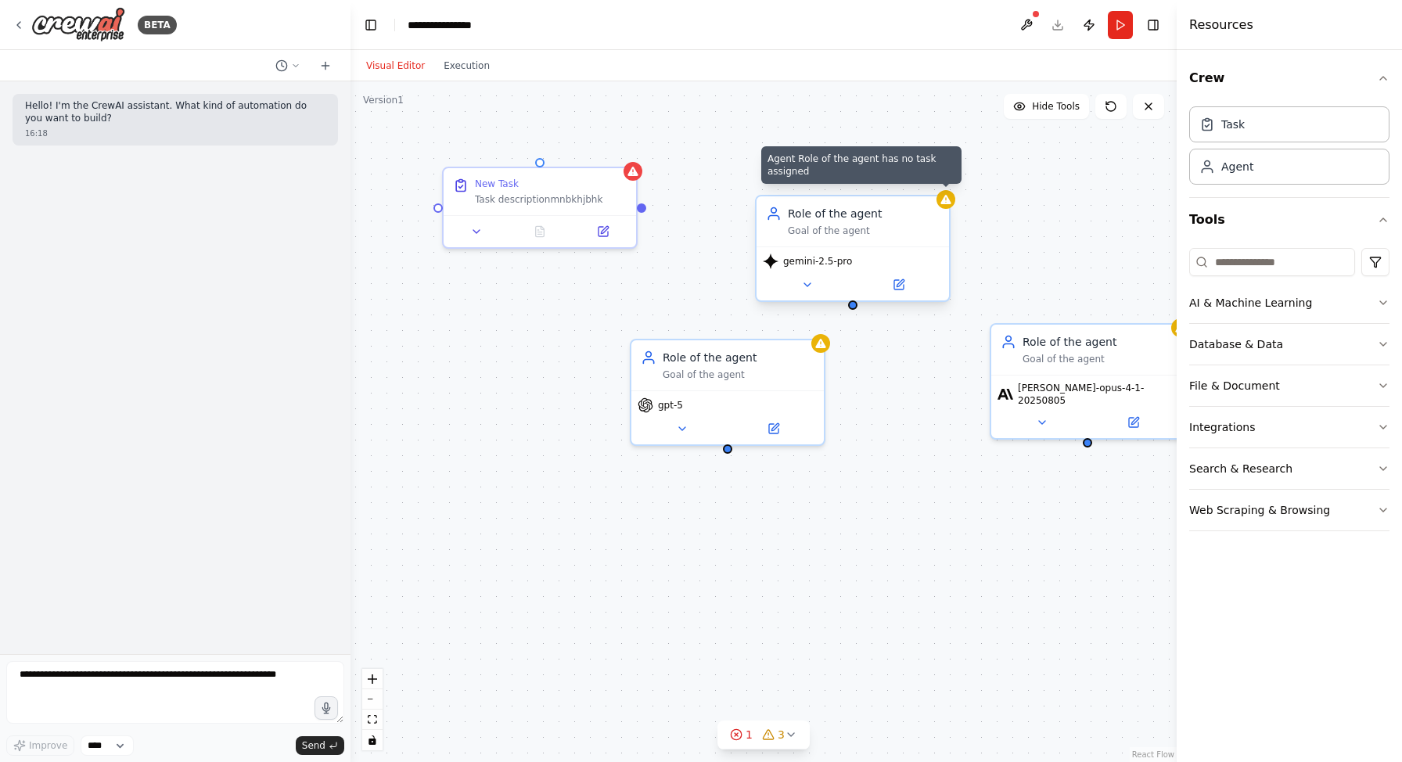
click at [949, 203] on icon at bounding box center [945, 199] width 10 height 9
drag, startPoint x: 641, startPoint y: 207, endPoint x: 852, endPoint y: 309, distance: 234.4
click at [852, 309] on div "New Task Task descriptionmnbkhjbhk Role of the agent Goal of the agent gpt-5 Ro…" at bounding box center [763, 421] width 826 height 680
click at [905, 274] on div "gemini-2.5-pro" at bounding box center [852, 273] width 192 height 54
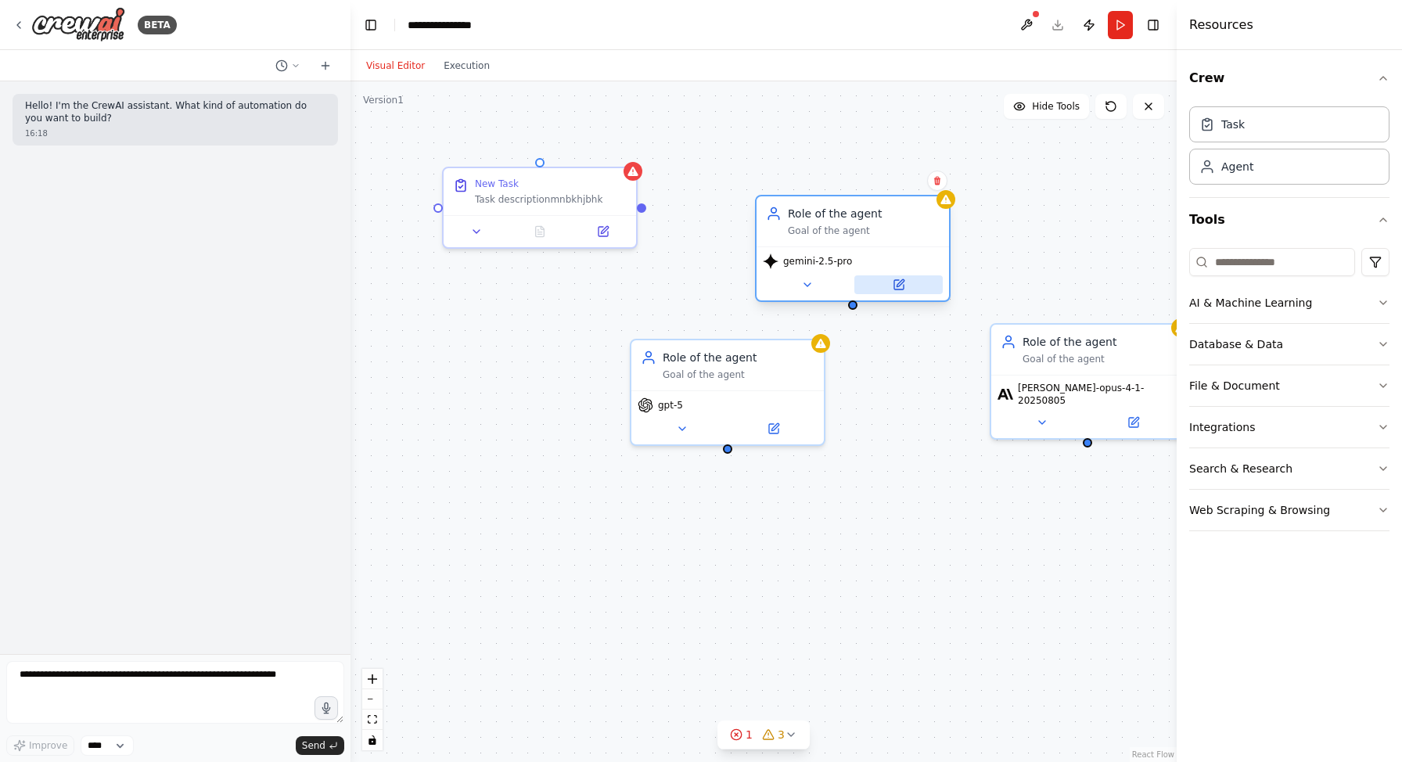
click at [903, 285] on icon at bounding box center [898, 284] width 13 height 13
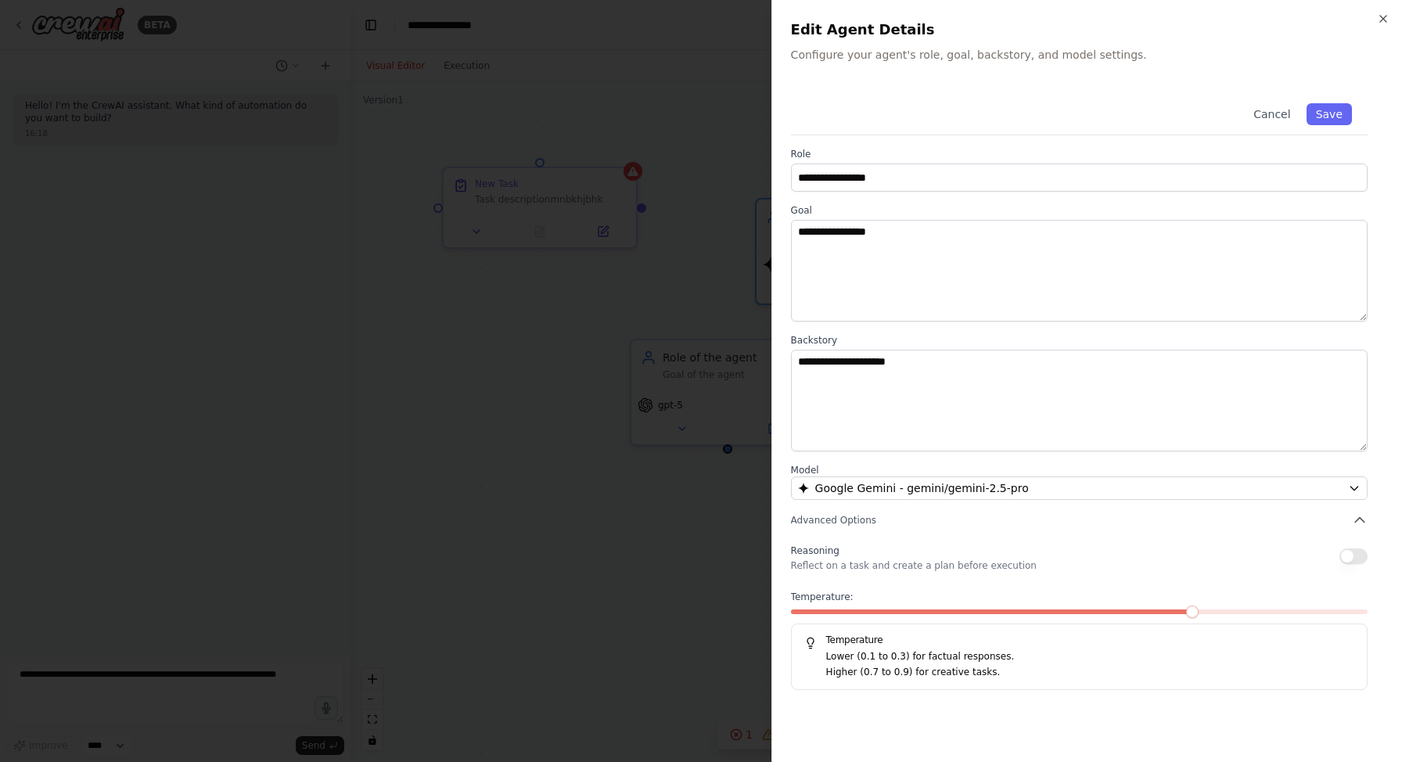
click at [746, 199] on div at bounding box center [701, 381] width 1402 height 762
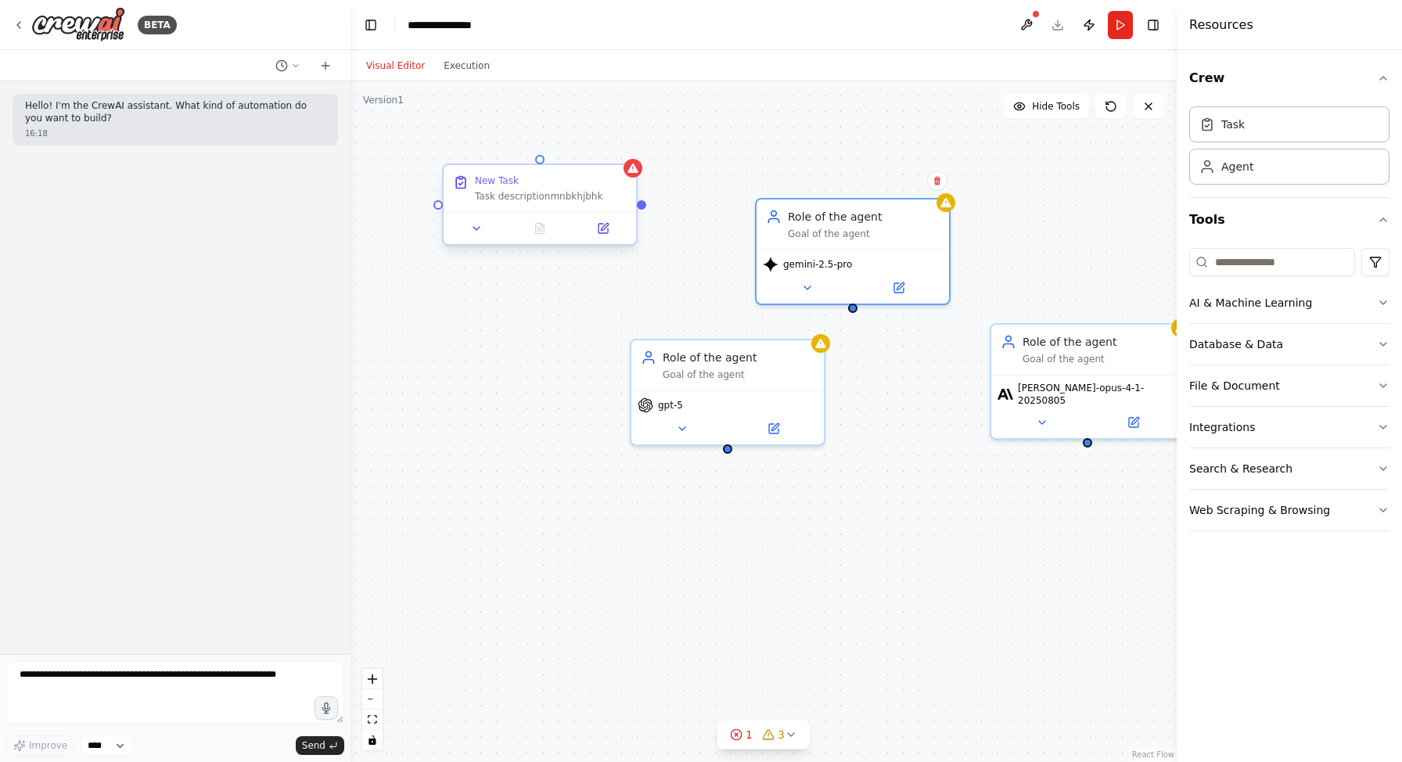
click at [643, 210] on div "New Task Task descriptionmnbkhjbhk Role of the agent Goal of the agent gpt-5 Ro…" at bounding box center [763, 421] width 826 height 680
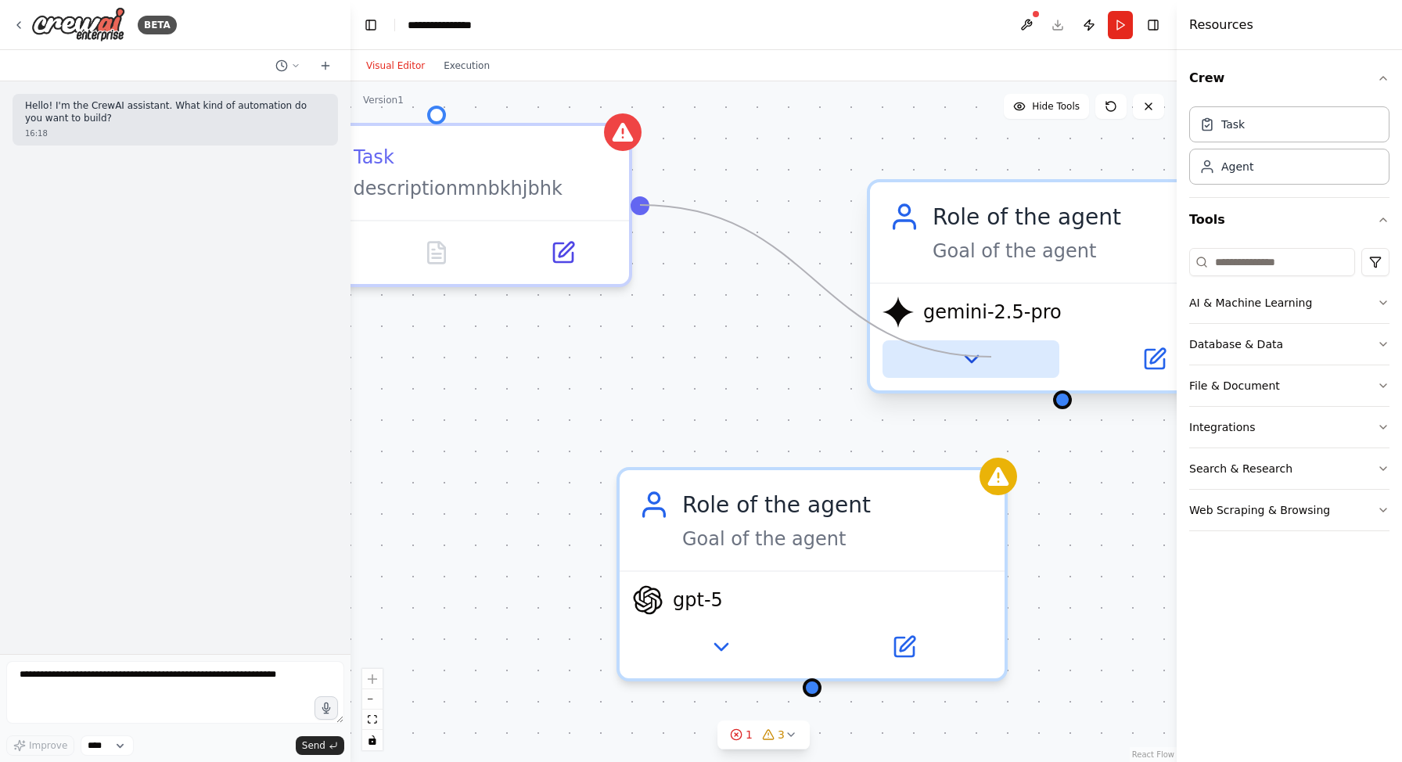
drag, startPoint x: 637, startPoint y: 205, endPoint x: 991, endPoint y: 357, distance: 384.7
click at [991, 357] on div "New Task Task descriptionmnbkhjbhk Role of the agent Goal of the agent gpt-5 Ro…" at bounding box center [1004, 646] width 1652 height 1361
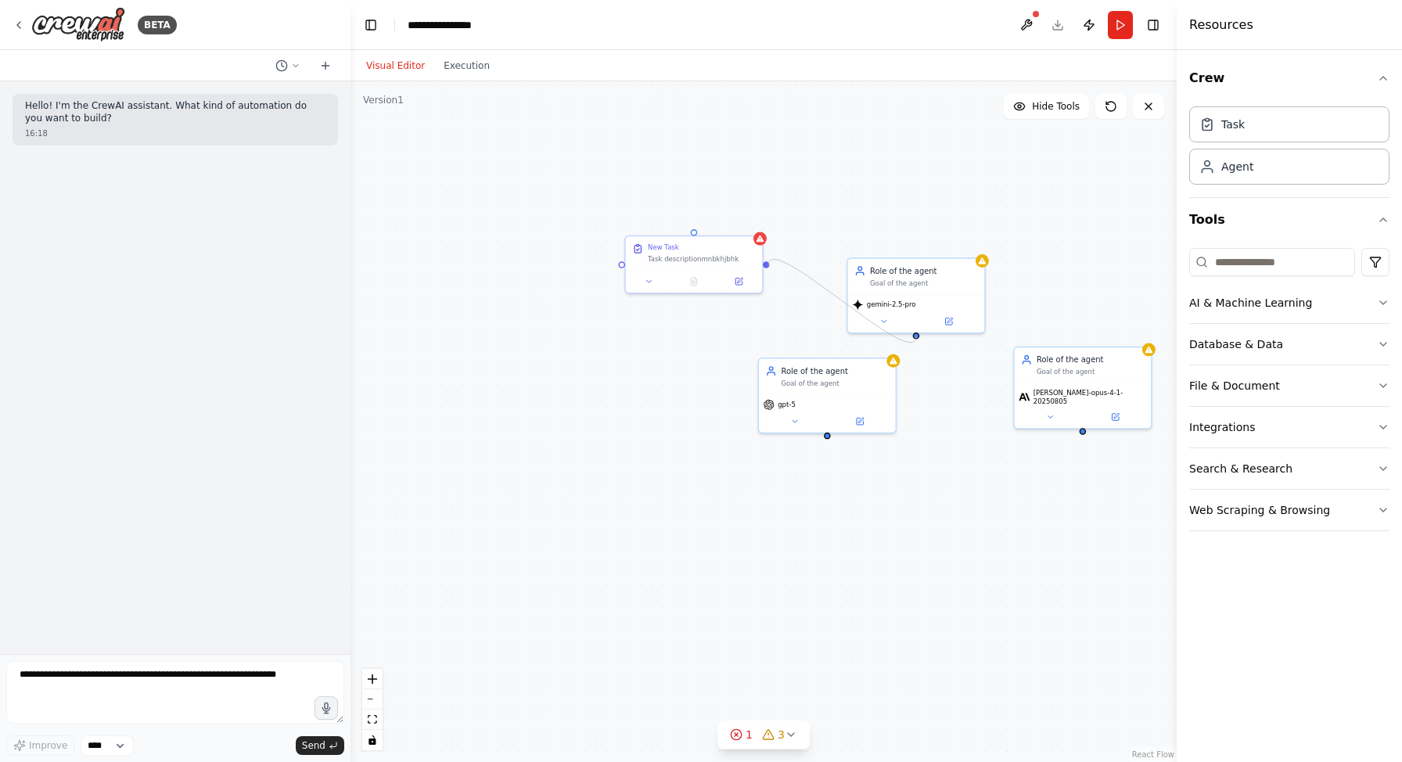
drag, startPoint x: 915, startPoint y: 336, endPoint x: 768, endPoint y: 266, distance: 163.0
click at [768, 266] on div "New Task Task descriptionmnbkhjbhk Role of the agent Goal of the agent gpt-5 Ro…" at bounding box center [763, 421] width 826 height 680
drag, startPoint x: 871, startPoint y: 254, endPoint x: 840, endPoint y: 242, distance: 32.7
click at [840, 242] on div "Role of the agent Goal of the agent" at bounding box center [839, 238] width 140 height 37
click at [1080, 24] on button "Publish" at bounding box center [1088, 25] width 25 height 28
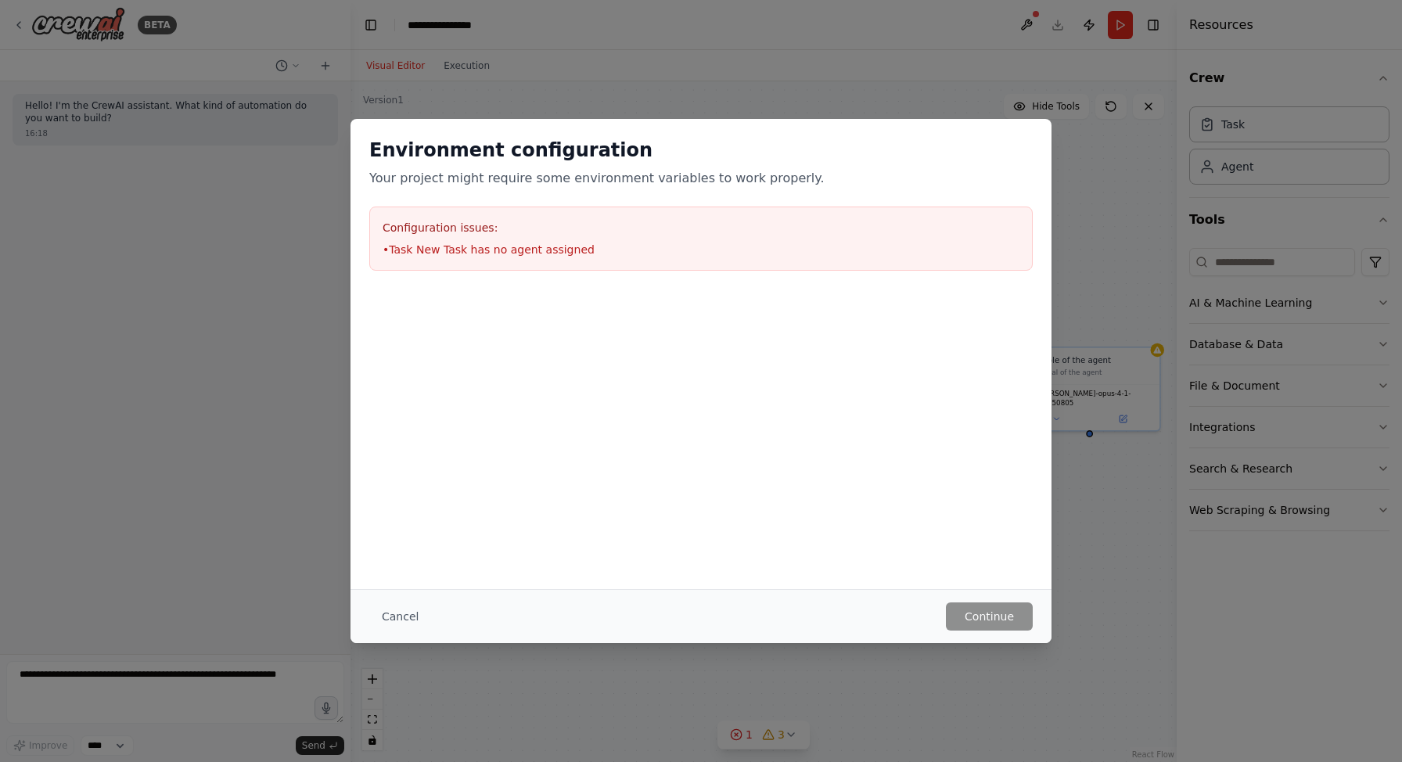
click at [1023, 128] on div "Environment configuration Your project might require some environment variables…" at bounding box center [700, 204] width 701 height 171
click at [964, 61] on div "Environment configuration Your project might require some environment variables…" at bounding box center [701, 381] width 1402 height 762
click at [555, 59] on div "Environment configuration Your project might require some environment variables…" at bounding box center [701, 381] width 1402 height 762
click at [397, 598] on div "Cancel Continue" at bounding box center [700, 616] width 701 height 54
click at [397, 605] on button "Cancel" at bounding box center [400, 616] width 62 height 28
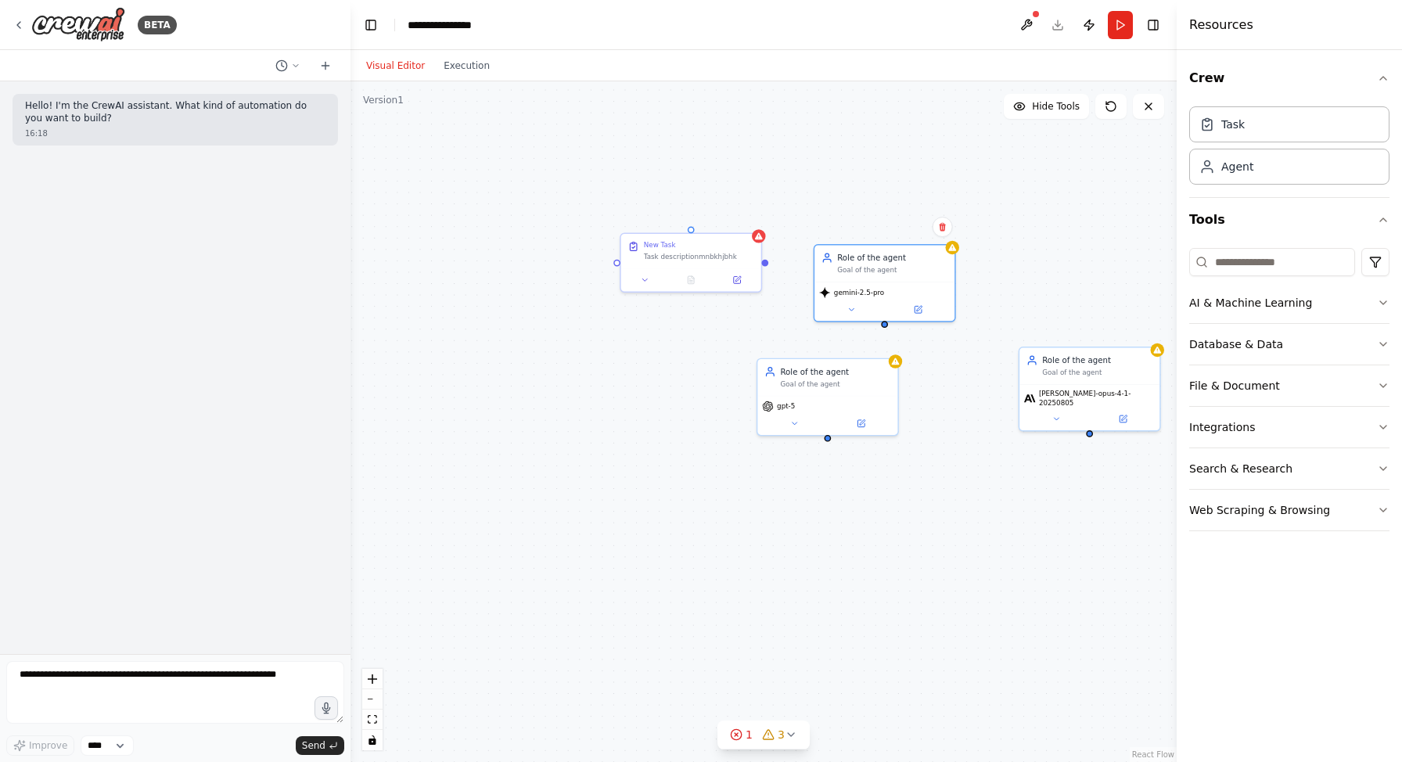
click at [462, 83] on div "New Task Task descriptionmnbkhjbhk Role of the agent Goal of the agent gpt-5 Ro…" at bounding box center [763, 421] width 826 height 680
click at [458, 67] on button "Execution" at bounding box center [466, 65] width 65 height 19
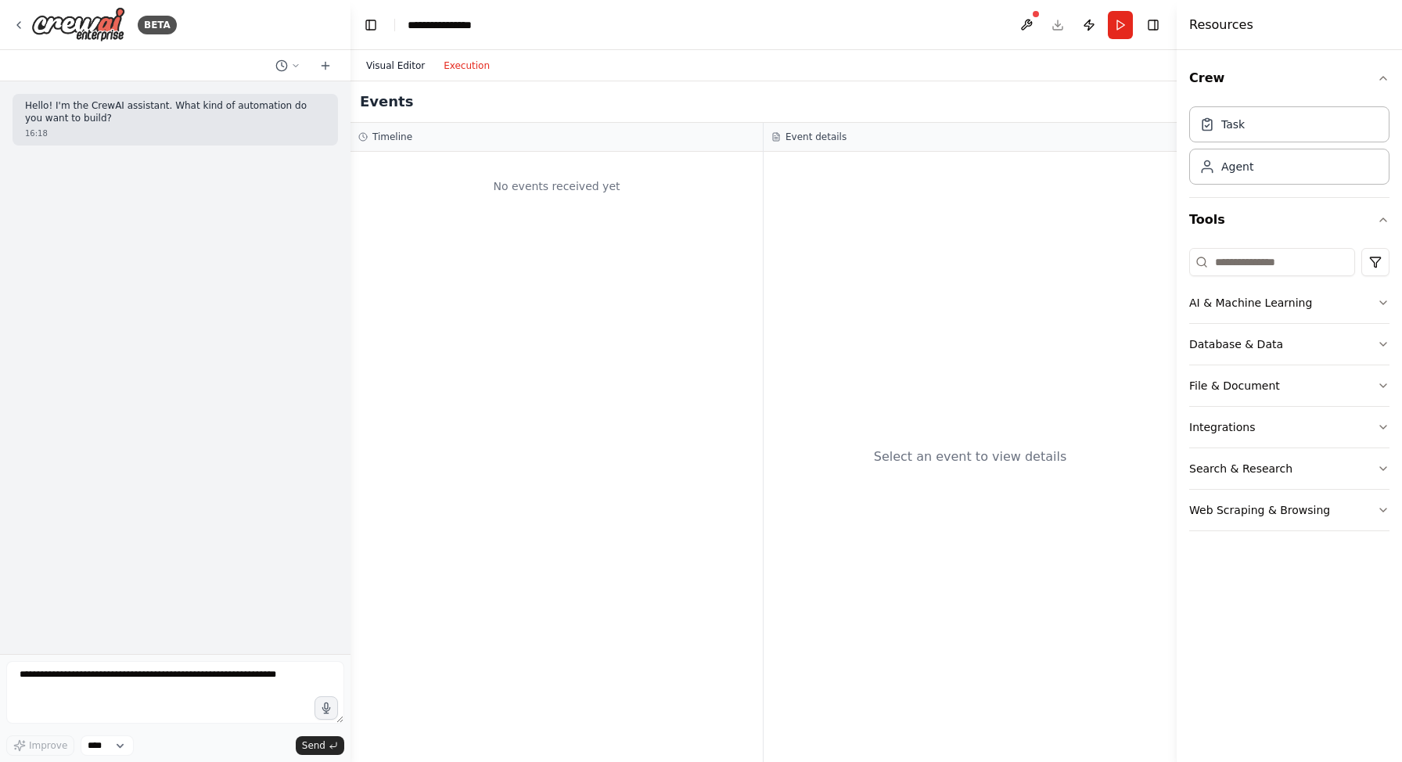
click at [404, 63] on button "Visual Editor" at bounding box center [395, 65] width 77 height 19
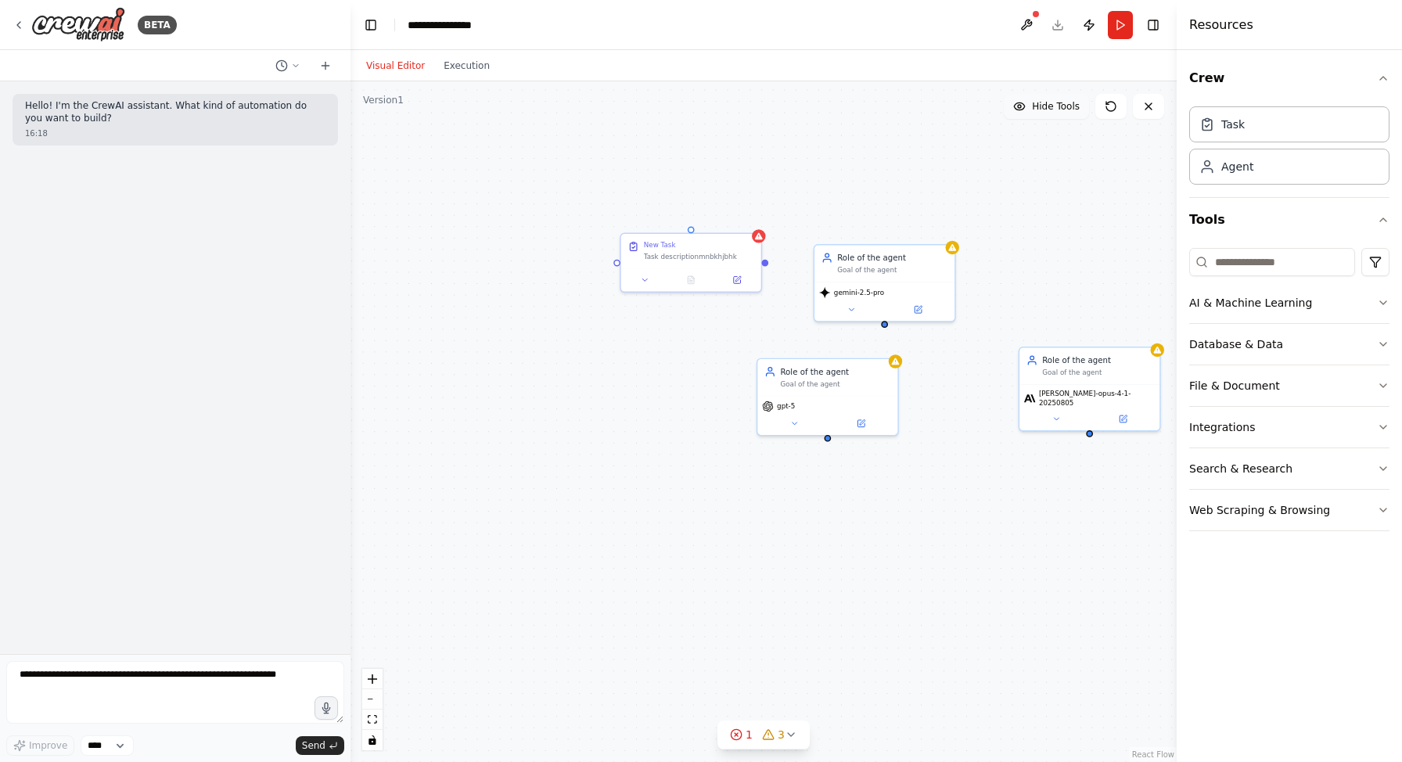
click at [1072, 110] on span "Hide Tools" at bounding box center [1056, 106] width 48 height 13
click at [1051, 106] on span "Show Tools" at bounding box center [1054, 106] width 52 height 13
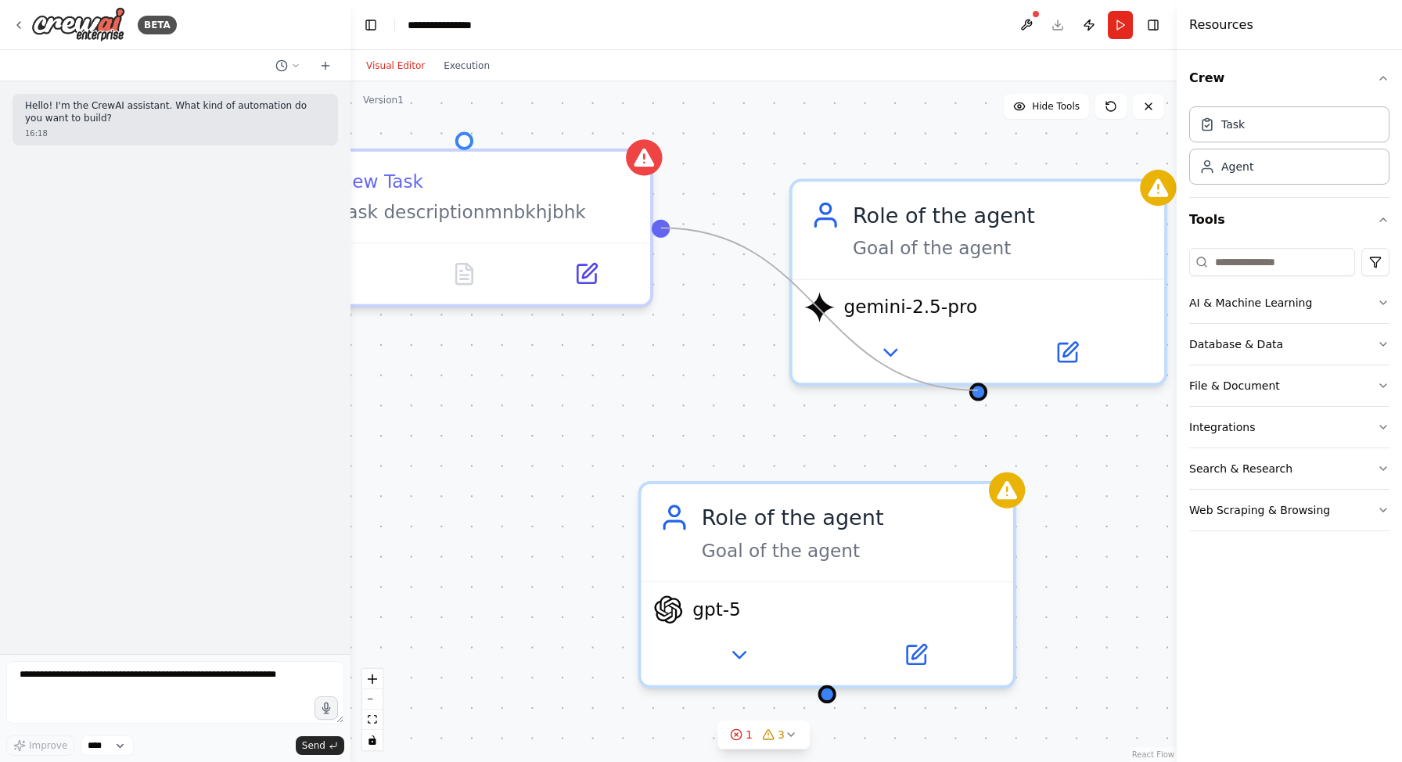
drag, startPoint x: 659, startPoint y: 223, endPoint x: 978, endPoint y: 391, distance: 360.7
click at [978, 391] on div "New Task Task descriptionmnbkhjbhk Role of the agent Goal of the agent gpt-5 Ro…" at bounding box center [763, 421] width 826 height 680
click at [978, 391] on div at bounding box center [978, 391] width 18 height 18
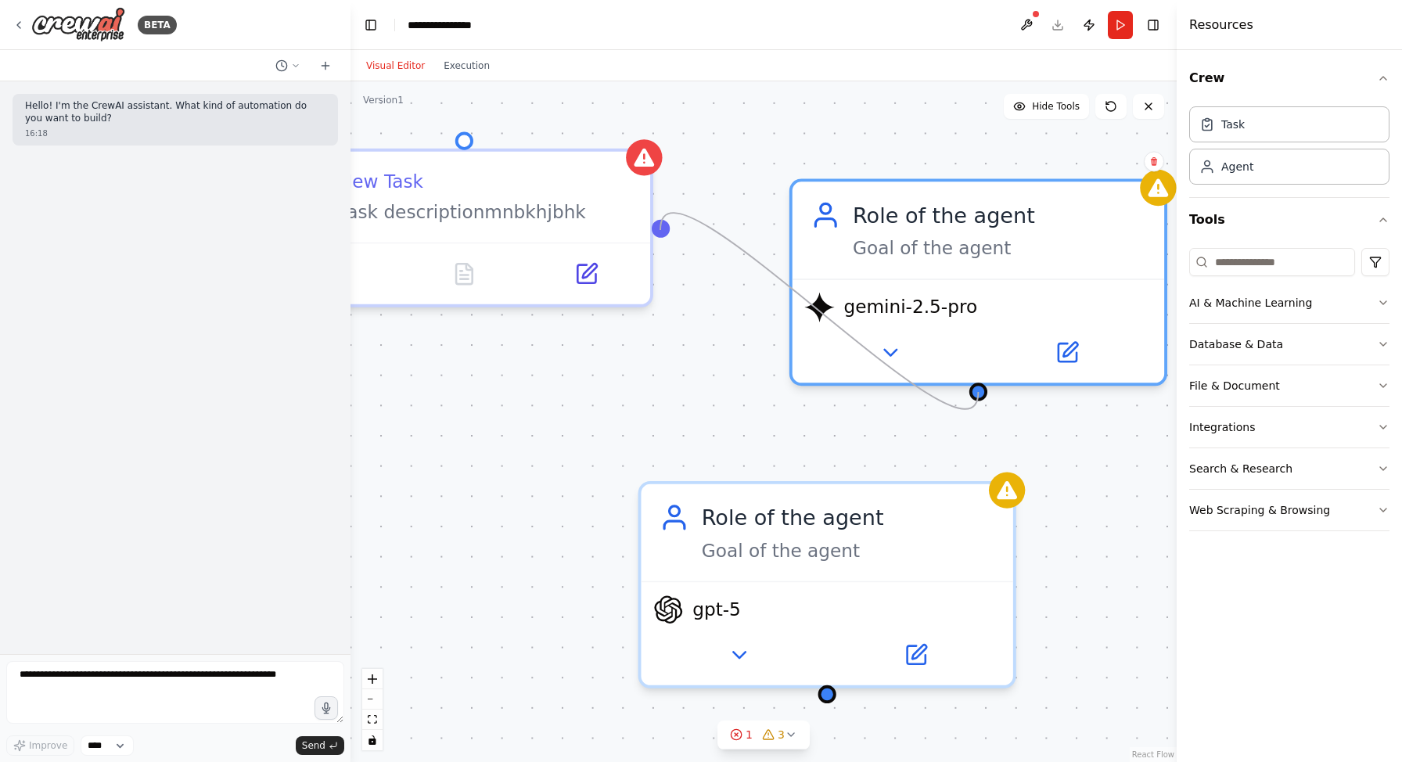
drag, startPoint x: 978, startPoint y: 389, endPoint x: 660, endPoint y: 230, distance: 355.0
click at [660, 230] on div "New Task Task descriptionmnbkhjbhk Role of the agent Goal of the agent gpt-5 Ro…" at bounding box center [763, 421] width 826 height 680
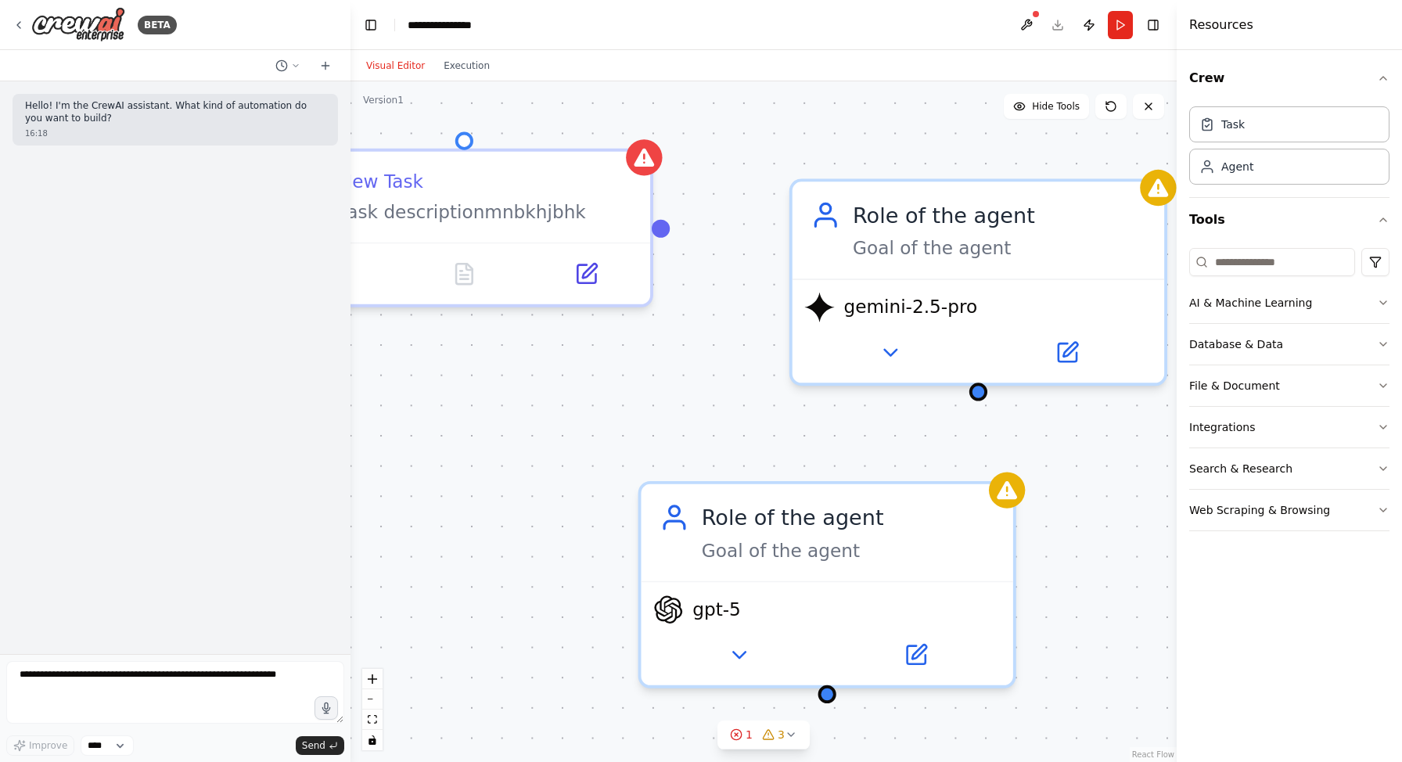
click at [660, 230] on div at bounding box center [661, 228] width 18 height 18
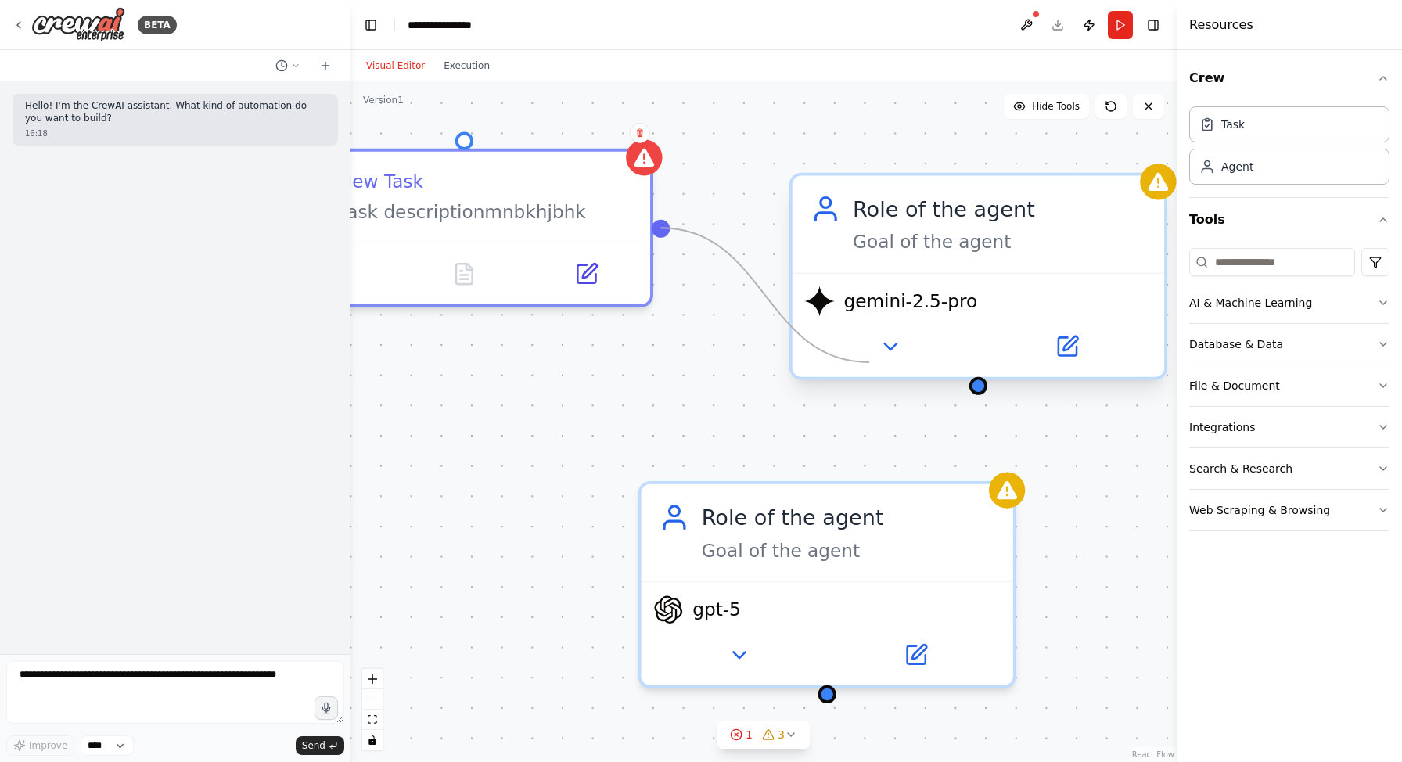
drag, startPoint x: 657, startPoint y: 222, endPoint x: 872, endPoint y: 367, distance: 259.2
click at [872, 367] on div "New Task Task descriptionmnbkhjbhk Role of the agent Goal of the agent gpt-5 Ro…" at bounding box center [1012, 655] width 1596 height 1315
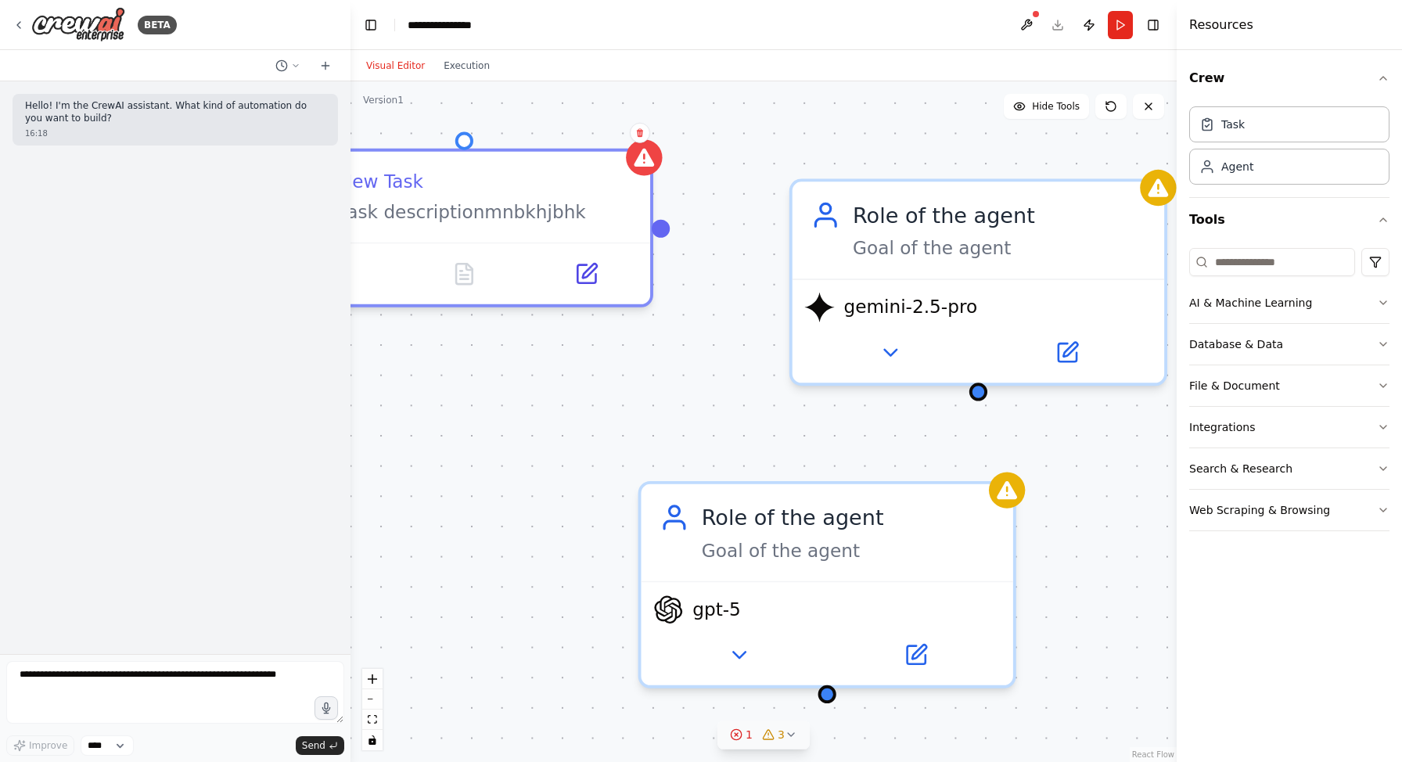
click at [734, 734] on icon at bounding box center [736, 734] width 13 height 13
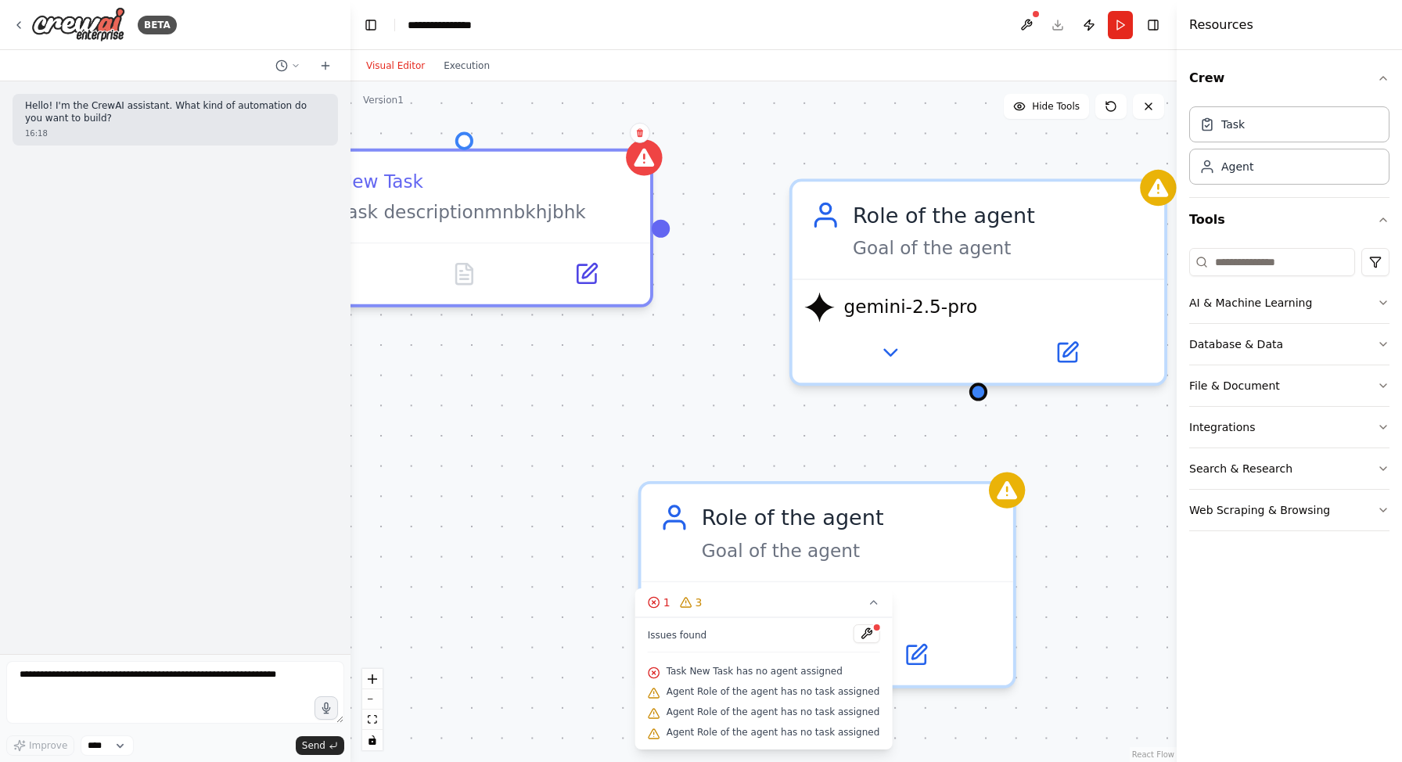
click at [843, 640] on div "Issues found" at bounding box center [764, 638] width 232 height 28
click at [858, 635] on button at bounding box center [866, 633] width 27 height 19
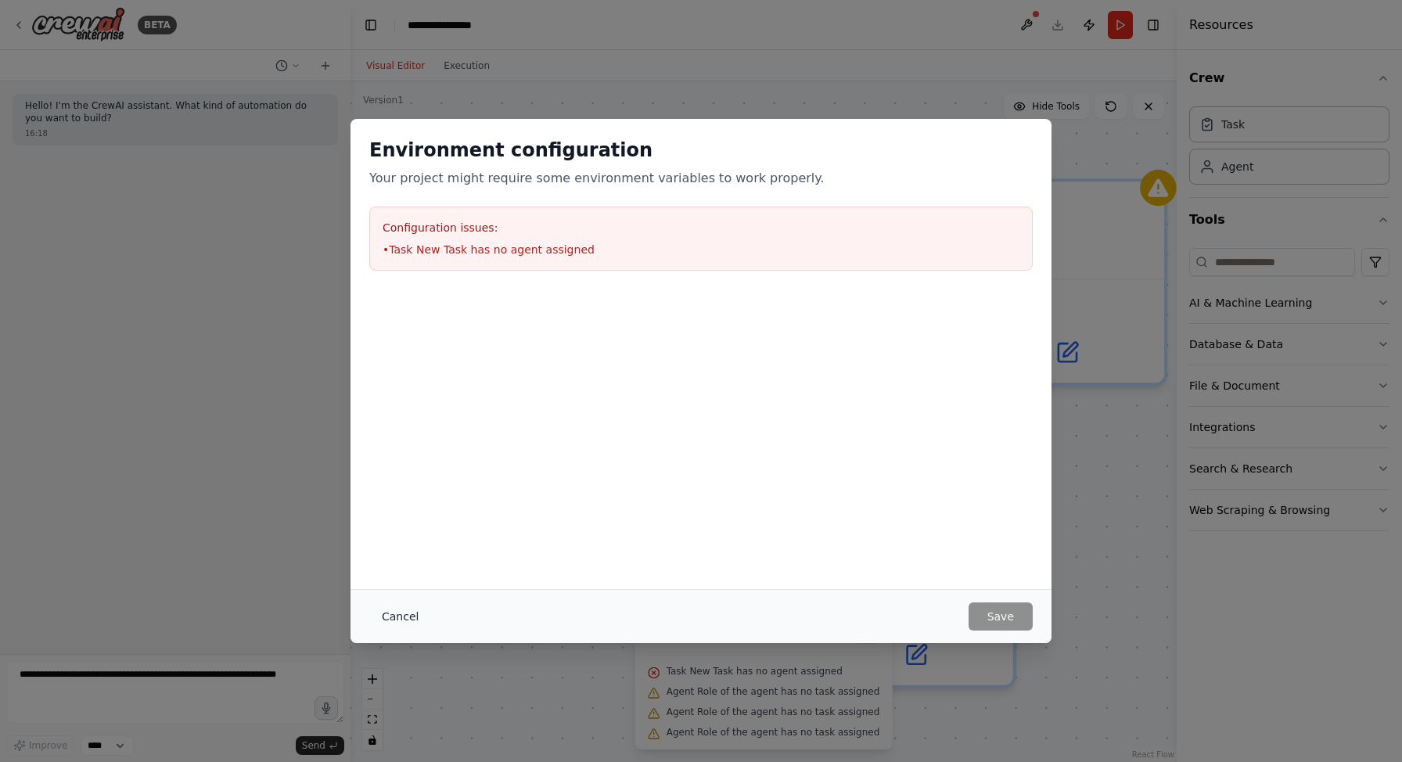
click at [400, 605] on button "Cancel" at bounding box center [400, 616] width 62 height 28
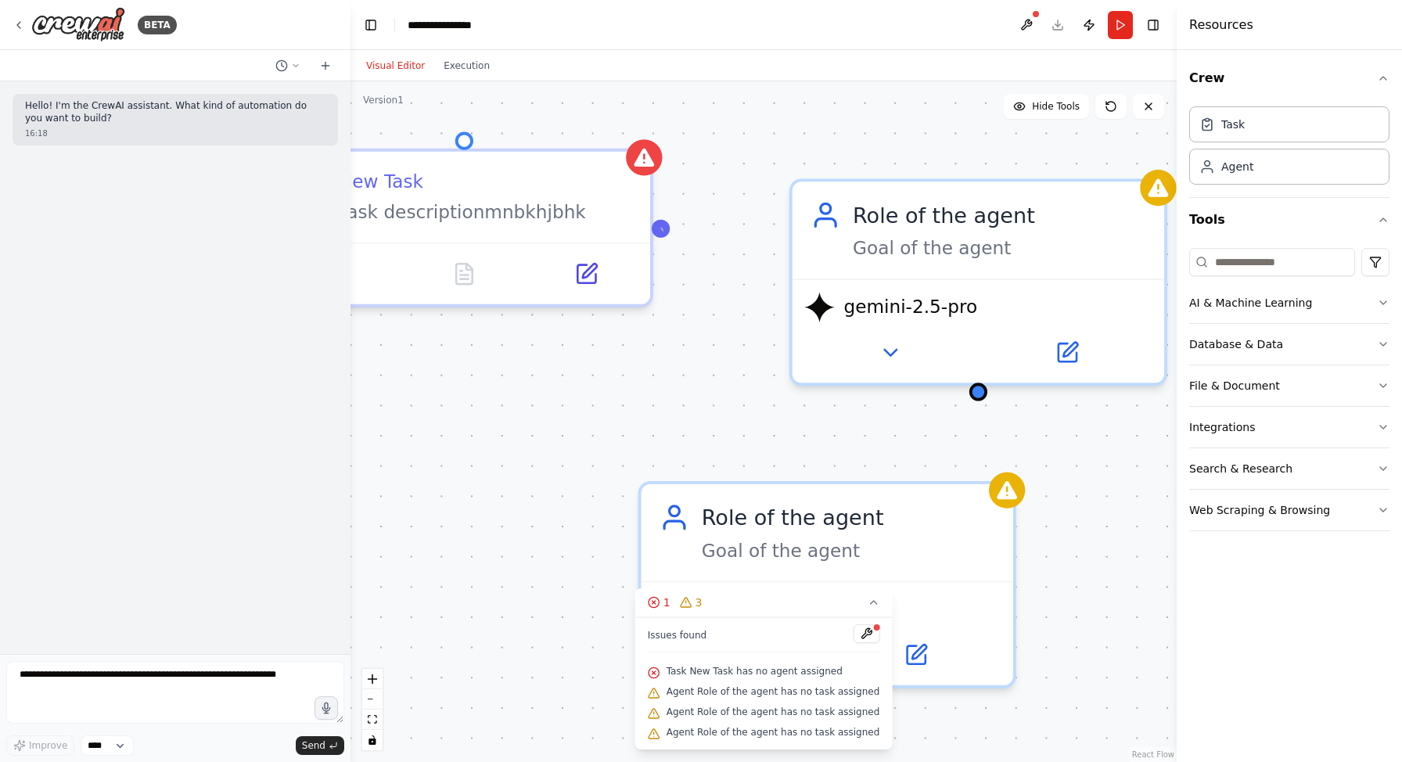
click at [663, 231] on div "New Task Task descriptionmnbkhjbhk Role of the agent Goal of the agent gpt-5 Ro…" at bounding box center [763, 421] width 826 height 680
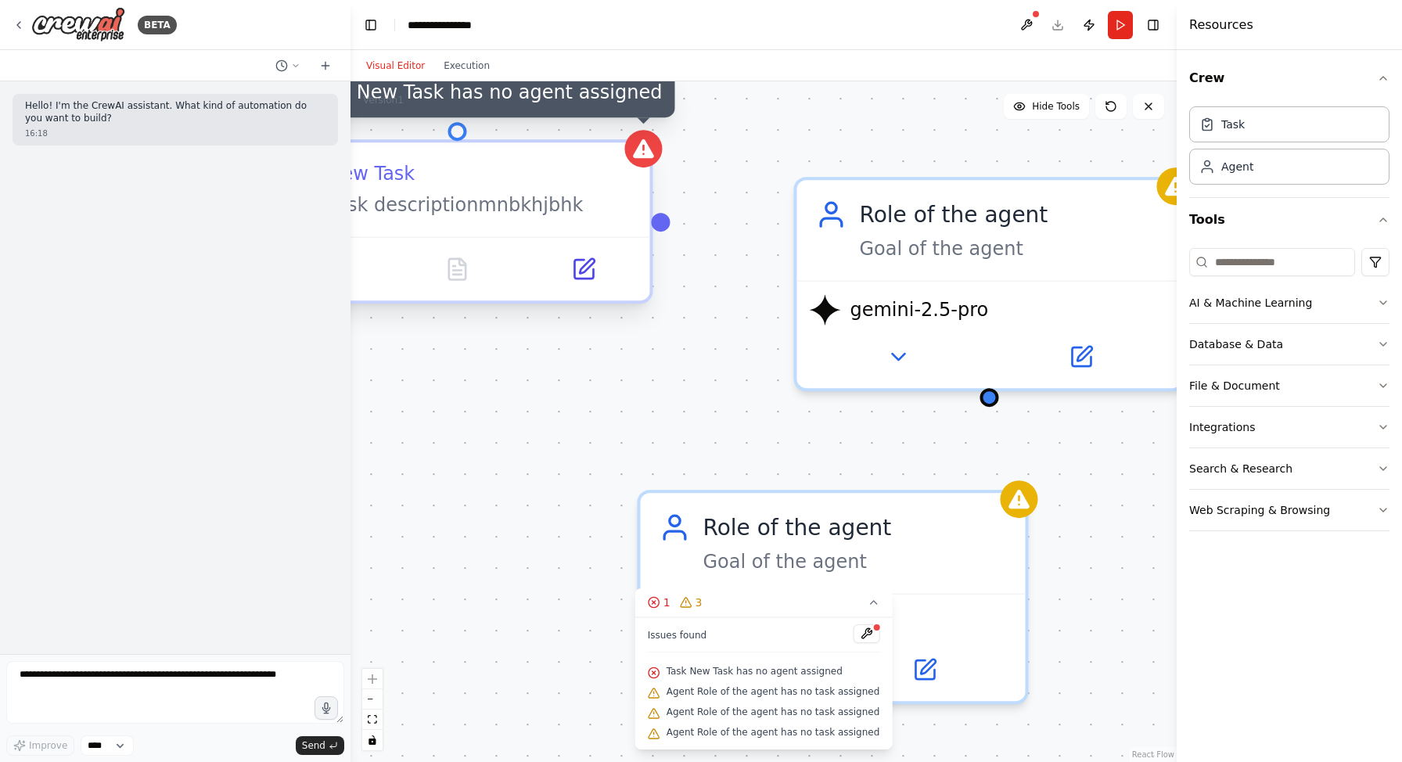
click at [652, 166] on div "Task New Task has no agent assigned New Task Task descriptionmnbkhjbhk" at bounding box center [456, 221] width 391 height 164
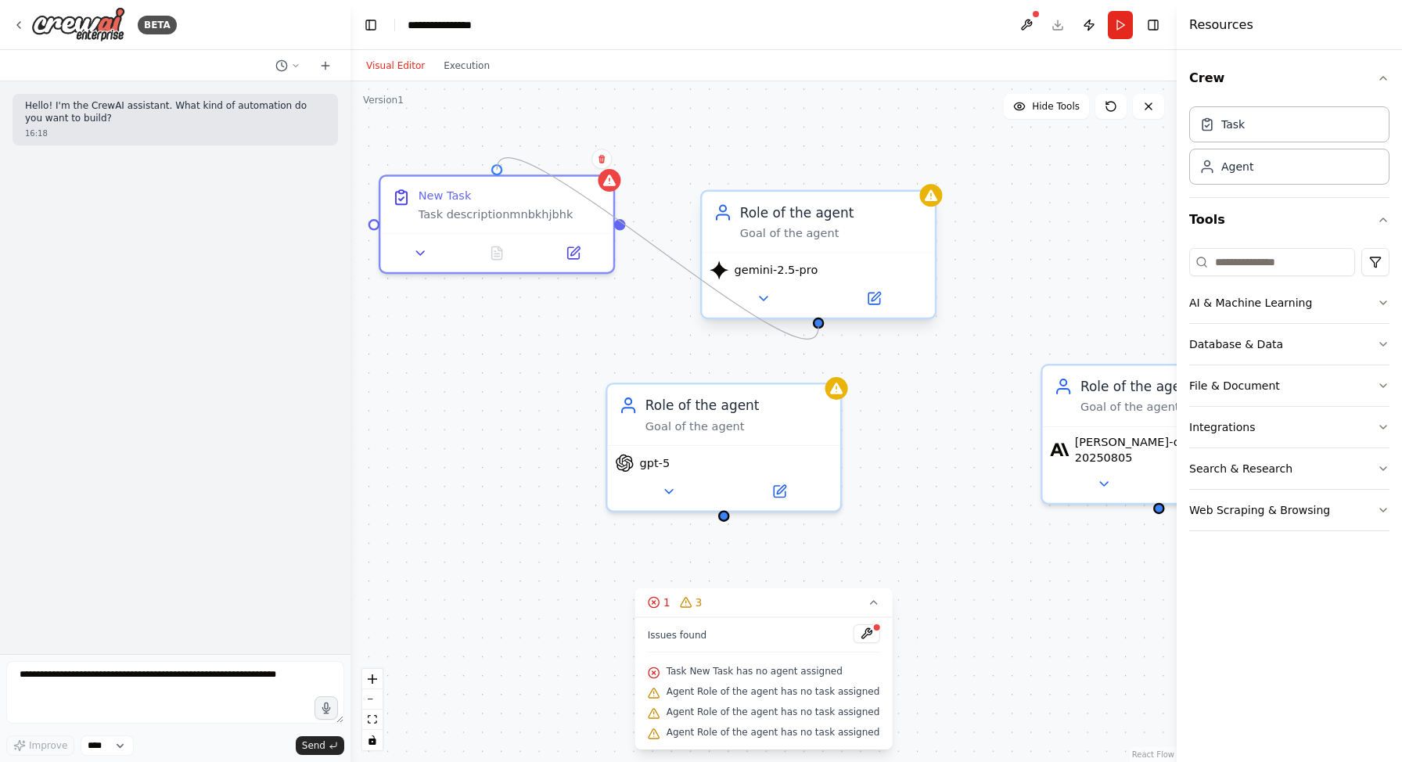
drag, startPoint x: 493, startPoint y: 167, endPoint x: 820, endPoint y: 329, distance: 365.9
click at [820, 329] on div "New Task Task descriptionmnbkhjbhk Role of the agent Goal of the agent gpt-5 Ro…" at bounding box center [763, 421] width 826 height 680
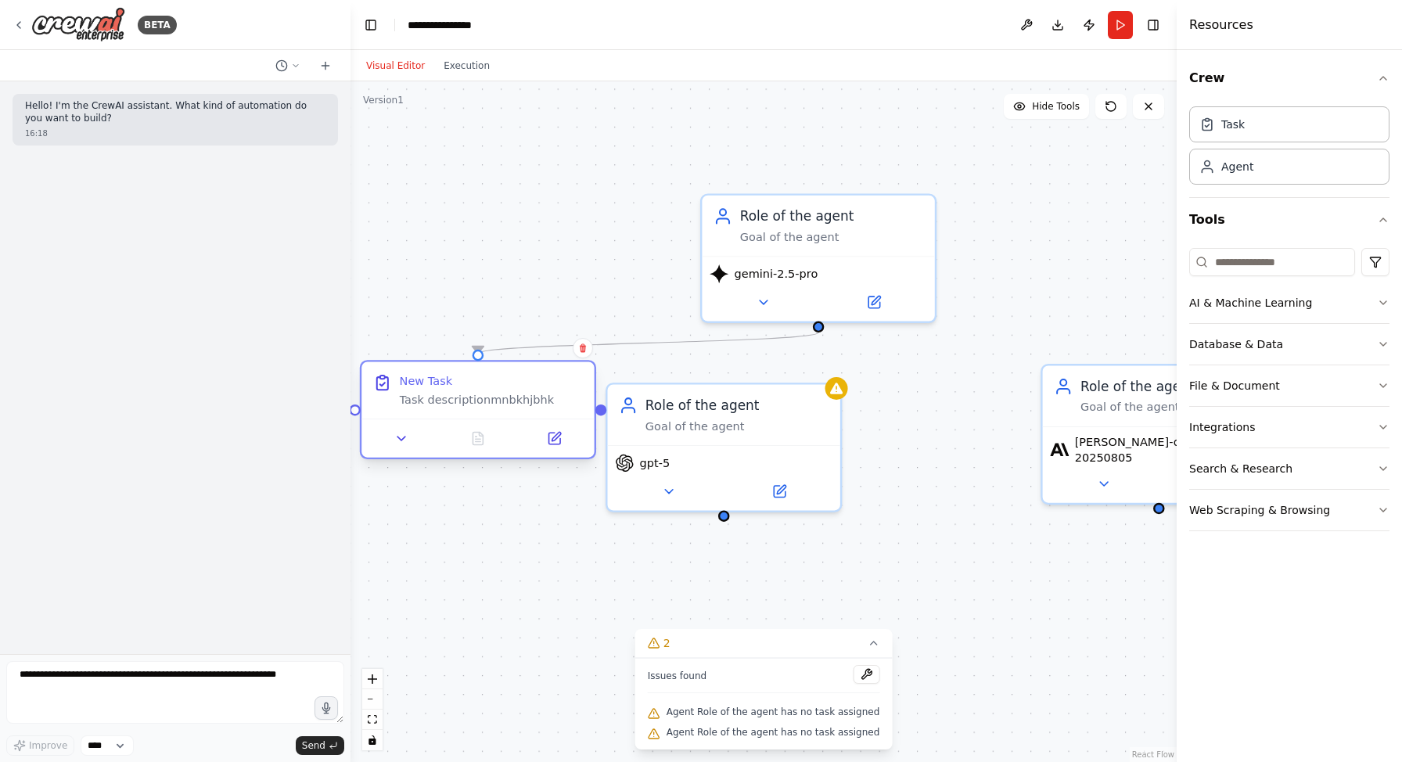
drag, startPoint x: 532, startPoint y: 210, endPoint x: 514, endPoint y: 400, distance: 190.9
click at [514, 400] on div "Task descriptionmnbkhjbhk" at bounding box center [492, 399] width 184 height 15
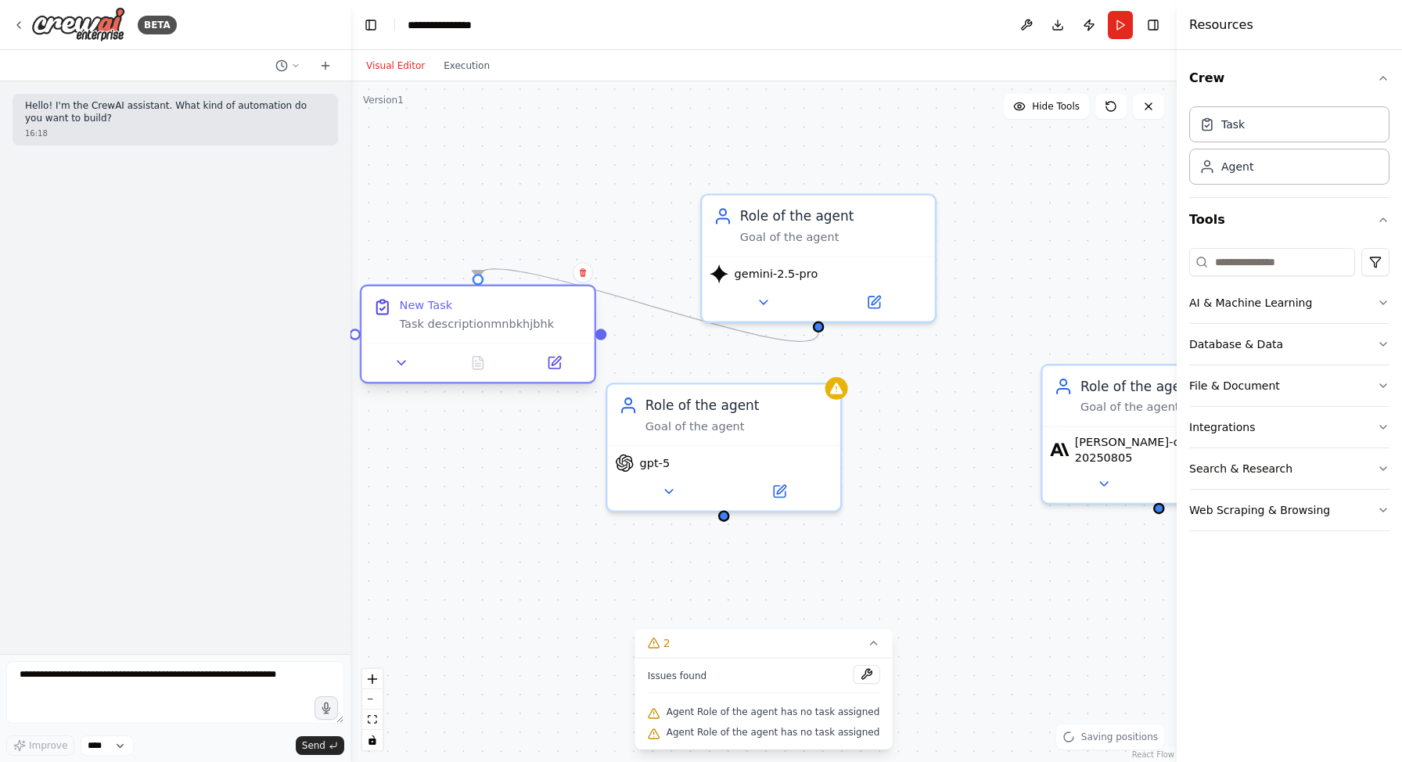
drag, startPoint x: 485, startPoint y: 371, endPoint x: 497, endPoint y: 257, distance: 114.1
click at [497, 286] on div "New Task Task descriptionmnbkhjbhk" at bounding box center [477, 314] width 232 height 57
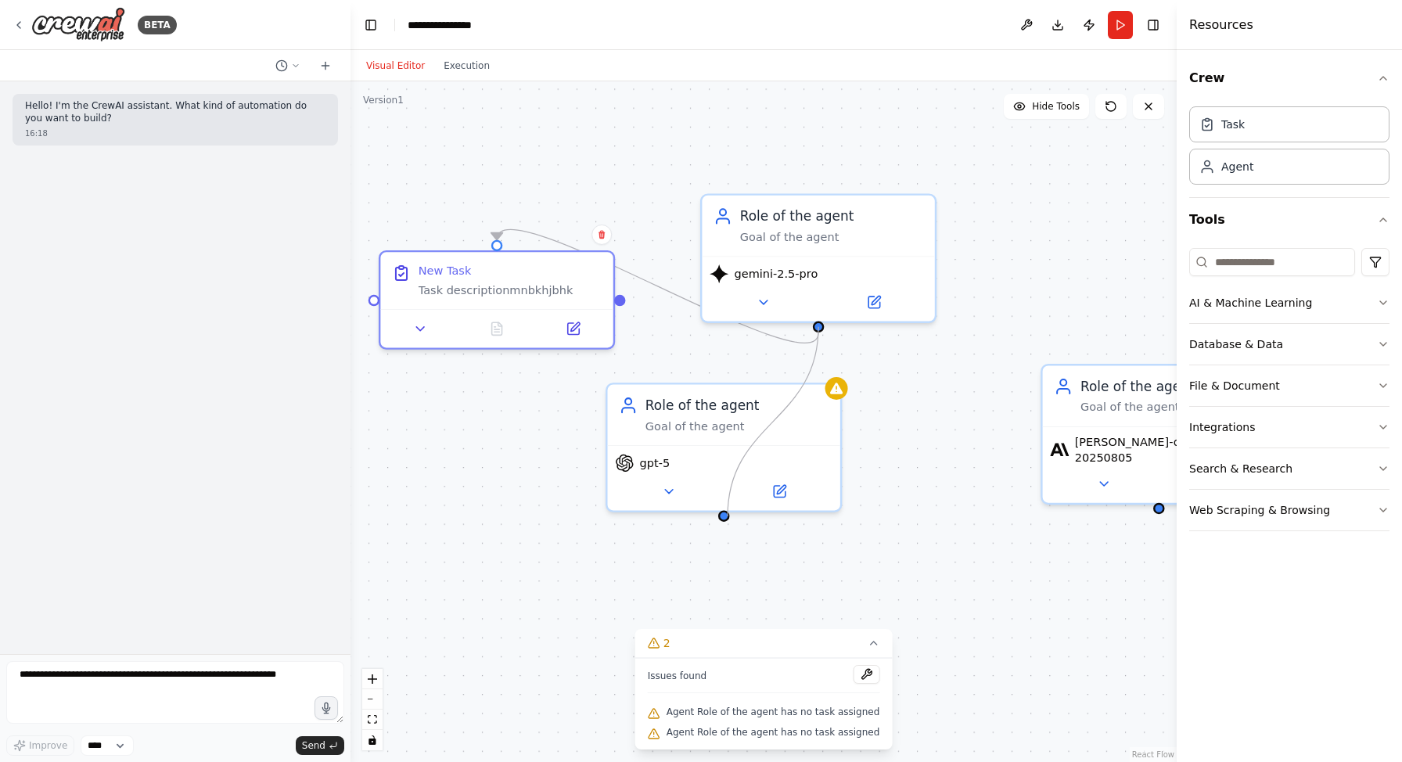
drag, startPoint x: 817, startPoint y: 321, endPoint x: 723, endPoint y: 516, distance: 215.9
click at [723, 516] on div ".deletable-edge-delete-btn { width: 20px; height: 20px; border: 0px solid #ffff…" at bounding box center [763, 421] width 826 height 680
drag, startPoint x: 497, startPoint y: 246, endPoint x: 729, endPoint y: 524, distance: 361.5
click at [729, 524] on div ".deletable-edge-delete-btn { width: 20px; height: 20px; border: 0px solid #ffff…" at bounding box center [763, 421] width 826 height 680
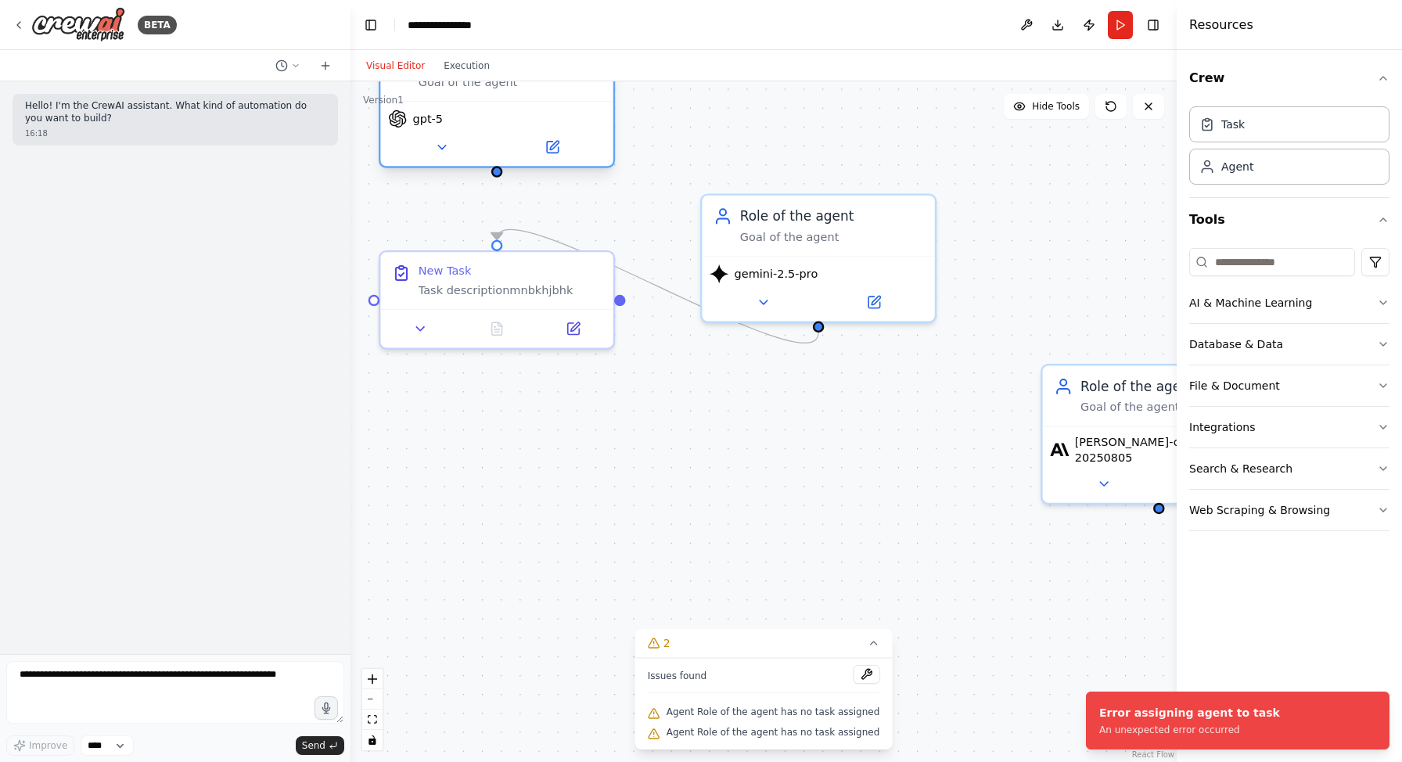
drag, startPoint x: 727, startPoint y: 466, endPoint x: 473, endPoint y: 144, distance: 410.0
click at [473, 128] on div "gpt-5" at bounding box center [496, 119] width 217 height 19
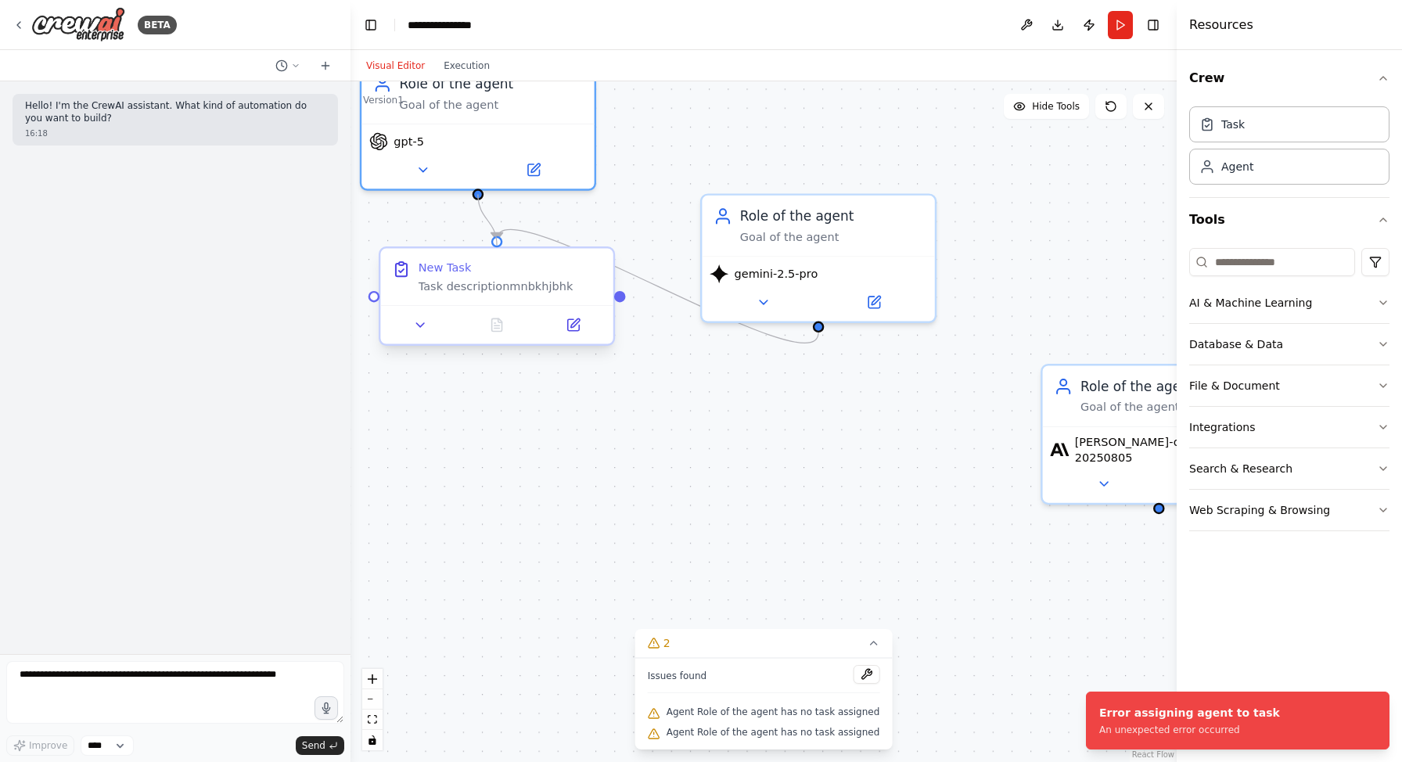
drag, startPoint x: 475, startPoint y: 189, endPoint x: 500, endPoint y: 253, distance: 68.1
click at [500, 253] on div "New Task Task descriptionmnbkhjbhk Role of the agent Goal of the agent gpt-5 Ro…" at bounding box center [840, 491] width 999 height 823
click at [1038, 386] on div ".deletable-edge-delete-btn { width: 20px; height: 20px; border: 0px solid #ffff…" at bounding box center [763, 421] width 826 height 680
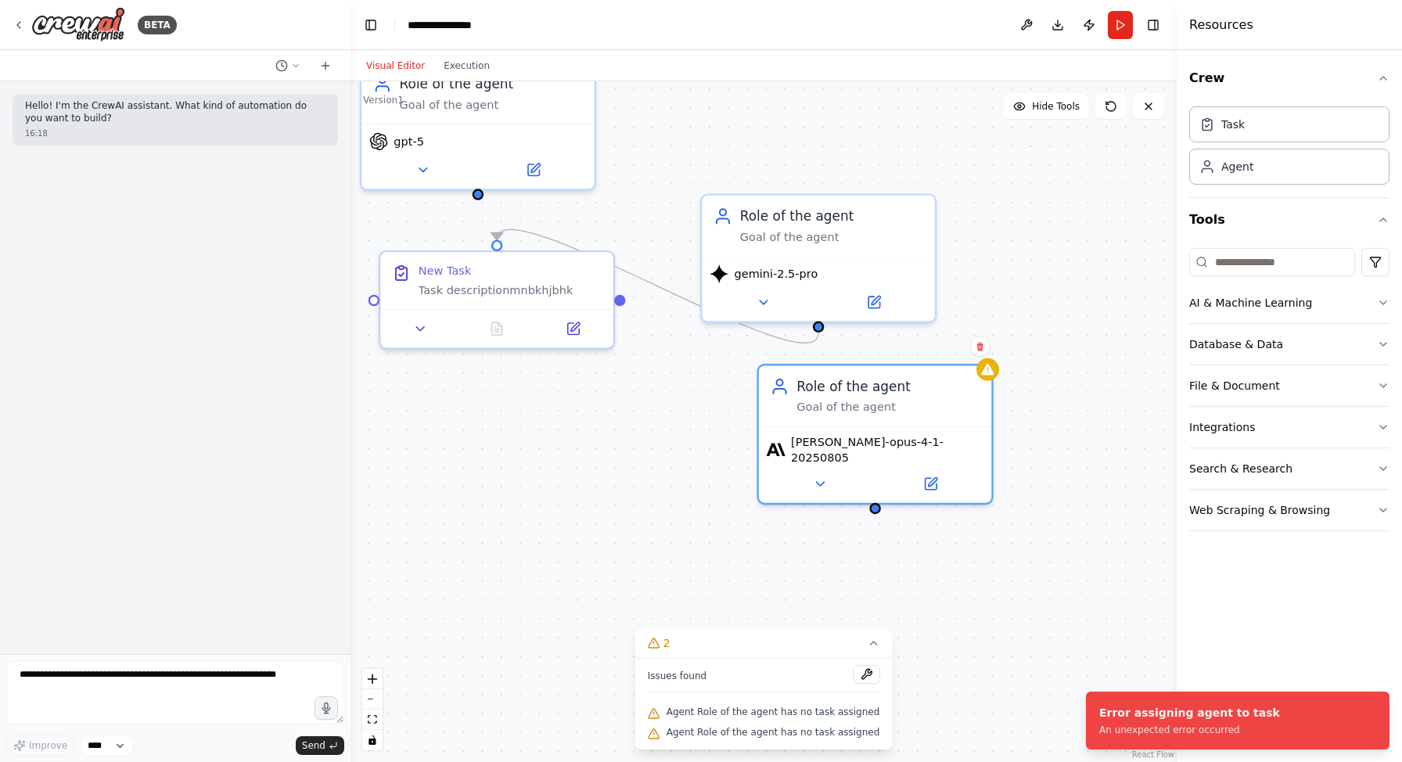
drag, startPoint x: 1058, startPoint y: 388, endPoint x: 711, endPoint y: 389, distance: 347.3
click at [711, 389] on div ".deletable-edge-delete-btn { width: 20px; height: 20px; border: 0px solid #ffff…" at bounding box center [763, 421] width 826 height 680
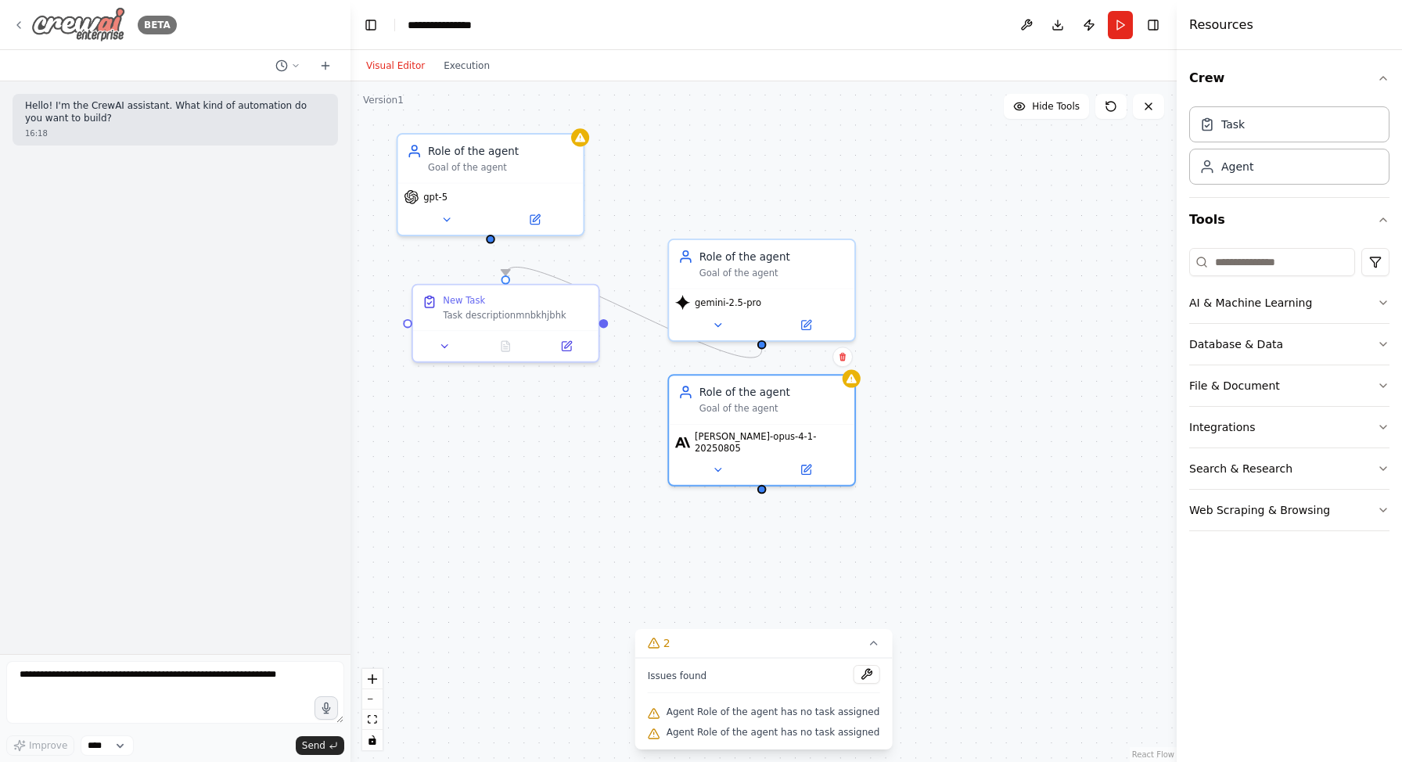
click at [18, 29] on icon at bounding box center [19, 25] width 13 height 13
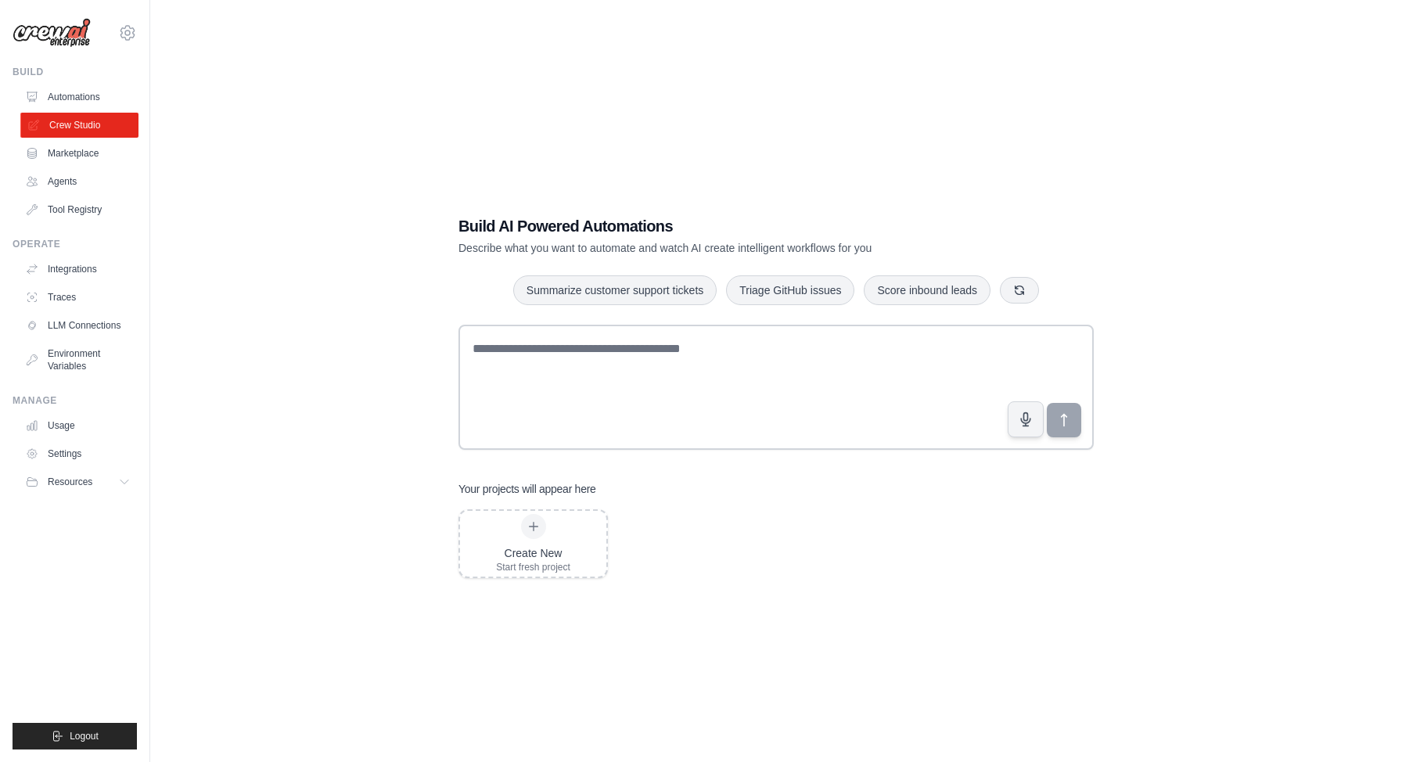
click at [77, 124] on link "Crew Studio" at bounding box center [79, 125] width 118 height 25
click at [676, 523] on div "Untitled Project" at bounding box center [687, 530] width 107 height 16
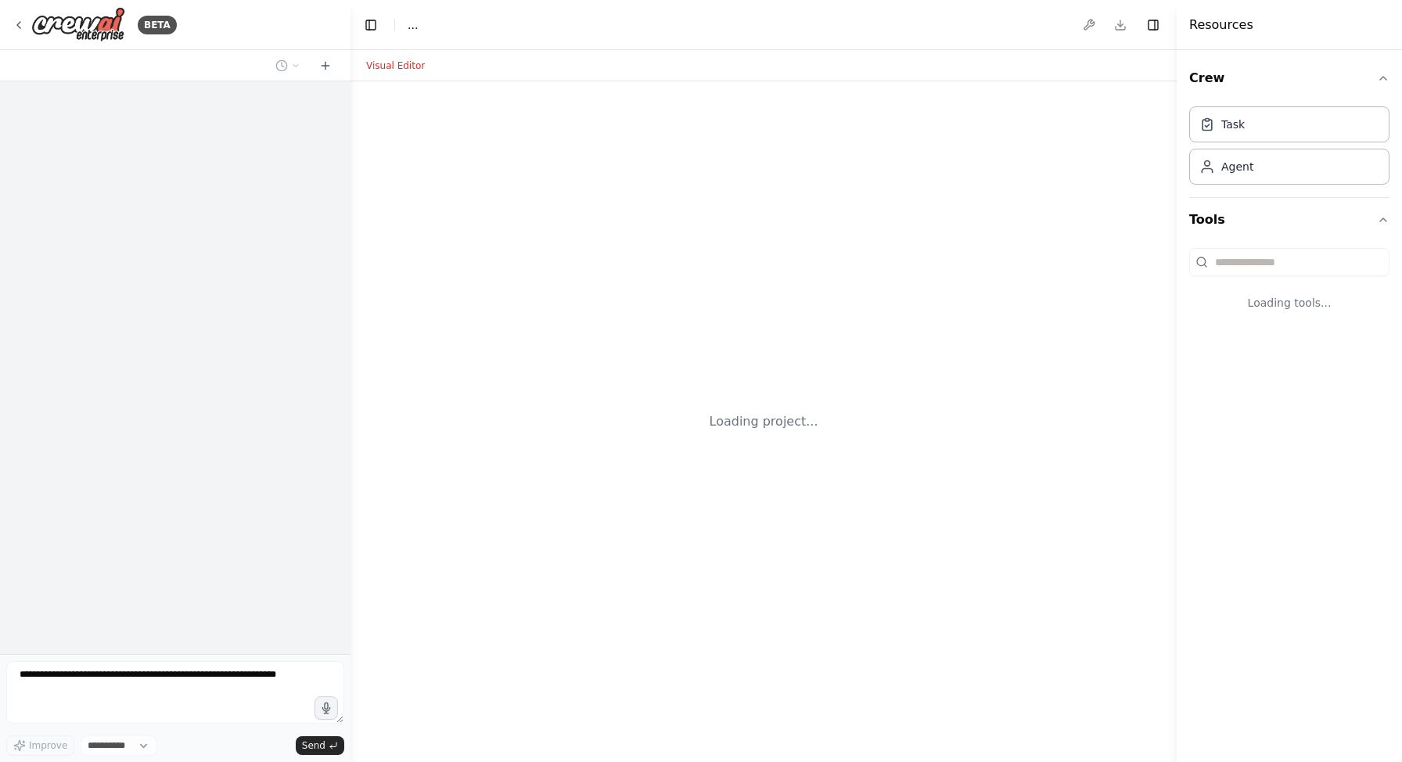
select select "****"
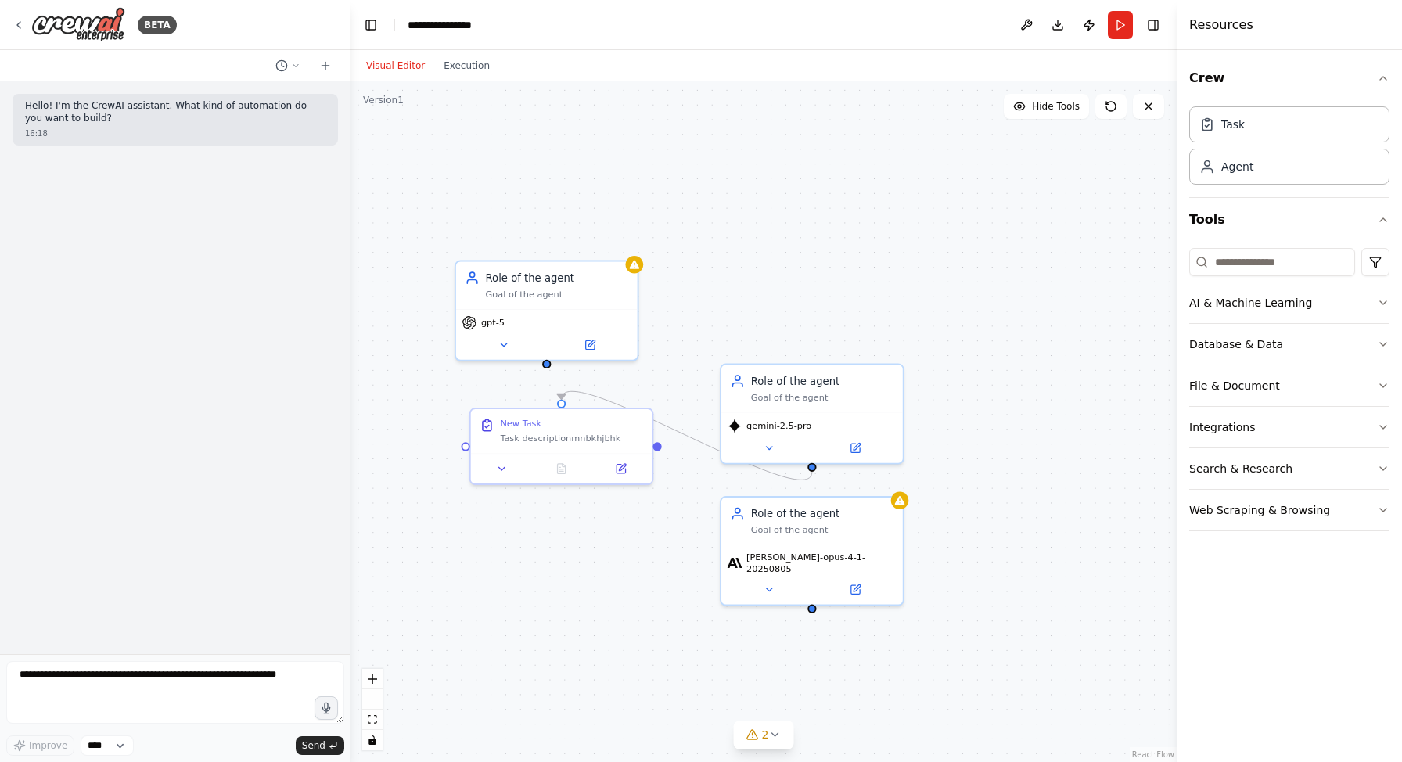
drag, startPoint x: 576, startPoint y: 158, endPoint x: 652, endPoint y: 341, distance: 198.1
click at [652, 341] on div ".deletable-edge-delete-btn { width: 20px; height: 20px; border: 0px solid #ffff…" at bounding box center [763, 421] width 826 height 680
click at [1230, 42] on div "Resources" at bounding box center [1288, 25] width 225 height 50
click at [1230, 32] on h4 "Resources" at bounding box center [1221, 25] width 64 height 19
click at [1240, 66] on button "Crew" at bounding box center [1289, 78] width 200 height 44
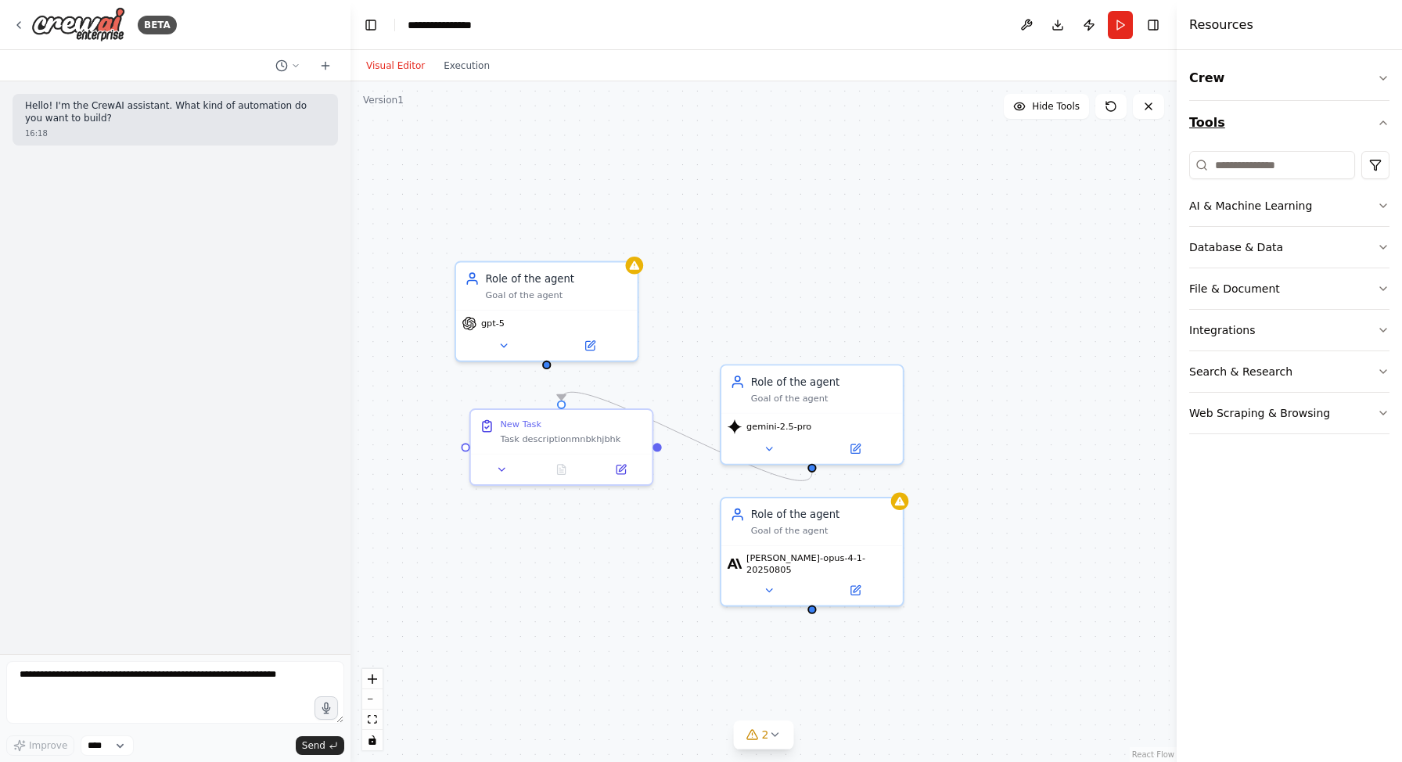
click at [1251, 135] on button "Tools" at bounding box center [1289, 123] width 200 height 44
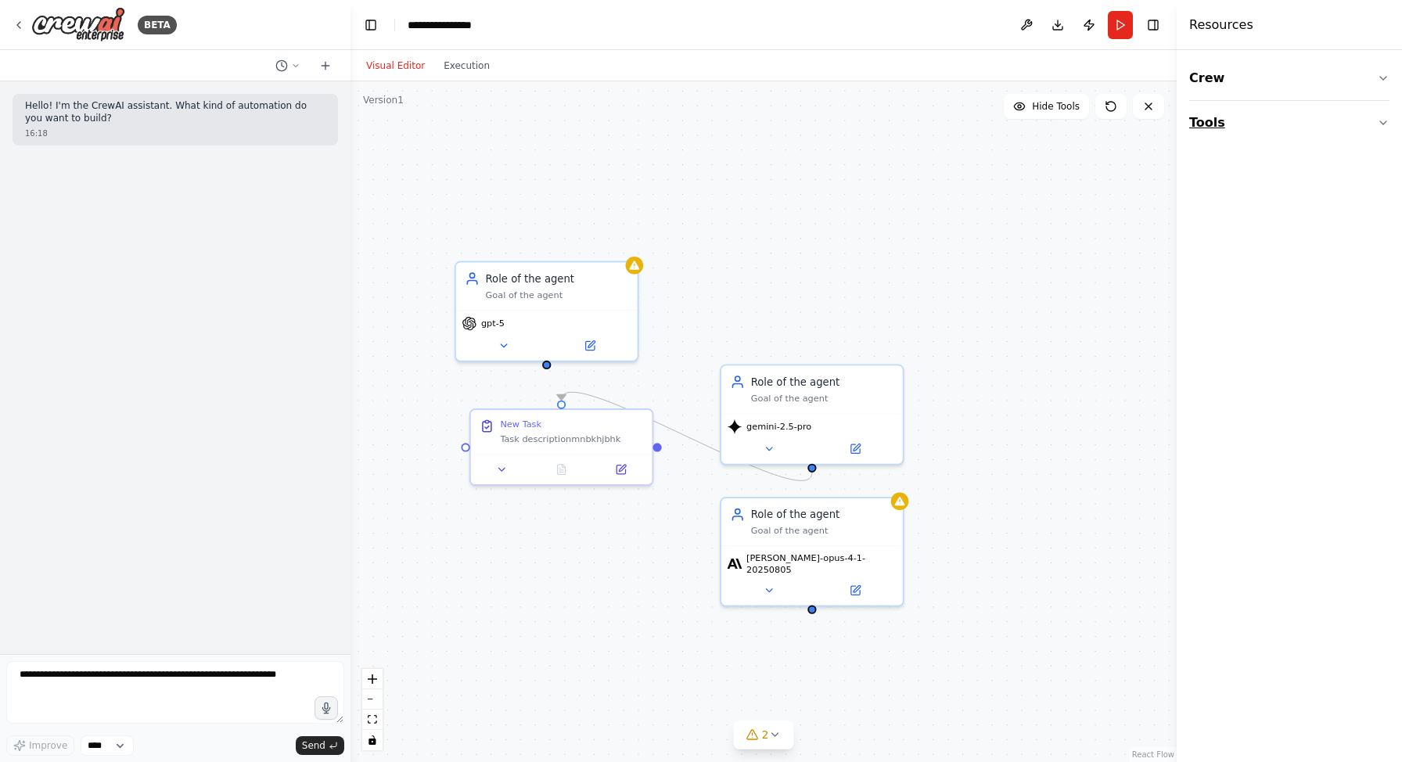
click at [1251, 135] on button "Tools" at bounding box center [1289, 123] width 200 height 44
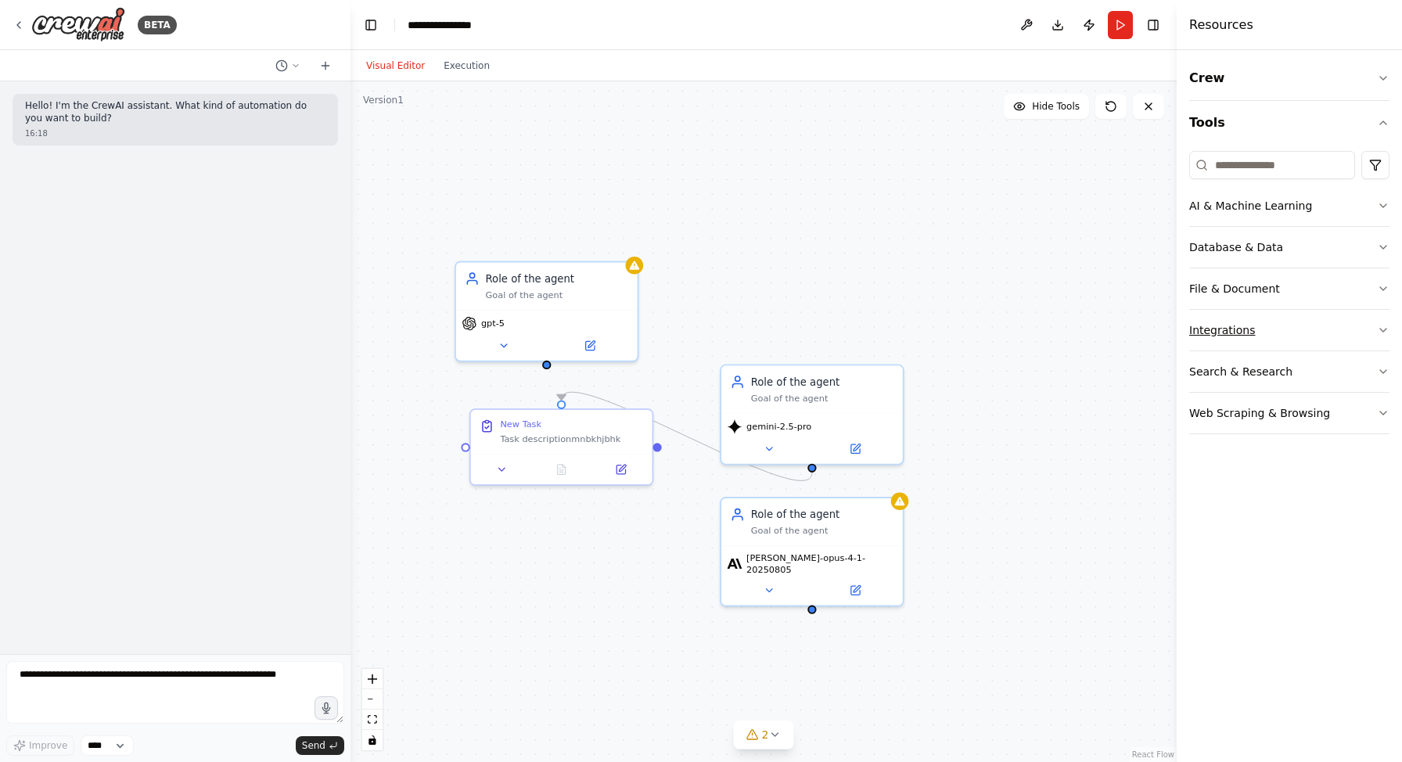
click at [1272, 339] on button "Integrations" at bounding box center [1289, 330] width 200 height 41
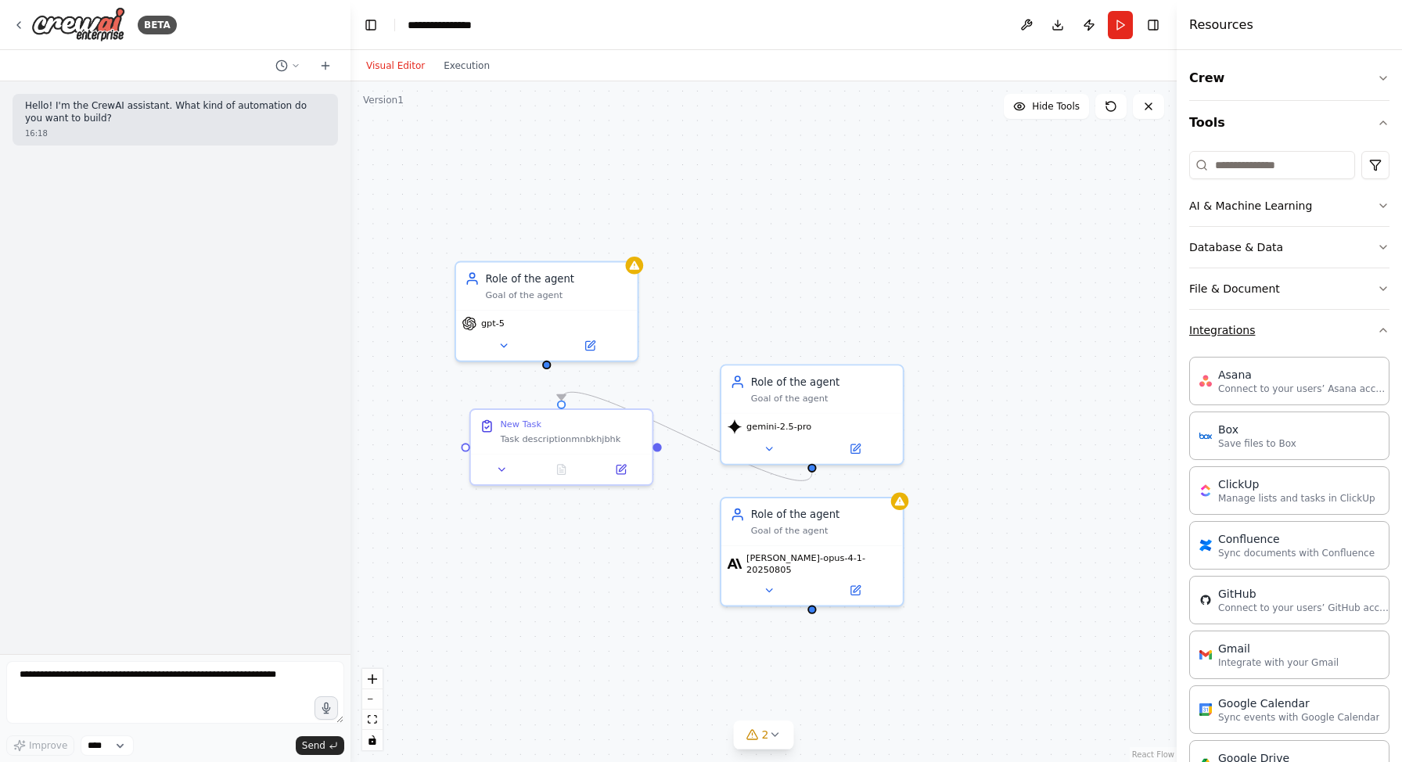
click at [1273, 318] on button "Integrations" at bounding box center [1289, 330] width 200 height 41
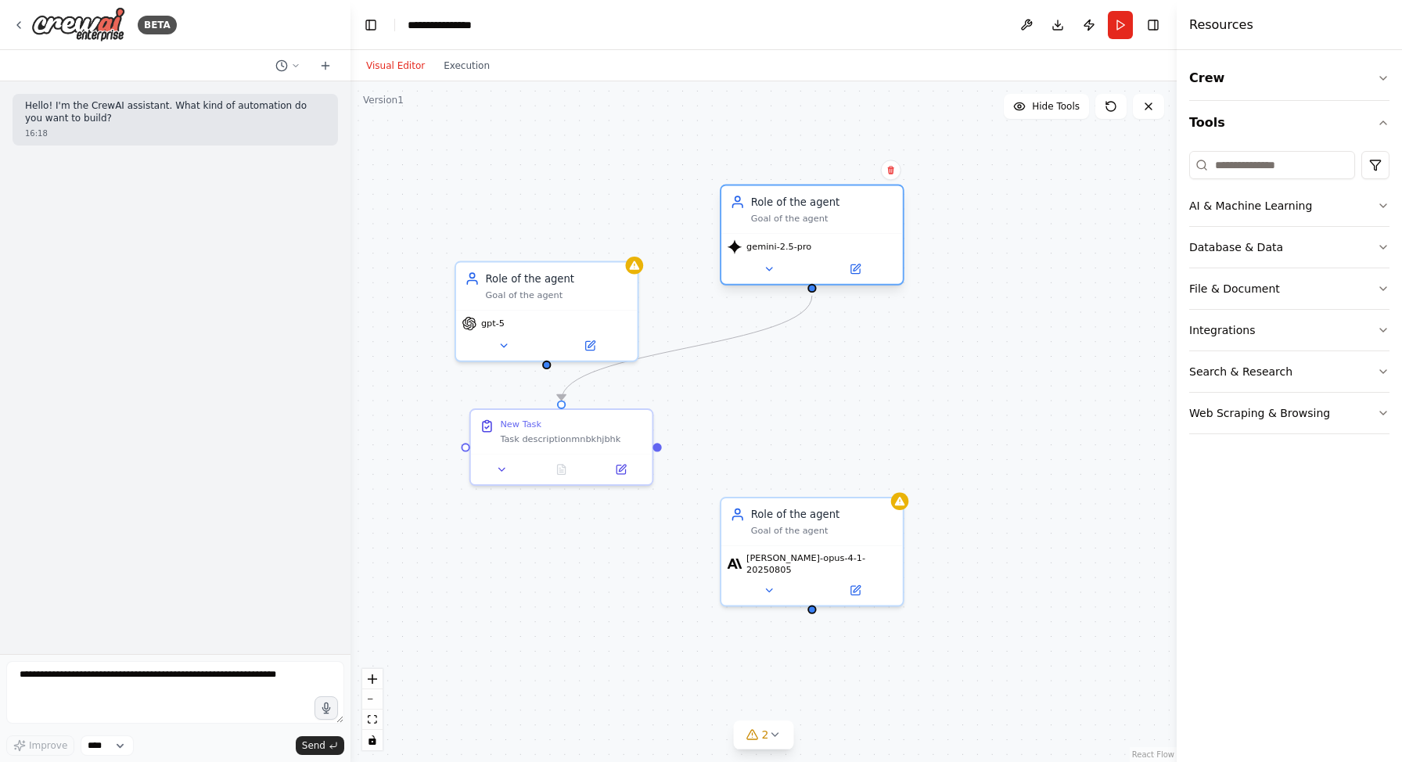
drag, startPoint x: 820, startPoint y: 394, endPoint x: 803, endPoint y: 203, distance: 191.6
click at [803, 212] on div "Goal of the agent" at bounding box center [822, 218] width 143 height 12
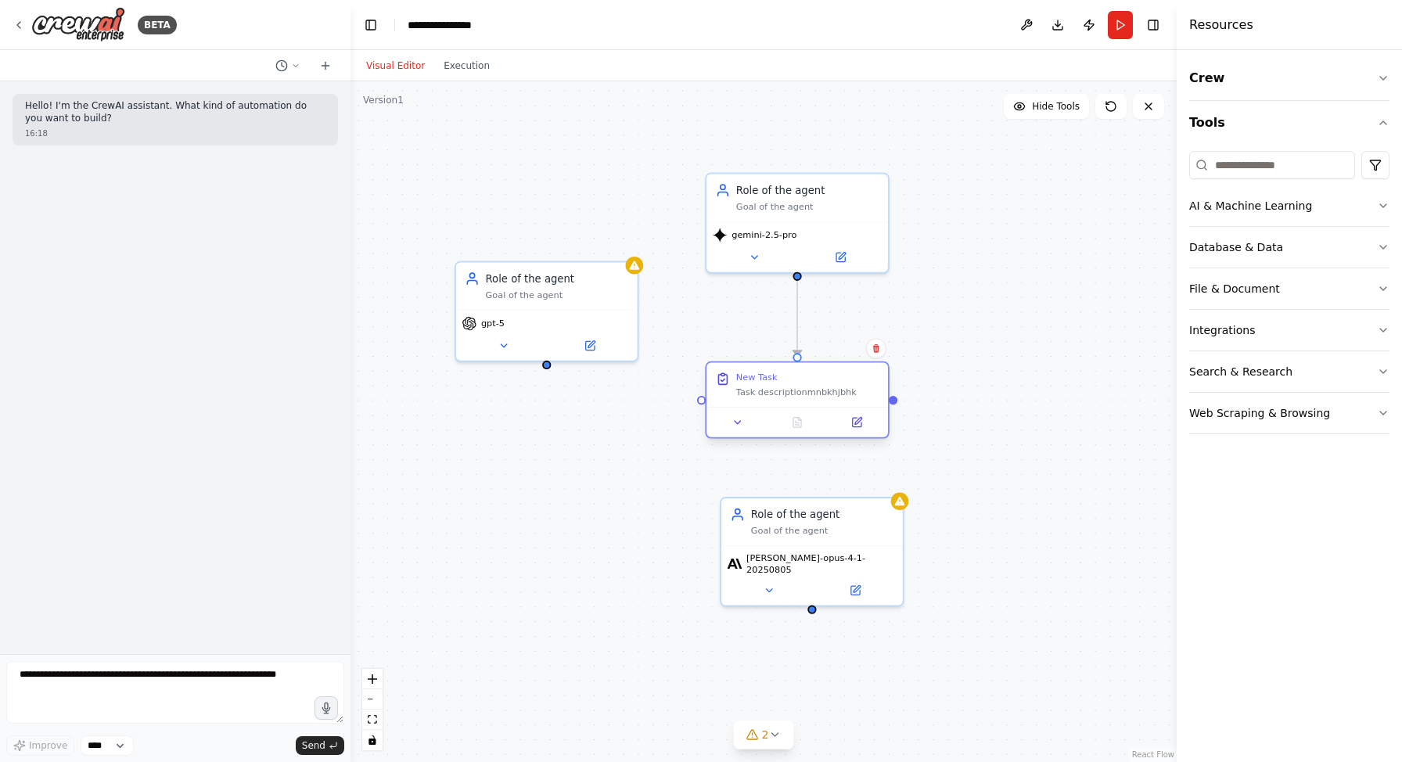
drag, startPoint x: 558, startPoint y: 447, endPoint x: 790, endPoint y: 400, distance: 236.8
click at [790, 400] on div "New Task Task descriptionmnbkhjbhk" at bounding box center [796, 385] width 181 height 45
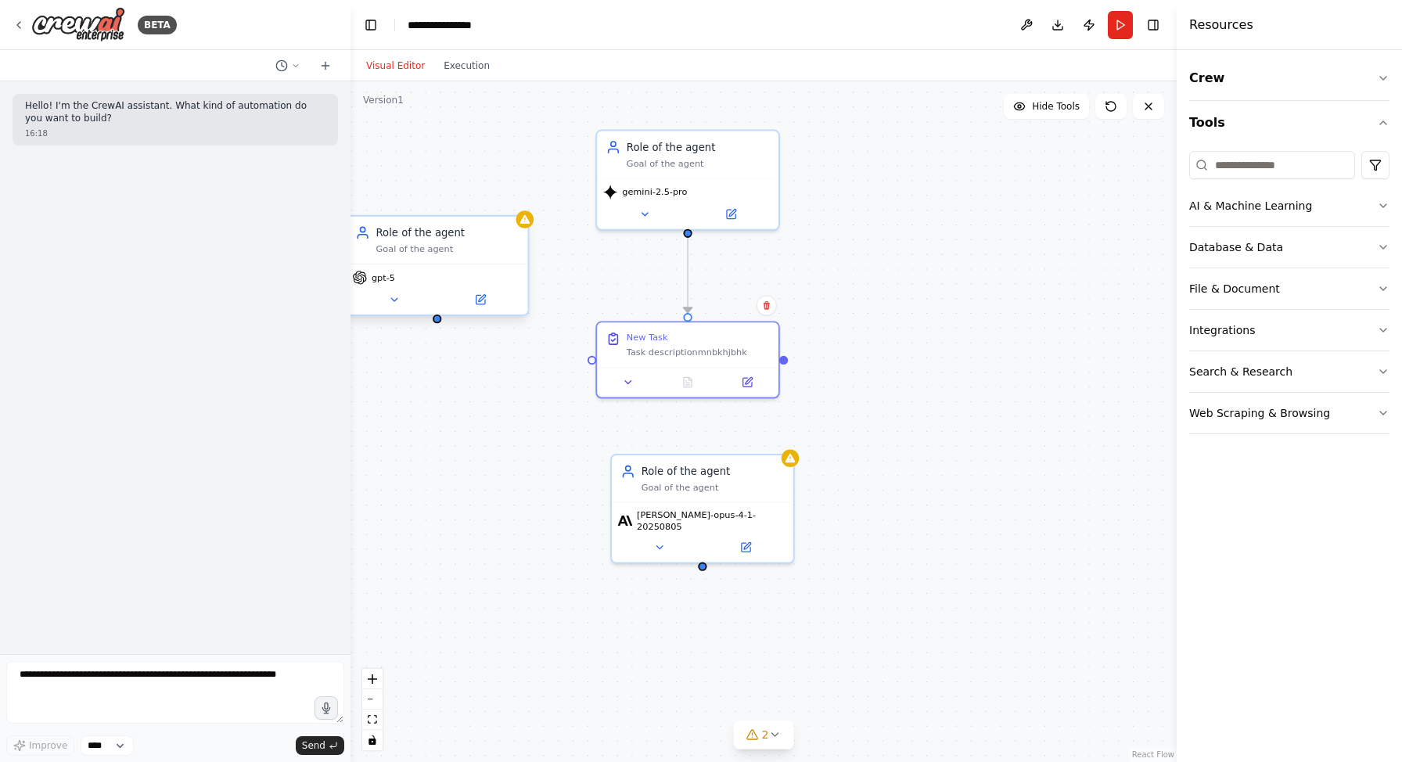
drag, startPoint x: 547, startPoint y: 367, endPoint x: 437, endPoint y: 324, distance: 117.6
click at [437, 324] on div ".deletable-edge-delete-btn { width: 20px; height: 20px; border: 0px solid #ffff…" at bounding box center [763, 421] width 826 height 680
click at [670, 340] on div "New Task Task descriptionmnbkhjbhk" at bounding box center [698, 342] width 143 height 27
click at [685, 313] on div at bounding box center [687, 314] width 9 height 9
click at [687, 303] on circle "Edge from f57b9574-3321-490d-86b6-c7ab85233c41 to b5d16be7-b3d6-4918-8634-c9285…" at bounding box center [687, 305] width 15 height 15
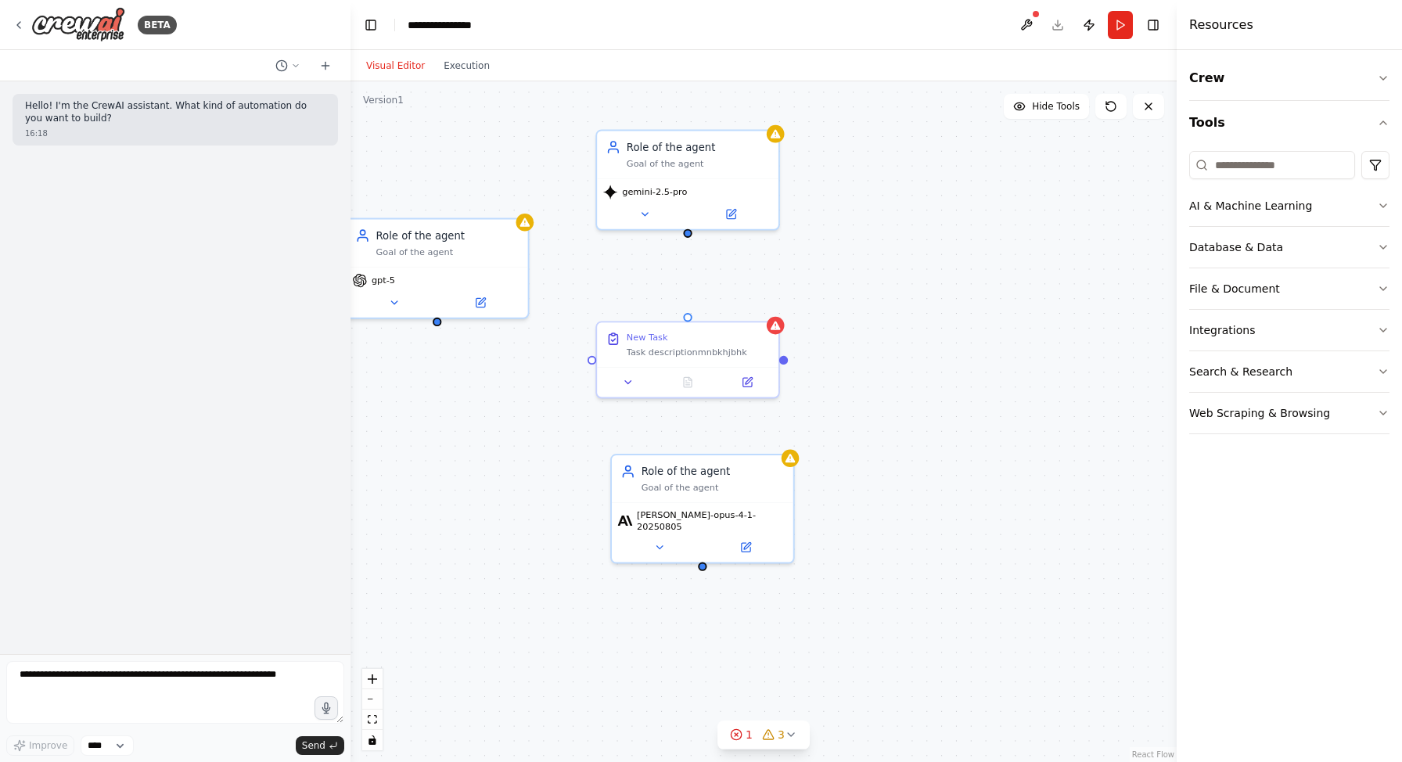
click at [687, 278] on div "New Task Task descriptionmnbkhjbhk Role of the agent Goal of the agent gpt-5 Ro…" at bounding box center [763, 421] width 826 height 680
drag, startPoint x: 686, startPoint y: 317, endPoint x: 687, endPoint y: 235, distance: 81.3
click at [687, 235] on div "New Task Task descriptionmnbkhjbhk Role of the agent Goal of the agent gpt-5 Ro…" at bounding box center [763, 421] width 826 height 680
click at [688, 300] on circle "Edge from f57b9574-3321-490d-86b6-c7ab85233c41 to b5d16be7-b3d6-4918-8634-c9285…" at bounding box center [687, 305] width 15 height 15
drag, startPoint x: 689, startPoint y: 322, endPoint x: 494, endPoint y: 130, distance: 274.3
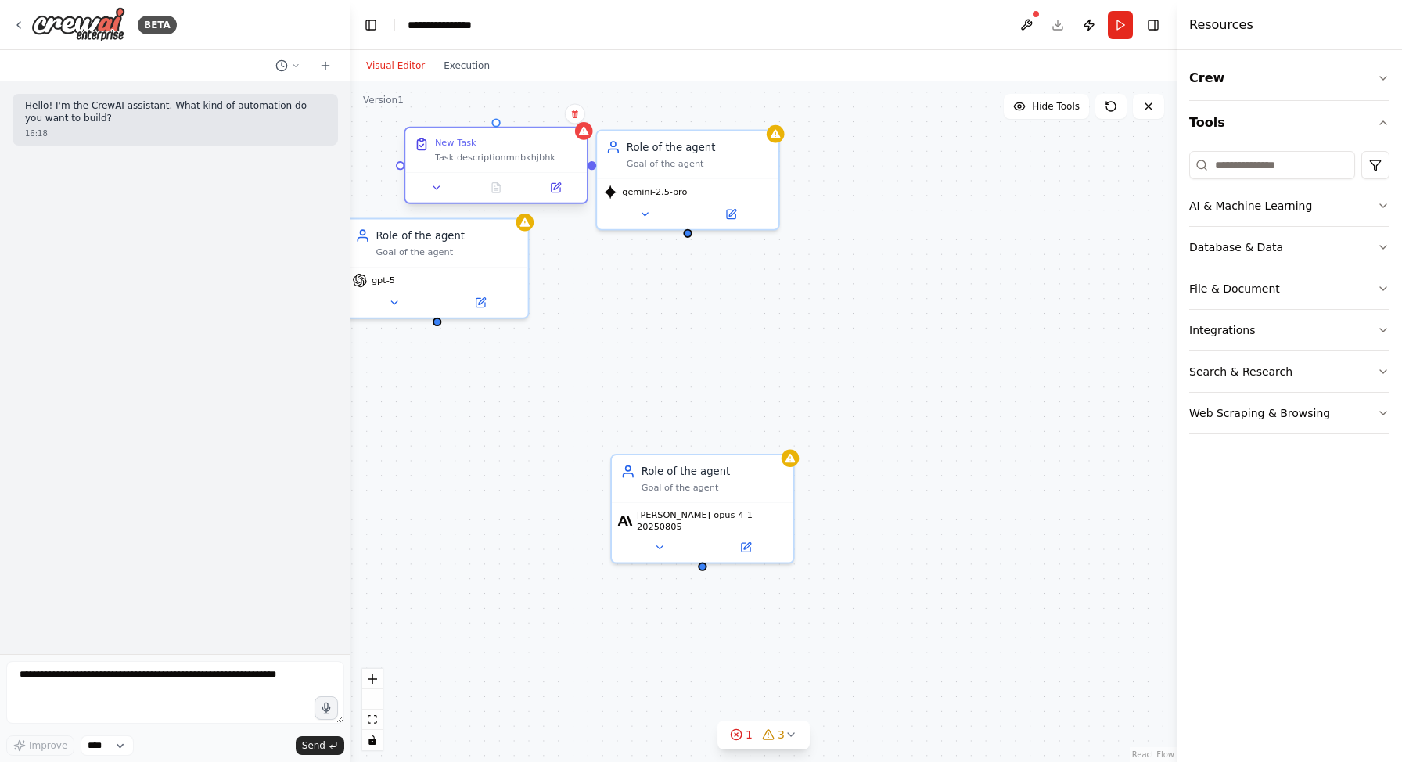
click at [494, 130] on div "New Task Task descriptionmnbkhjbhk" at bounding box center [495, 150] width 181 height 45
drag, startPoint x: 593, startPoint y: 170, endPoint x: 695, endPoint y: 242, distance: 124.6
click at [695, 242] on div "New Task Task descriptionmnbkhjbhk Role of the agent Goal of the agent gpt-5 Ro…" at bounding box center [763, 421] width 826 height 680
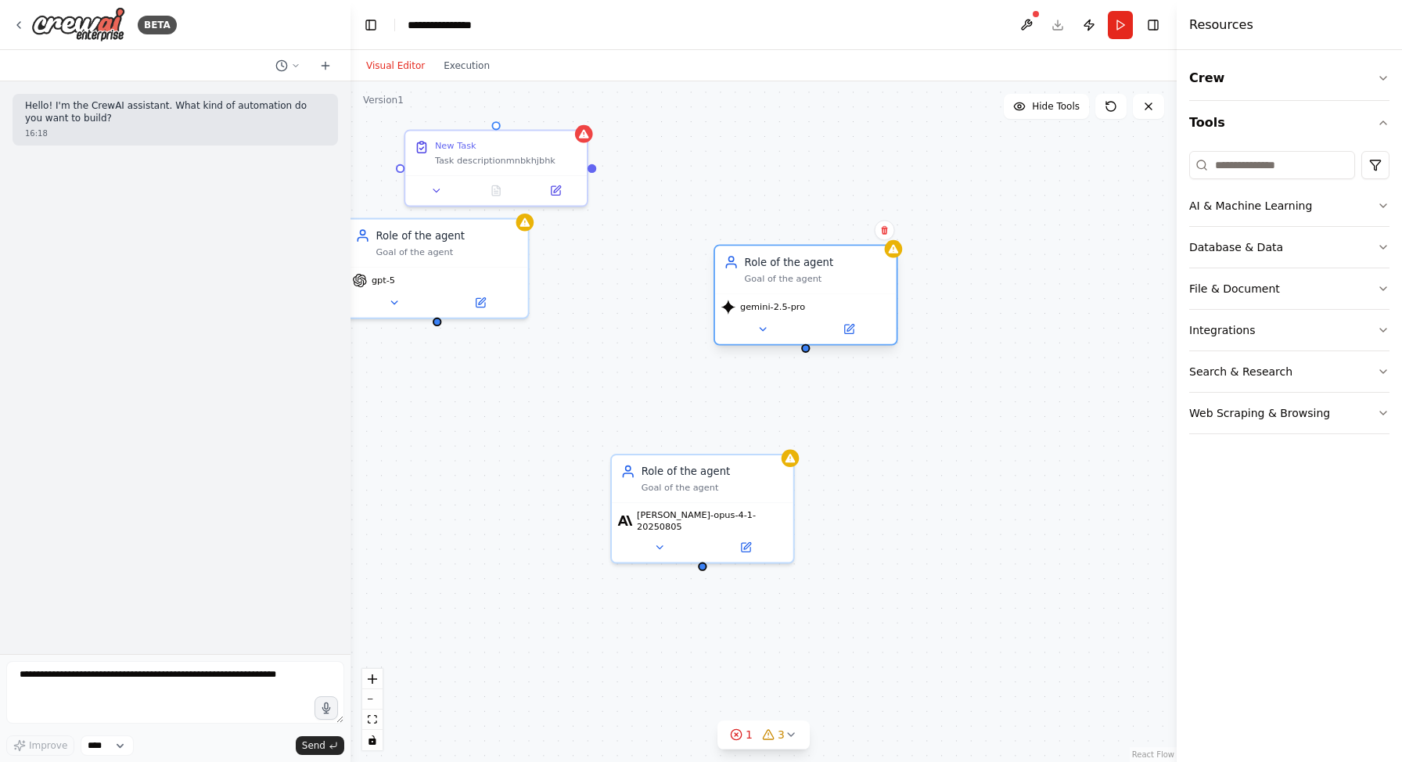
drag, startPoint x: 657, startPoint y: 147, endPoint x: 774, endPoint y: 270, distance: 169.8
click at [774, 270] on div "Role of the agent Goal of the agent" at bounding box center [816, 270] width 143 height 30
drag, startPoint x: 438, startPoint y: 318, endPoint x: 813, endPoint y: 353, distance: 376.3
click at [813, 353] on div "New Task Task descriptionmnbkhjbhk Role of the agent Goal of the agent gpt-5 Ro…" at bounding box center [763, 421] width 826 height 680
drag, startPoint x: 703, startPoint y: 558, endPoint x: 440, endPoint y: 322, distance: 353.9
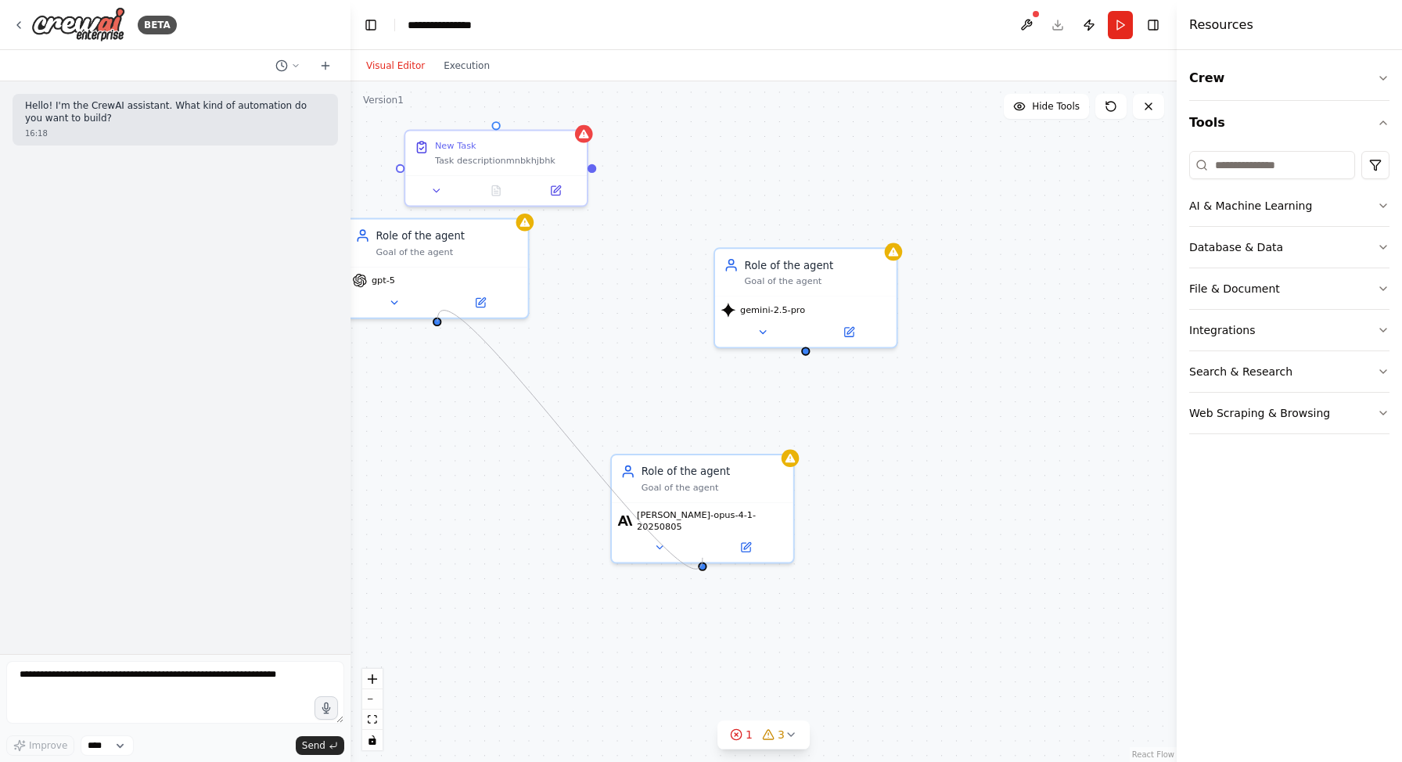
click at [440, 322] on div "New Task Task descriptionmnbkhjbhk Role of the agent Goal of the agent gpt-5 Ro…" at bounding box center [763, 421] width 826 height 680
